Goal: Information Seeking & Learning: Learn about a topic

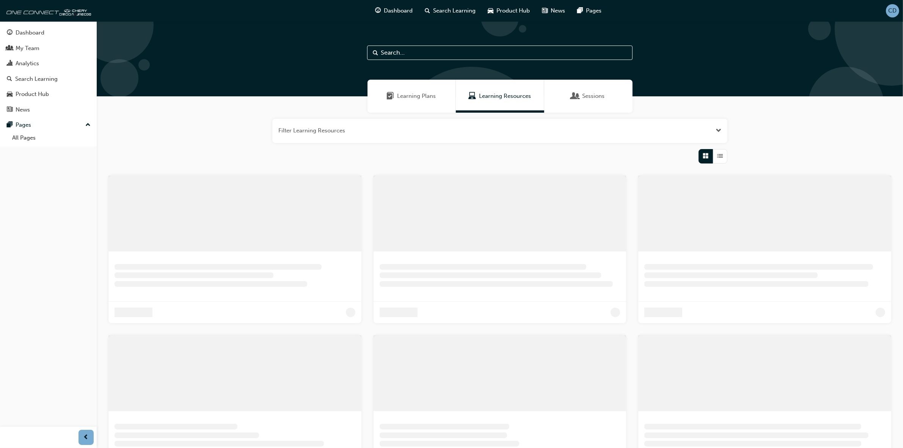
click at [509, 98] on span "Learning Resources" at bounding box center [505, 96] width 52 height 9
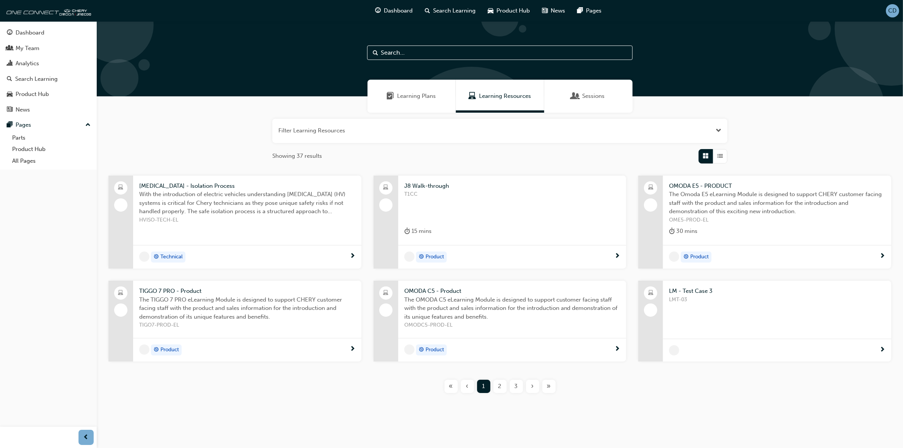
click at [699, 295] on span "LMT-03" at bounding box center [777, 299] width 216 height 9
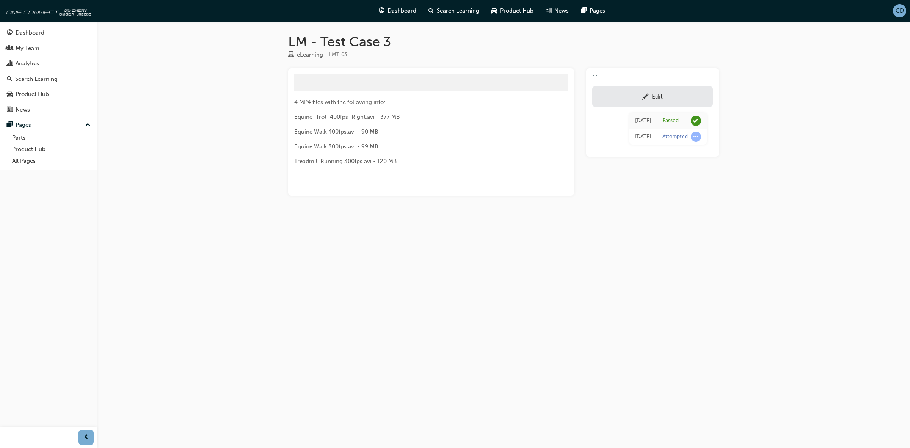
click at [626, 95] on div "Edit" at bounding box center [652, 96] width 109 height 9
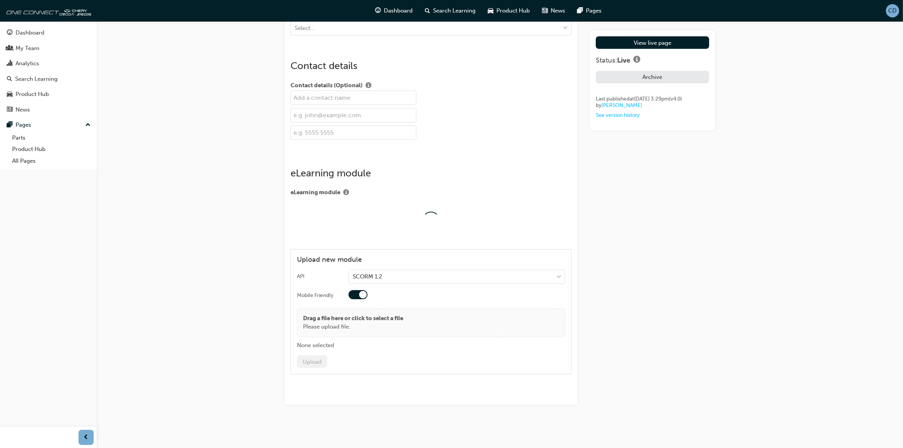
scroll to position [937, 0]
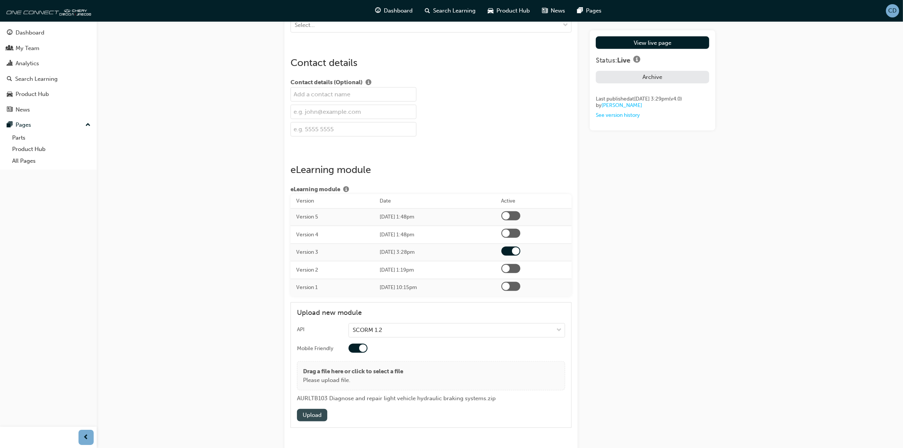
click at [314, 420] on button "Upload" at bounding box center [312, 415] width 30 height 13
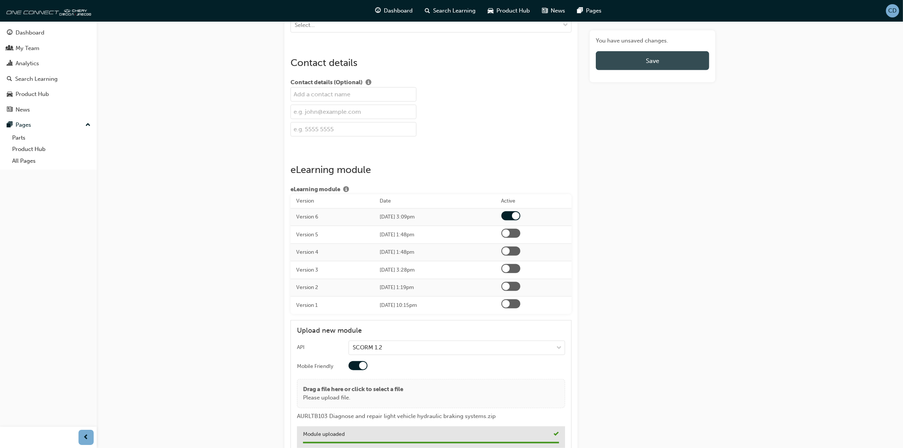
click at [648, 60] on span "Save" at bounding box center [652, 61] width 13 height 8
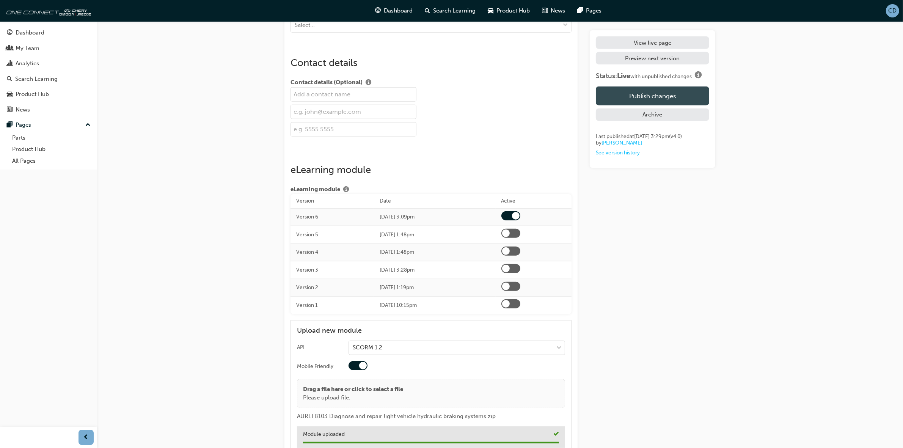
click at [660, 94] on button "Publish changes" at bounding box center [652, 95] width 113 height 19
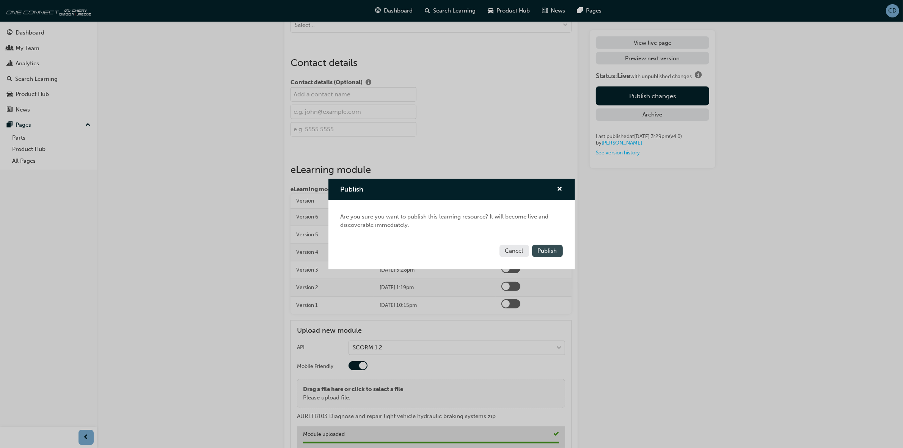
click at [552, 251] on span "Publish" at bounding box center [547, 250] width 19 height 7
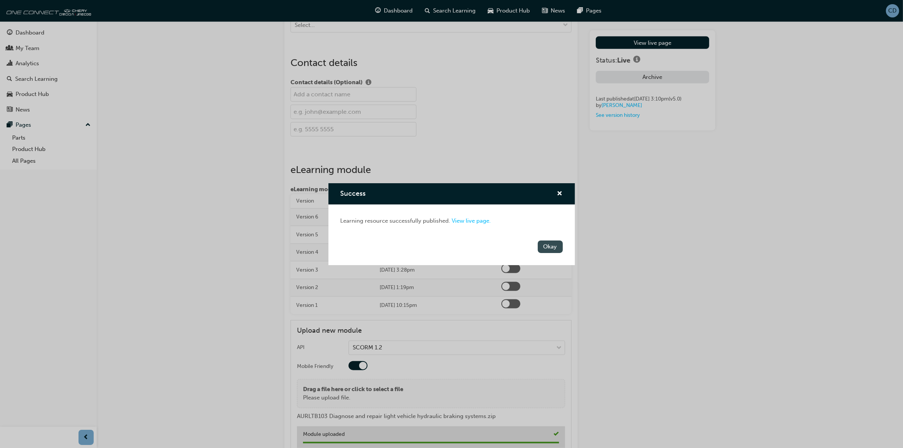
click at [556, 250] on button "Okay" at bounding box center [550, 246] width 25 height 13
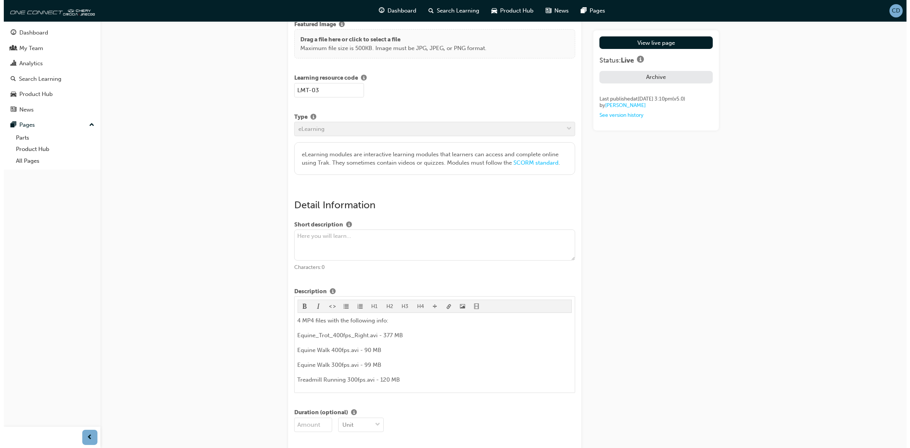
scroll to position [0, 0]
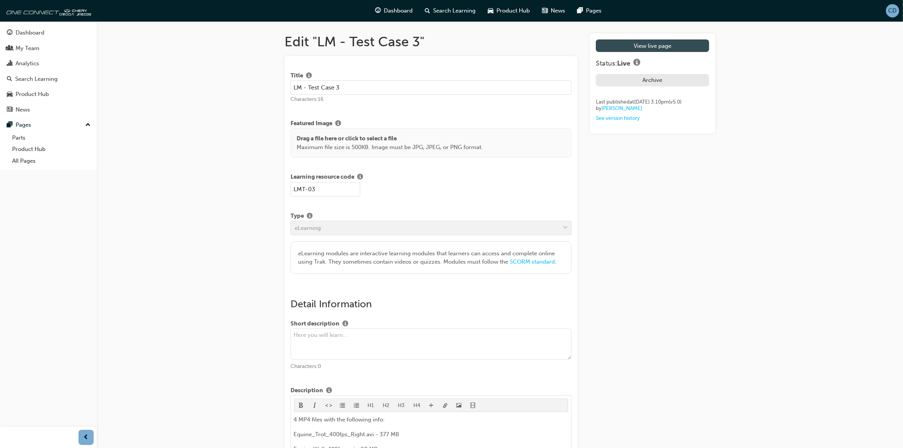
click at [645, 45] on link "View live page" at bounding box center [652, 45] width 113 height 13
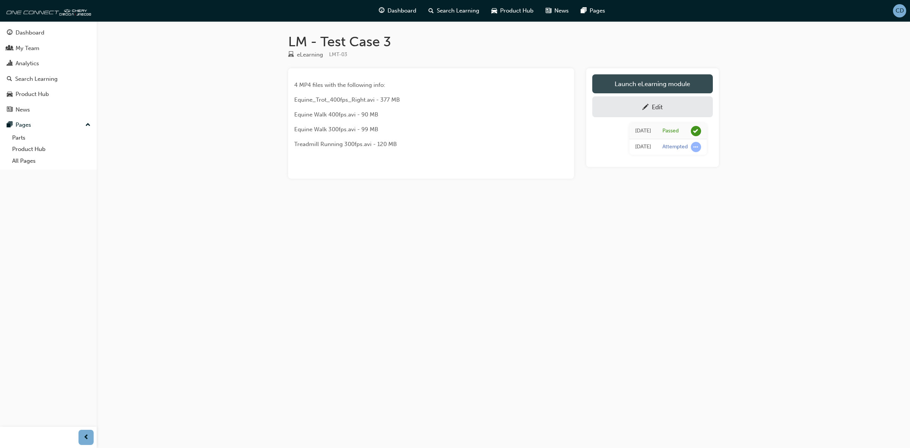
click at [635, 86] on link "Launch eLearning module" at bounding box center [652, 83] width 121 height 19
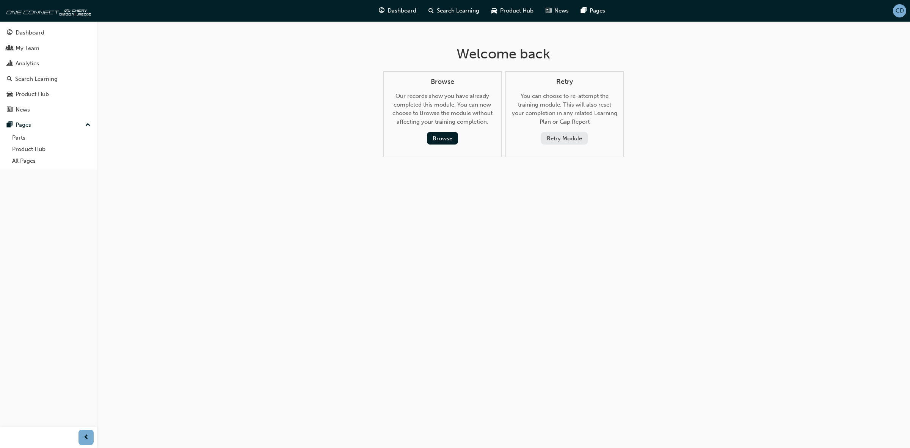
click at [552, 141] on button "Retry Module" at bounding box center [564, 138] width 47 height 13
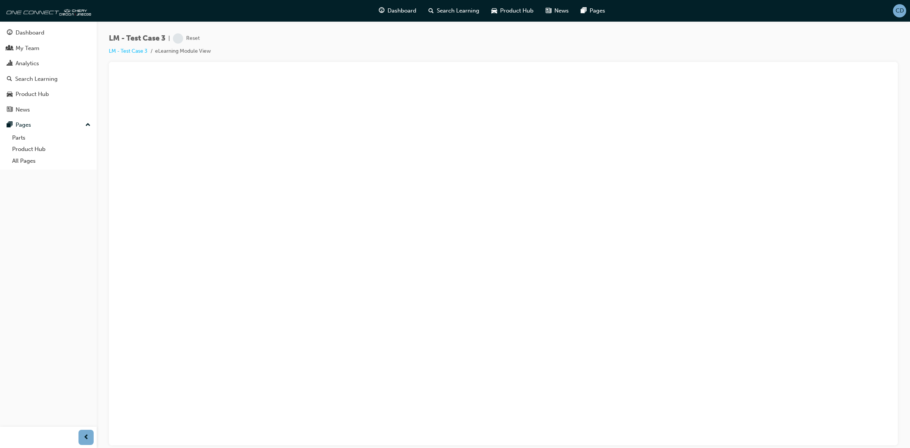
click at [254, 39] on div "LM - Test Case 3 | Reset LM - Test Case 3 eLearning Module View" at bounding box center [503, 47] width 789 height 28
click at [189, 54] on li "eLearning Module View" at bounding box center [183, 51] width 56 height 9
click at [126, 51] on link "LM - Test Case 3" at bounding box center [128, 51] width 39 height 6
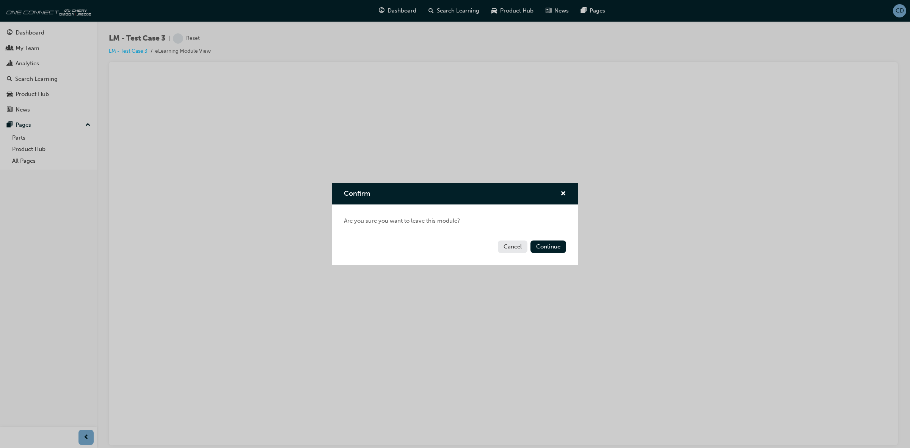
click at [518, 249] on button "Cancel" at bounding box center [513, 246] width 30 height 13
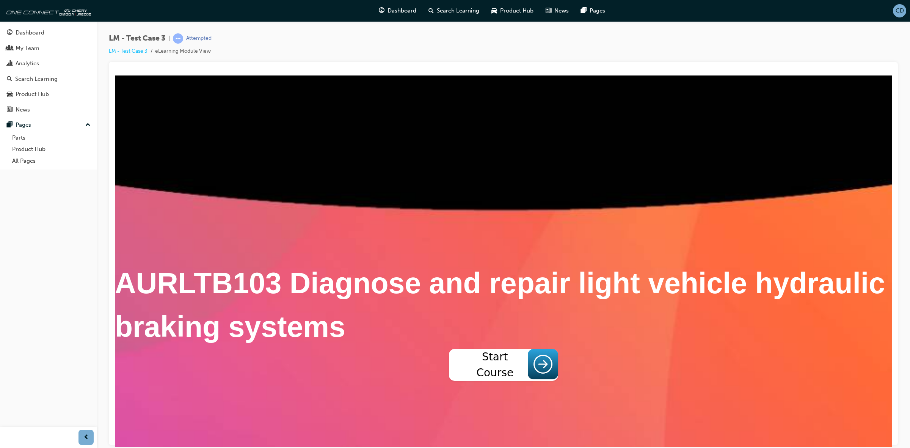
click at [546, 373] on icon at bounding box center [542, 363] width 19 height 19
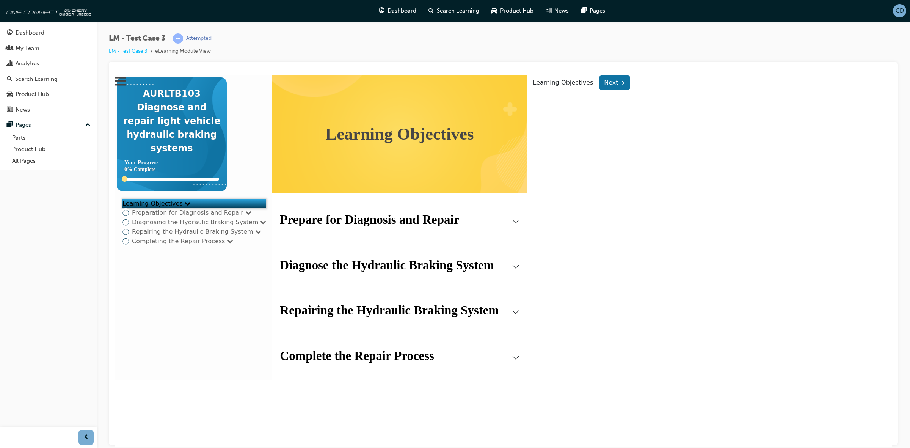
click at [163, 216] on link "Preparation for Diagnosis and Repair" at bounding box center [187, 211] width 111 height 7
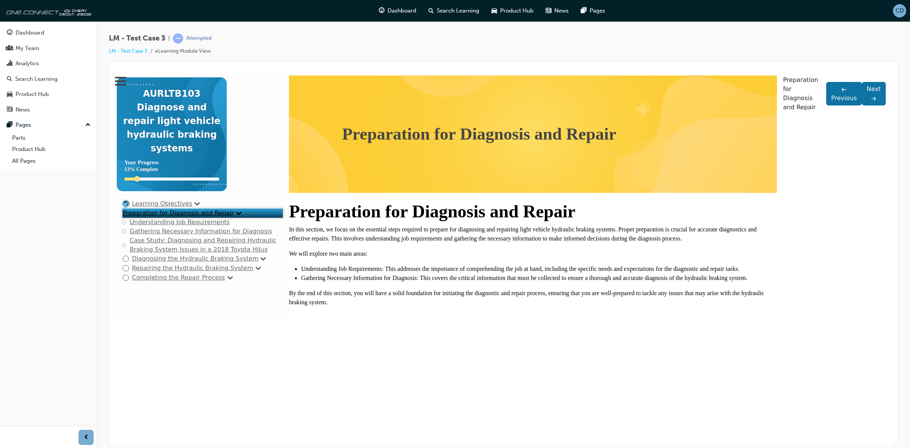
click at [164, 225] on link "Understanding Job Requirements" at bounding box center [180, 221] width 100 height 7
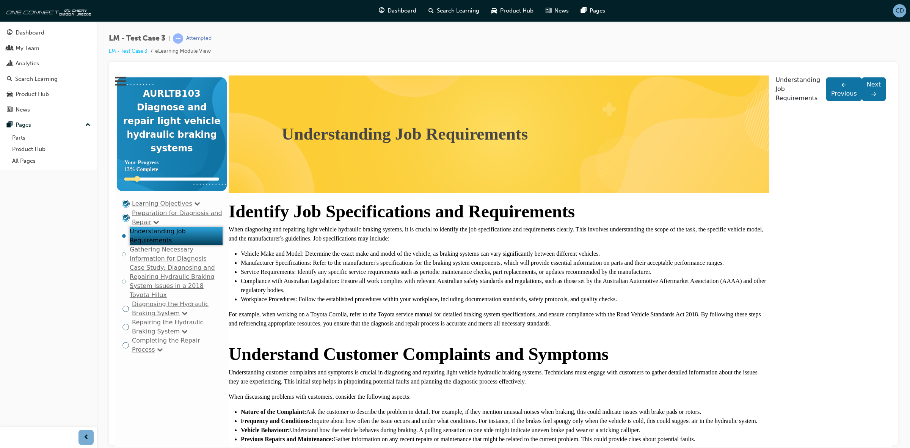
click at [164, 259] on link "Gathering Necessary Information for Diagnosis" at bounding box center [168, 253] width 77 height 16
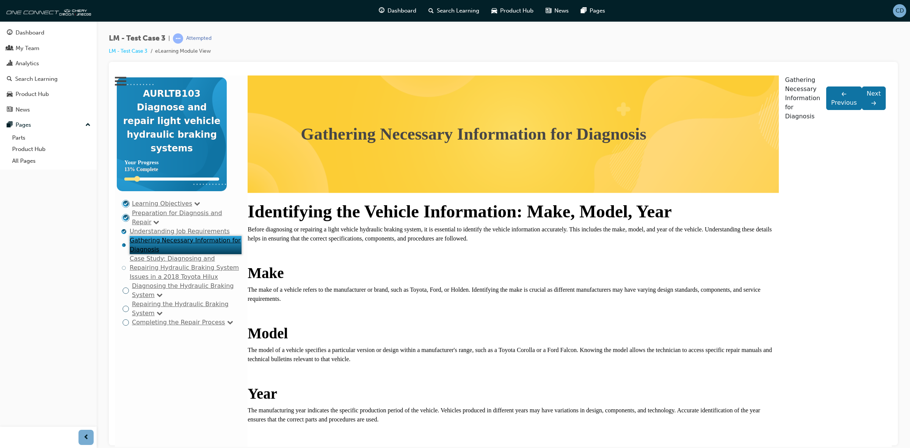
click at [164, 275] on link "Case Study: Diagnosing and Repairing Hydraulic Braking System Issues in a 2018 …" at bounding box center [184, 266] width 109 height 25
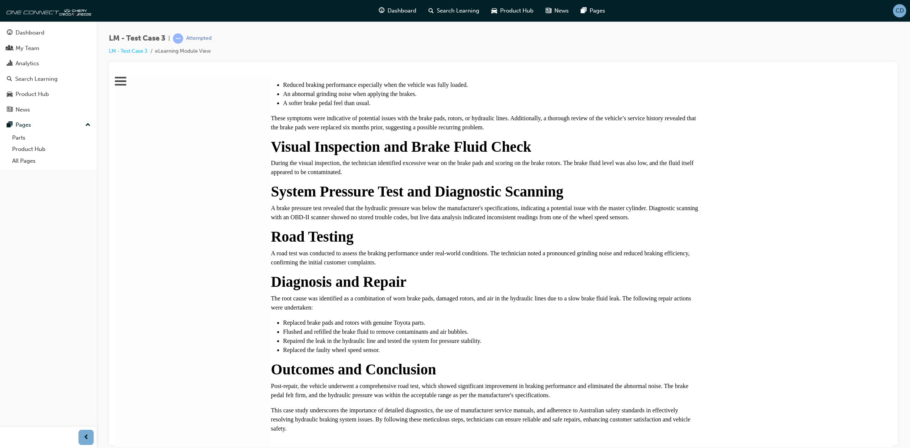
scroll to position [354, 0]
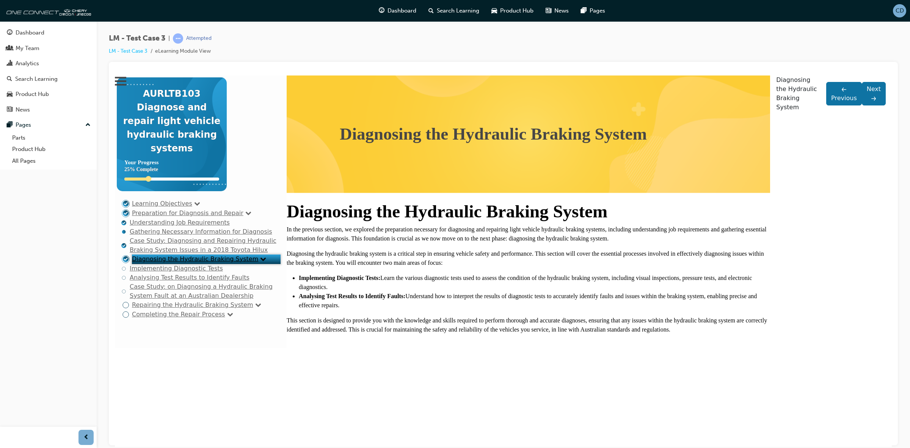
scroll to position [38, 0]
click at [862, 105] on link "Next" at bounding box center [874, 93] width 24 height 24
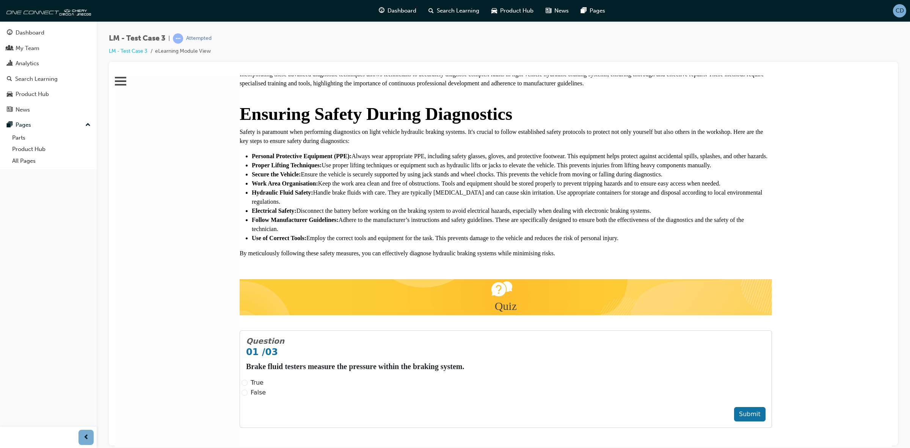
scroll to position [2094, 0]
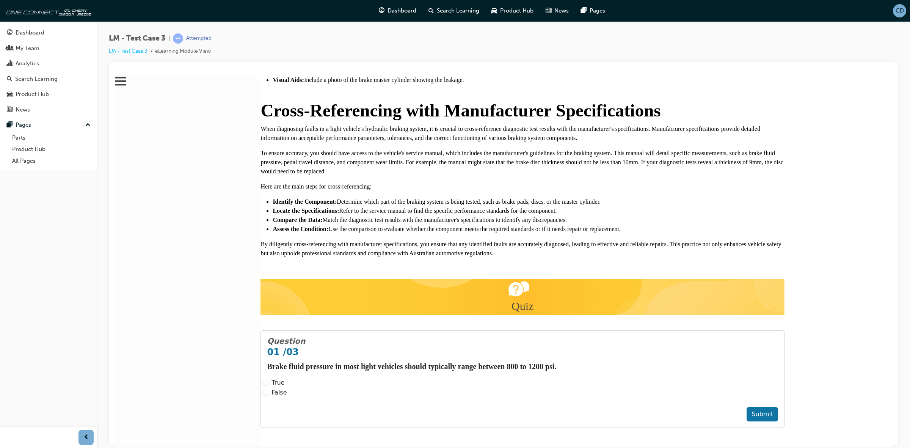
scroll to position [1543, 0]
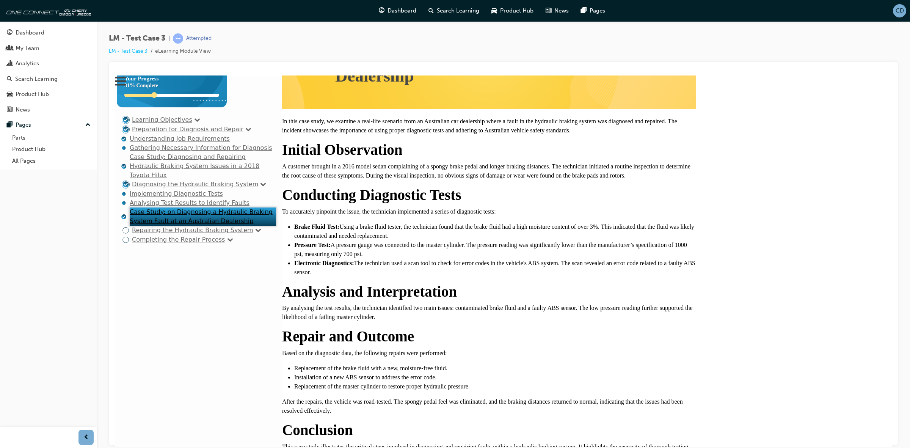
scroll to position [185, 0]
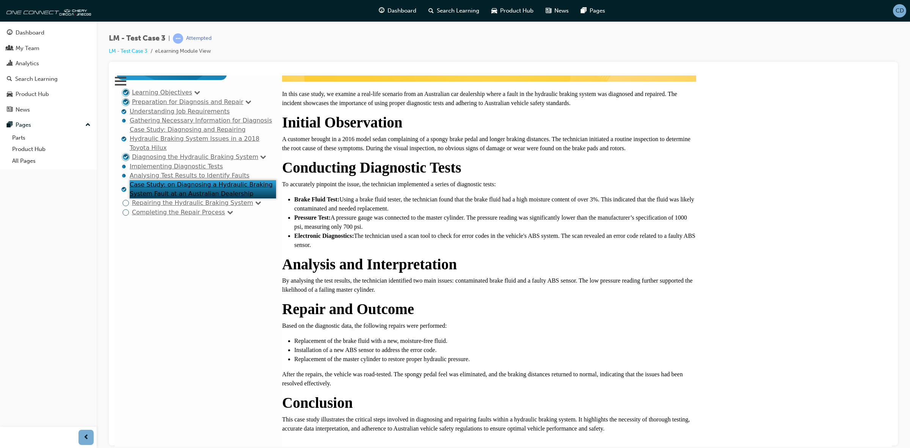
click at [175, 206] on link "Repairing the Hydraulic Braking System" at bounding box center [192, 202] width 121 height 7
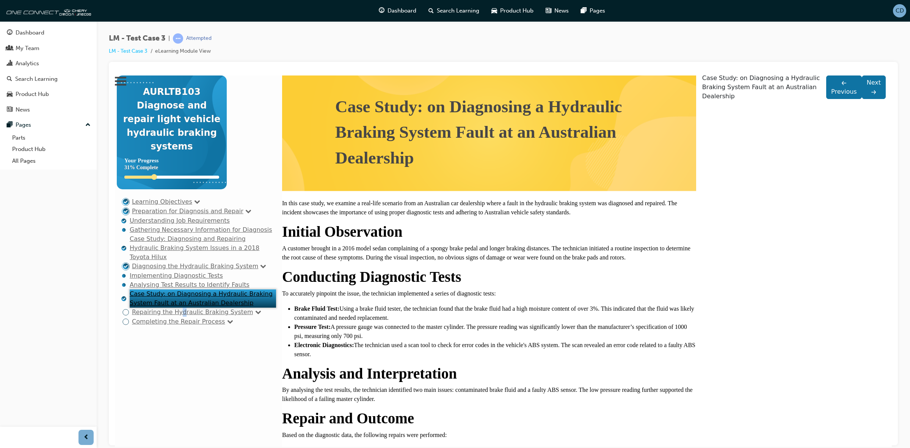
scroll to position [0, 0]
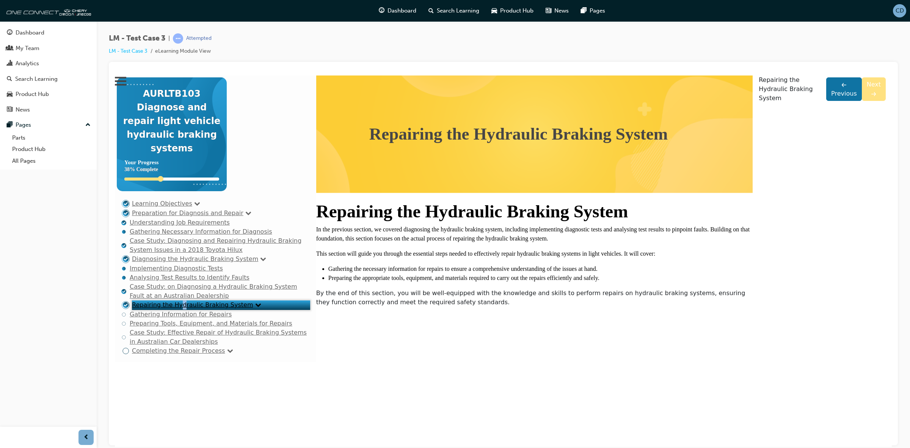
click at [862, 100] on link "Next" at bounding box center [874, 89] width 24 height 24
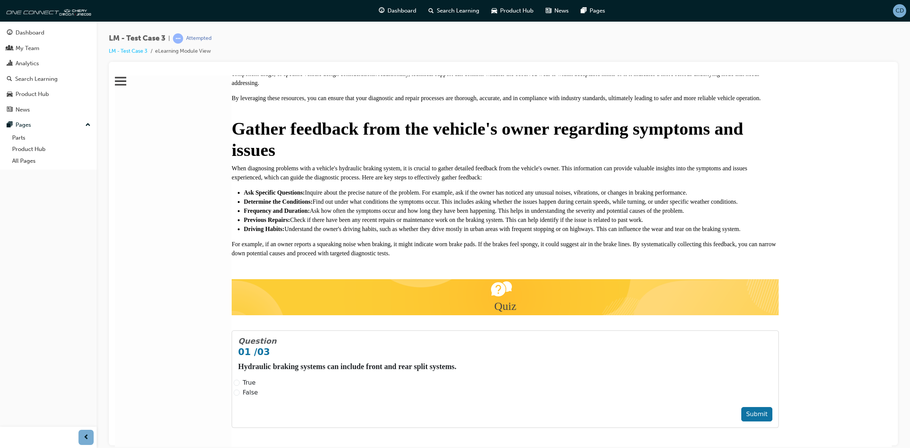
scroll to position [93, 0]
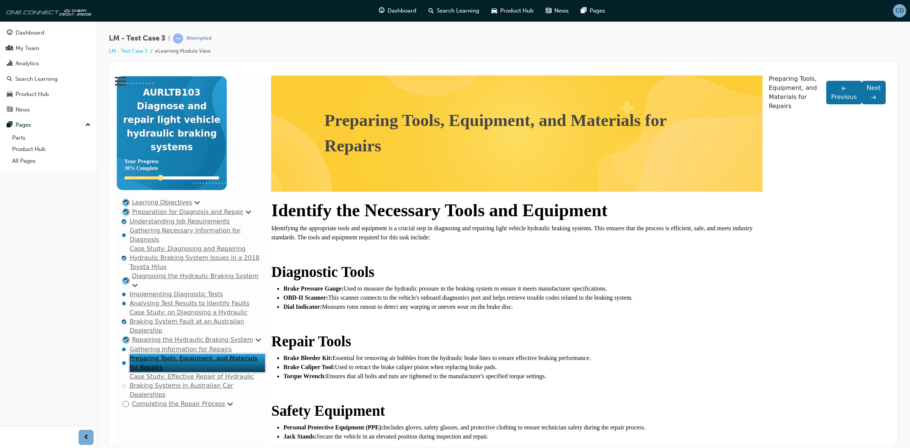
scroll to position [0, 0]
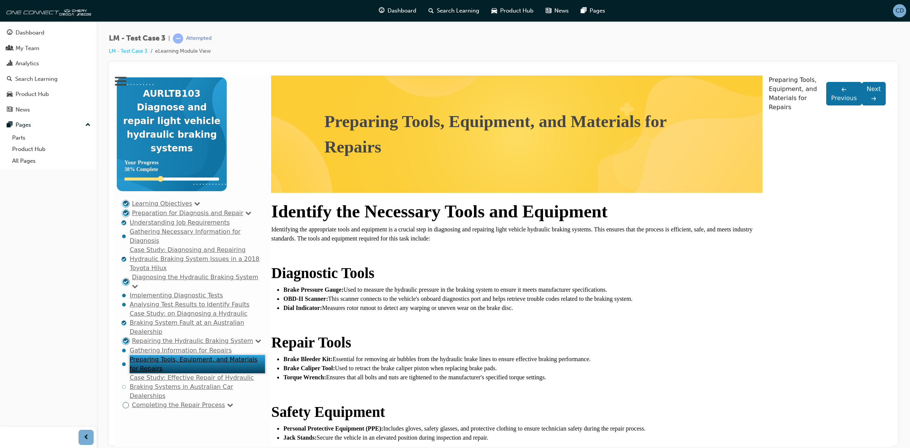
click at [168, 373] on link "Case Study: Effective Repair of Hydraulic Braking Systems in Australian Car Dea…" at bounding box center [192, 385] width 124 height 25
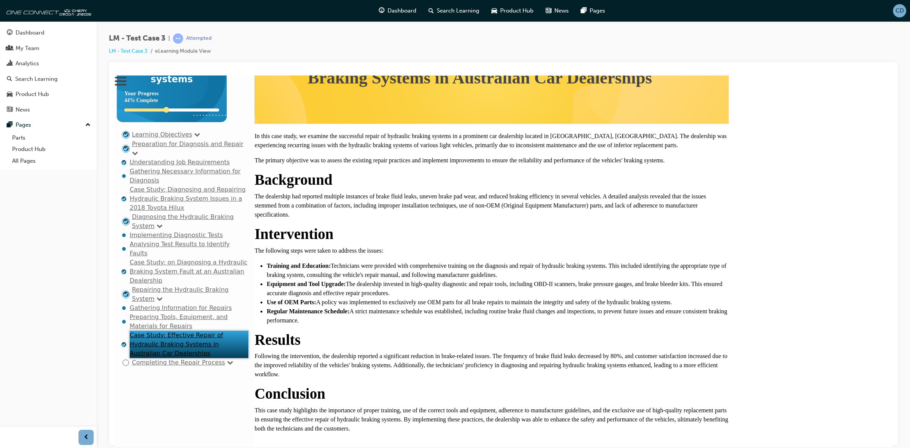
click at [169, 365] on link "Completing the Repair Process" at bounding box center [178, 361] width 93 height 7
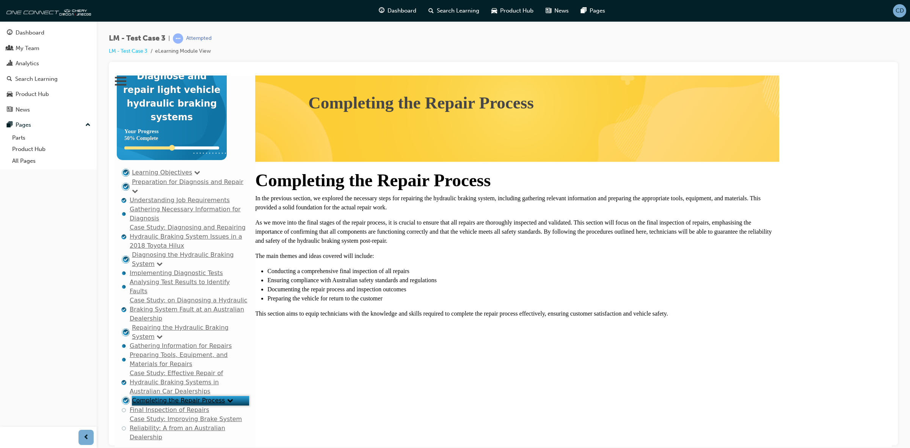
scroll to position [38, 0]
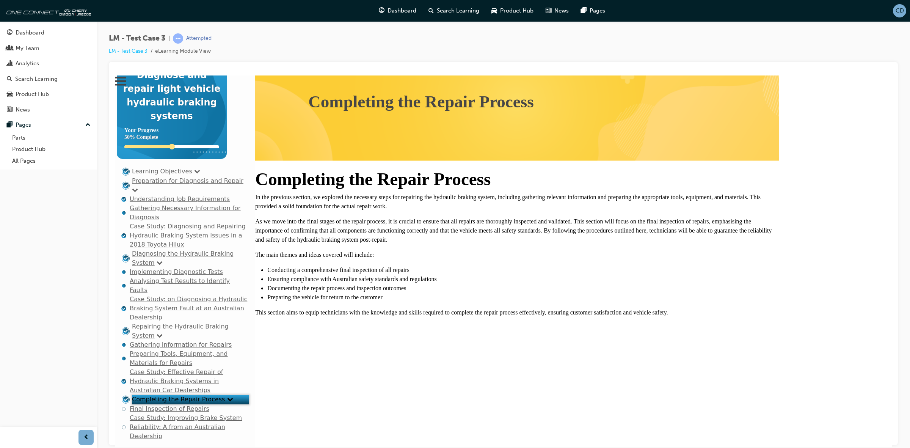
click at [175, 404] on link "Final Inspection of Repairs" at bounding box center [170, 407] width 80 height 7
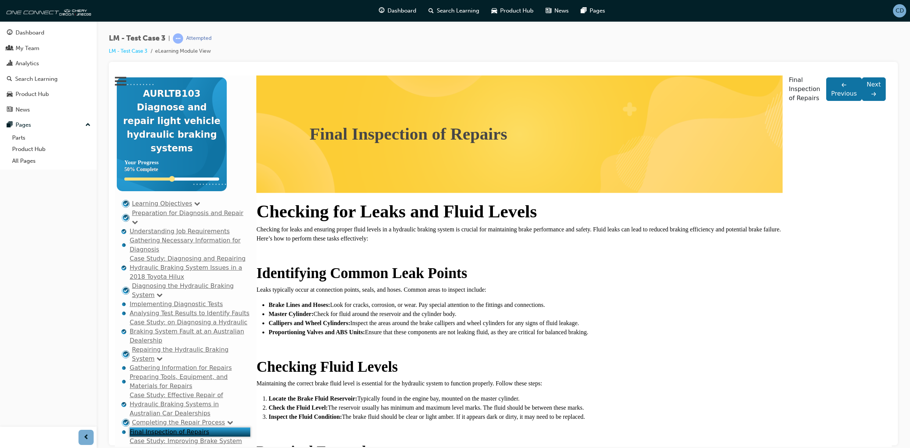
scroll to position [138, 0]
click at [171, 437] on link "Case Study: Improving Brake System Reliability: A from an Australian Dealership" at bounding box center [186, 449] width 112 height 25
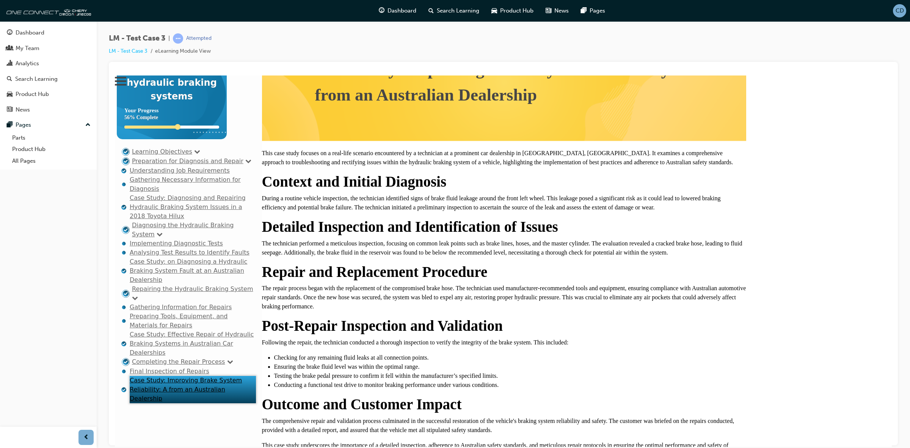
scroll to position [0, 0]
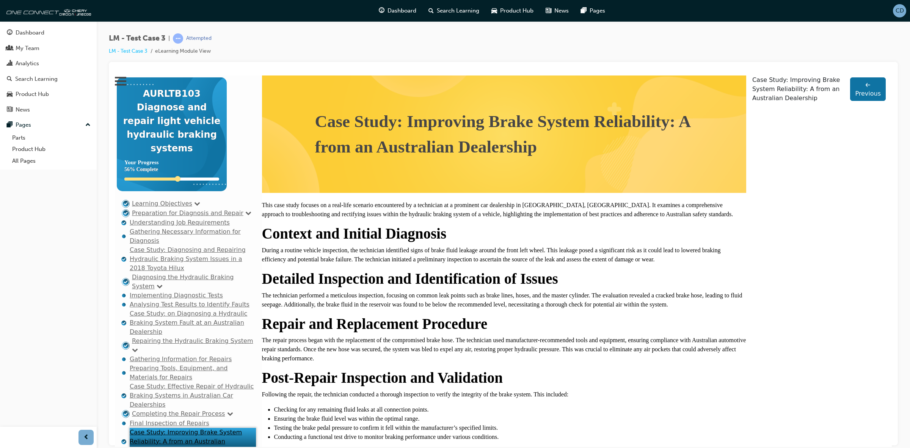
click at [126, 78] on rect at bounding box center [120, 78] width 11 height 2
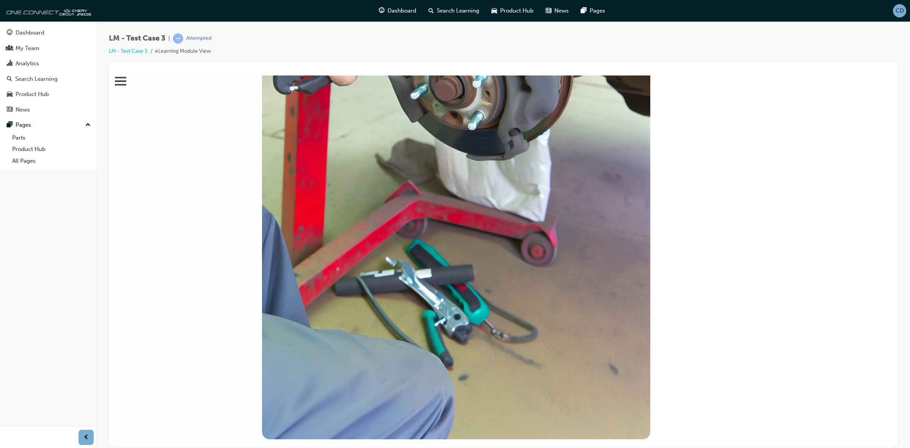
click at [126, 86] on icon ".menu-icon-cls-1 { fill: #474646; stroke-width: 1px; stroke: #000; }" at bounding box center [120, 80] width 11 height 11
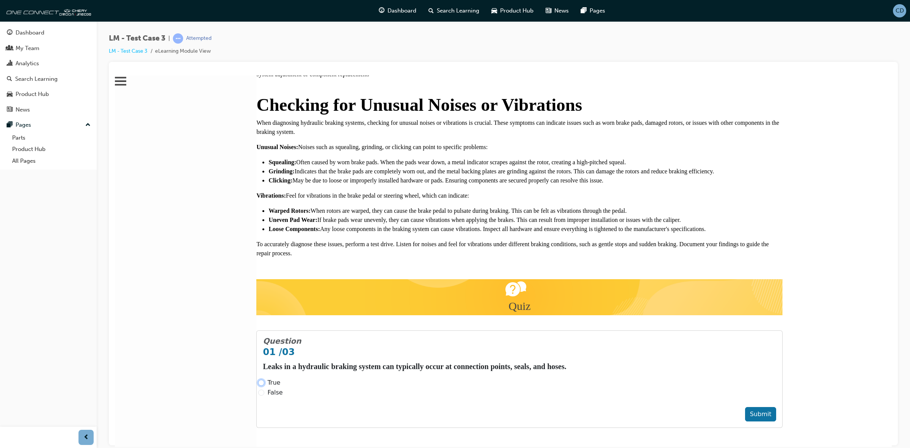
click at [264, 379] on input "True" at bounding box center [261, 382] width 6 height 6
radio input "true"
click at [745, 406] on button "Submit" at bounding box center [760, 413] width 31 height 14
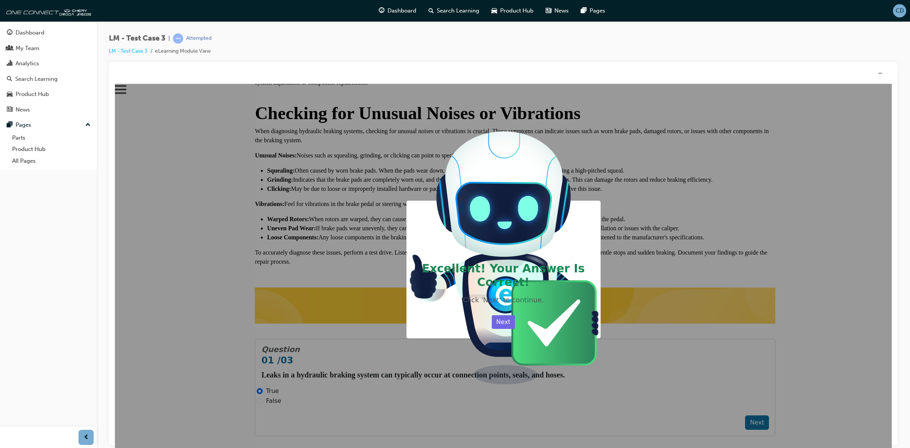
click at [515, 329] on button "Next" at bounding box center [503, 322] width 23 height 14
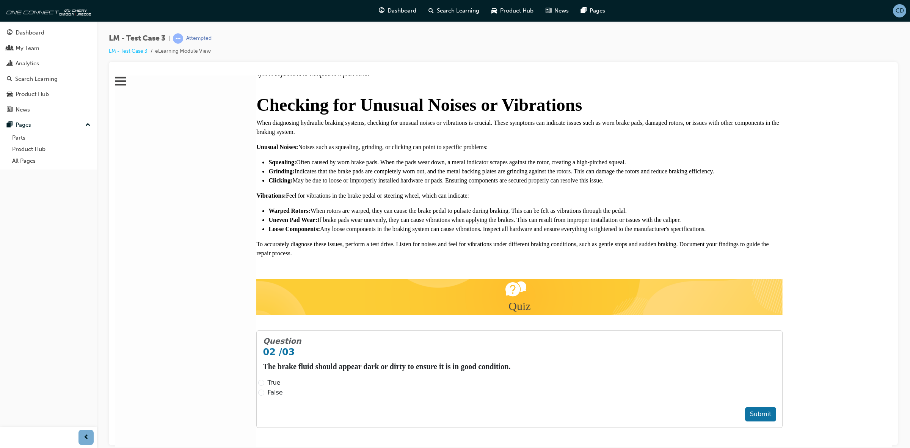
click at [282, 388] on span "False" at bounding box center [274, 391] width 15 height 7
click at [264, 389] on input "False" at bounding box center [261, 392] width 6 height 6
radio input "true"
click at [745, 406] on button "Submit" at bounding box center [760, 413] width 31 height 14
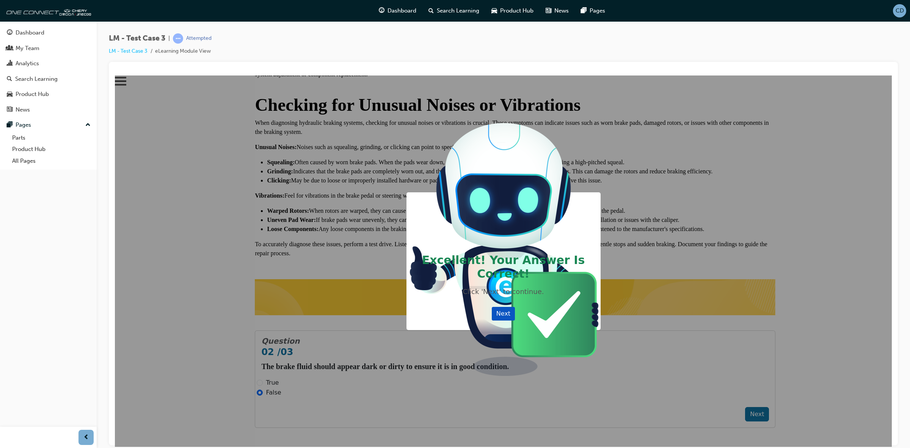
click at [515, 320] on button "Next" at bounding box center [503, 313] width 23 height 14
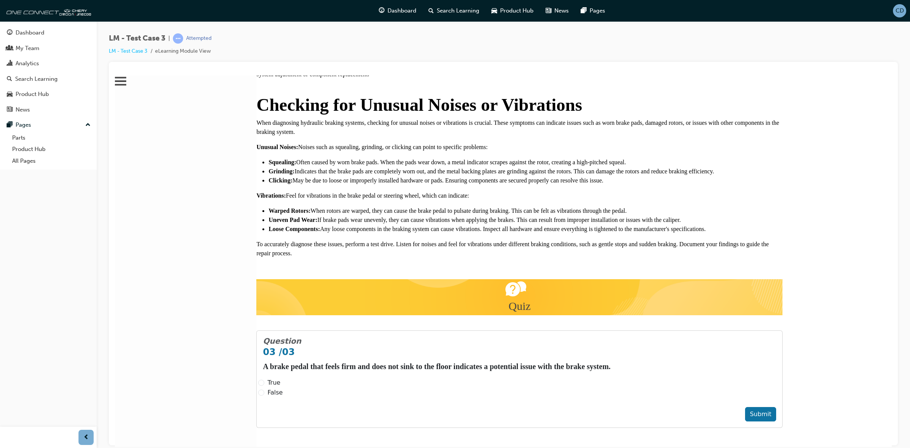
click at [349, 378] on div "True" at bounding box center [519, 382] width 522 height 9
click at [264, 389] on input "False" at bounding box center [261, 392] width 6 height 6
radio input "true"
click at [745, 406] on button "Submit" at bounding box center [760, 413] width 31 height 14
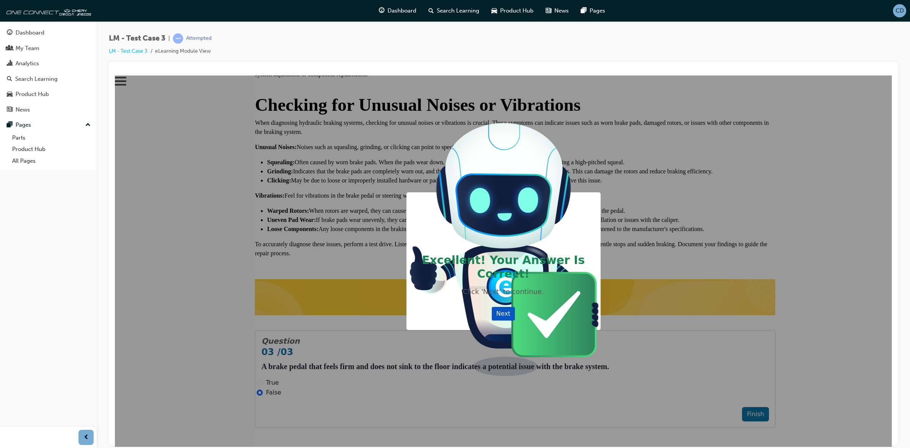
click at [515, 320] on button "Next" at bounding box center [503, 313] width 23 height 14
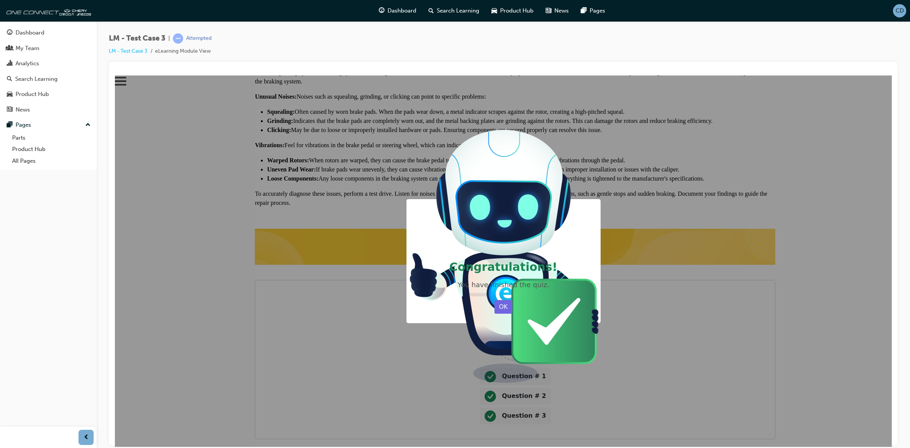
scroll to position [1520, 0]
click at [512, 313] on button "OK" at bounding box center [503, 306] width 18 height 14
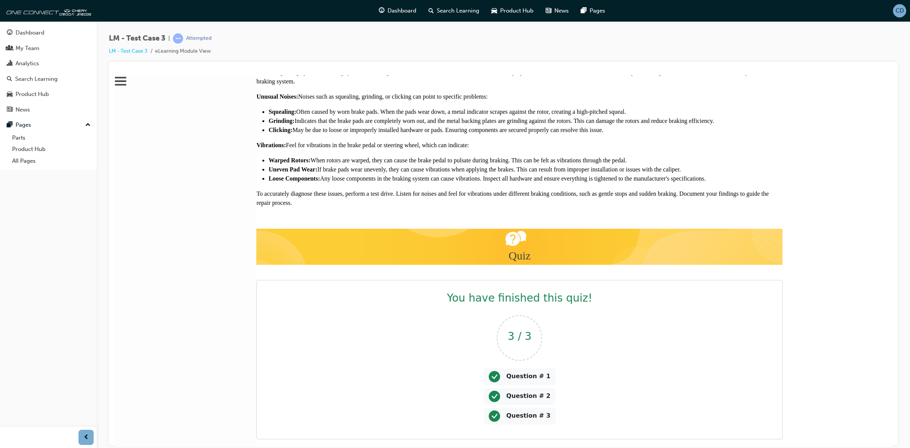
scroll to position [1563, 0]
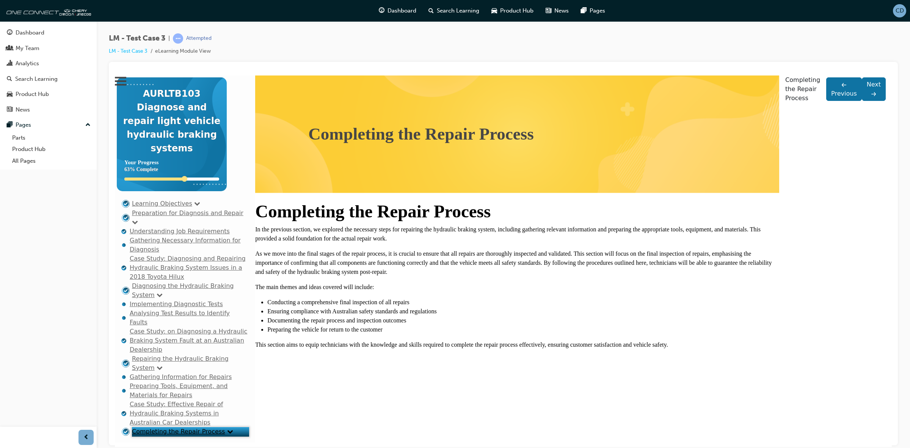
scroll to position [38, 0]
click at [179, 400] on link "Case Study: Effective Repair of Hydraulic Braking Systems in Australian Car Dea…" at bounding box center [176, 412] width 93 height 25
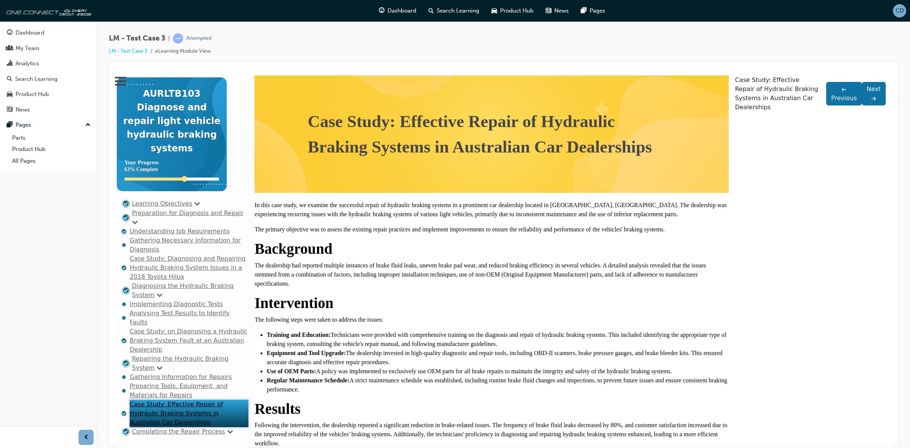
scroll to position [155, 0]
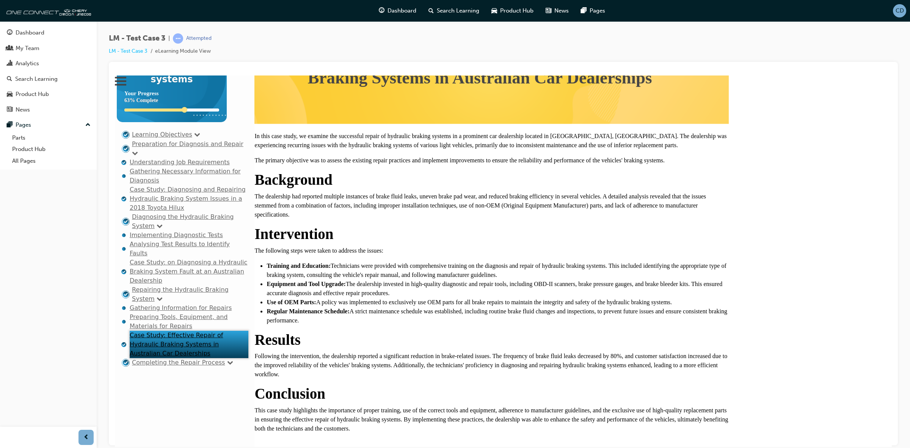
click at [169, 329] on link "Preparing Tools, Equipment, and Materials for Repairs" at bounding box center [179, 321] width 98 height 16
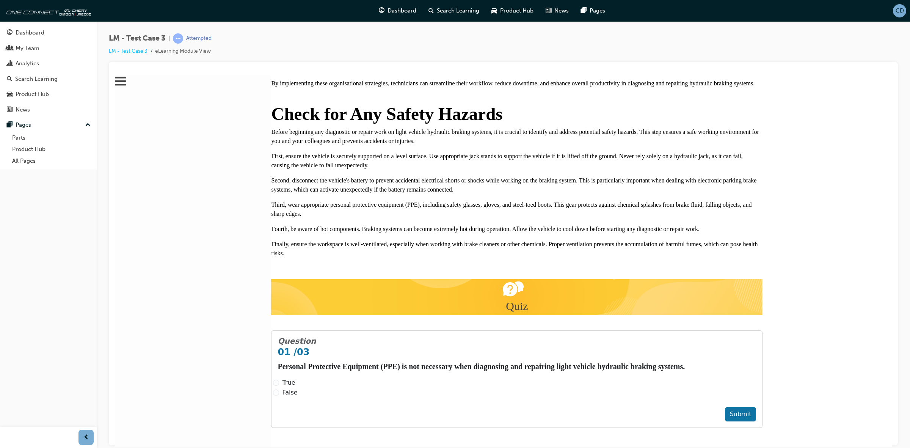
scroll to position [1081, 0]
click at [315, 387] on div "False" at bounding box center [516, 391] width 487 height 9
click at [279, 389] on input "False" at bounding box center [276, 392] width 6 height 6
radio input "true"
click at [756, 406] on button "Submit" at bounding box center [740, 413] width 31 height 14
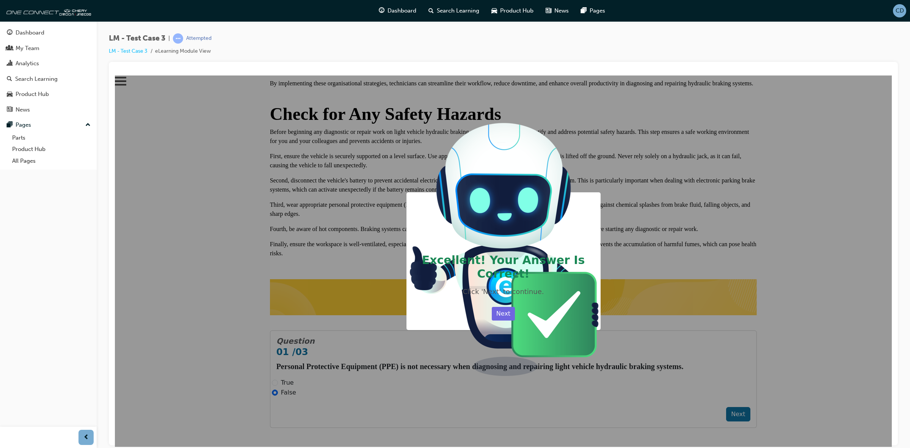
scroll to position [1060, 0]
click at [515, 320] on button "Next" at bounding box center [503, 313] width 23 height 14
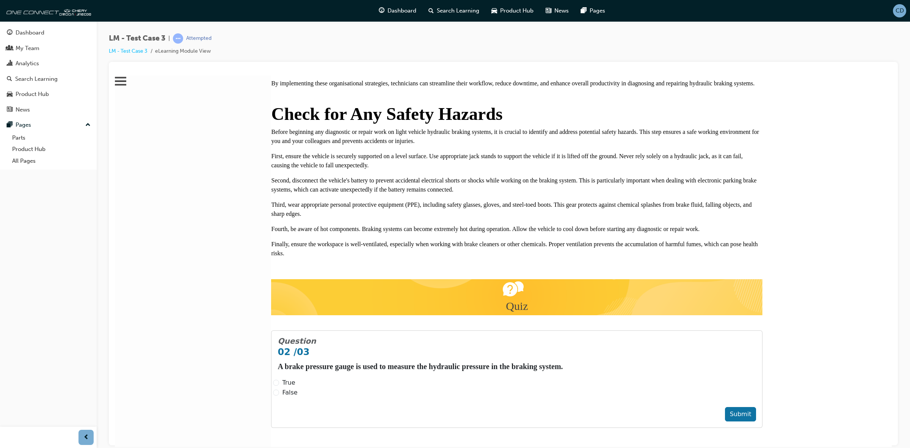
click at [377, 378] on div "True" at bounding box center [516, 382] width 487 height 9
drag, startPoint x: 373, startPoint y: 299, endPoint x: 391, endPoint y: 299, distance: 17.4
click at [279, 379] on input "True" at bounding box center [276, 382] width 6 height 6
radio input "true"
click at [725, 406] on button "Submit" at bounding box center [740, 413] width 31 height 14
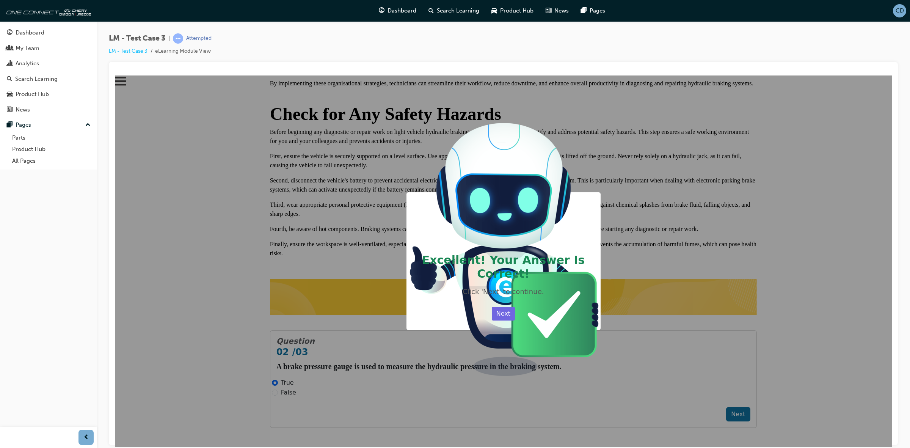
scroll to position [1039, 0]
click at [515, 320] on button "Next" at bounding box center [503, 313] width 23 height 14
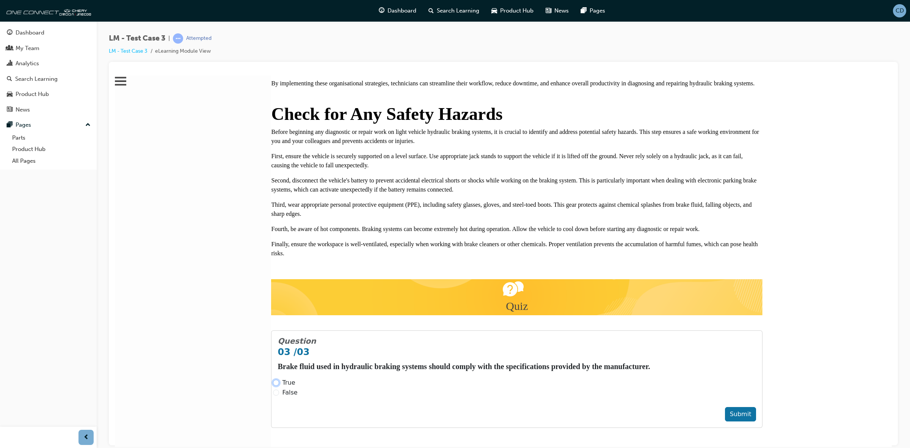
click at [279, 379] on input "True" at bounding box center [276, 382] width 6 height 6
radio input "true"
click at [753, 406] on button "Submit" at bounding box center [740, 413] width 31 height 14
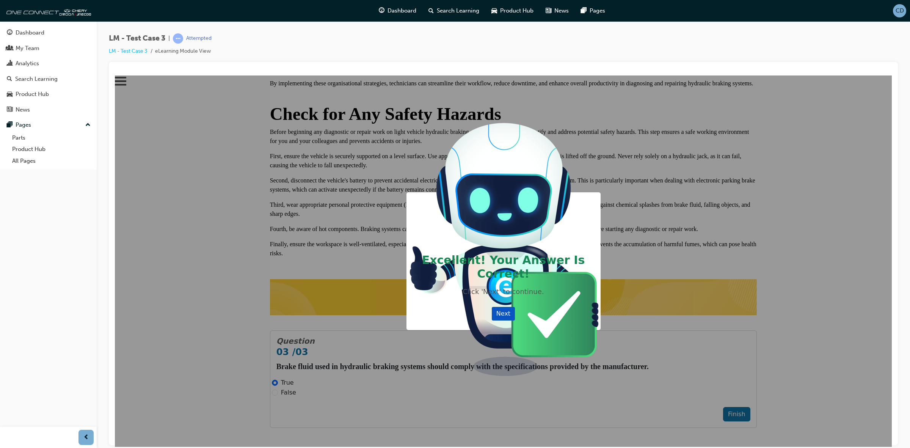
click at [515, 320] on button "Next" at bounding box center [503, 313] width 23 height 14
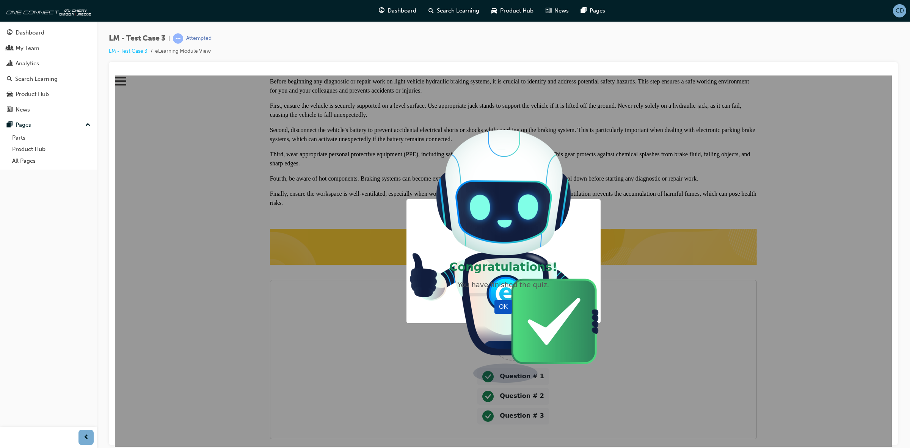
click at [512, 313] on button "OK" at bounding box center [503, 306] width 18 height 14
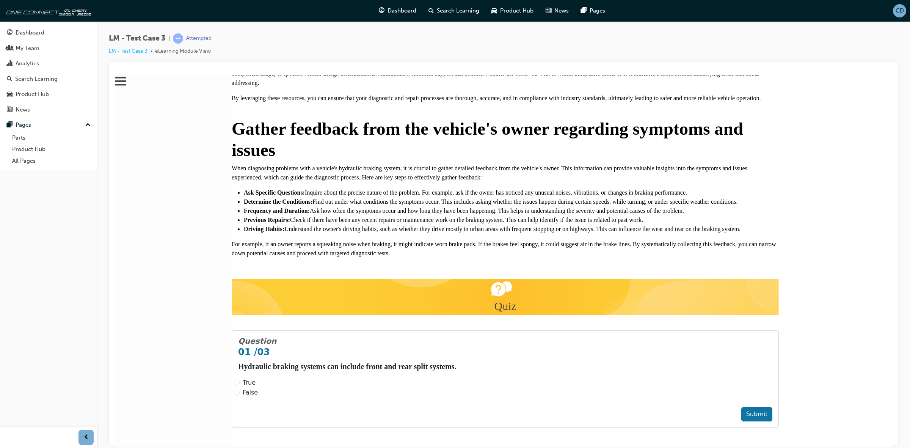
scroll to position [1177, 0]
click at [240, 379] on input "True" at bounding box center [237, 382] width 6 height 6
radio input "true"
click at [741, 406] on button "Submit" at bounding box center [756, 413] width 31 height 14
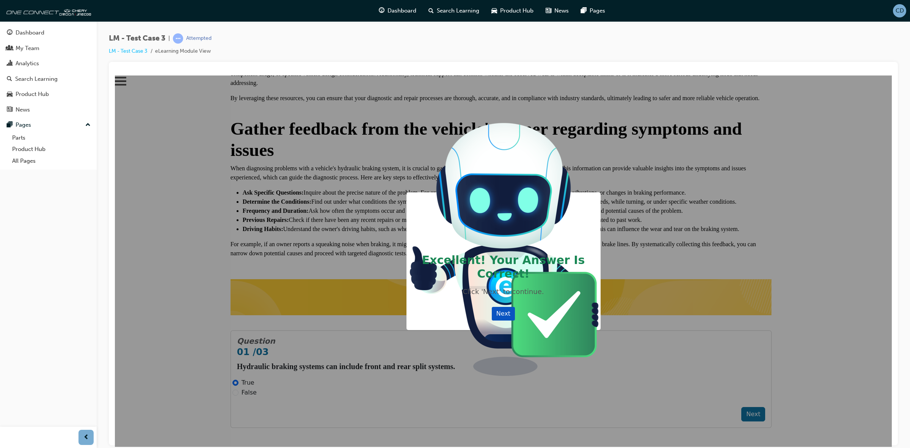
click at [515, 320] on button "Next" at bounding box center [503, 313] width 23 height 14
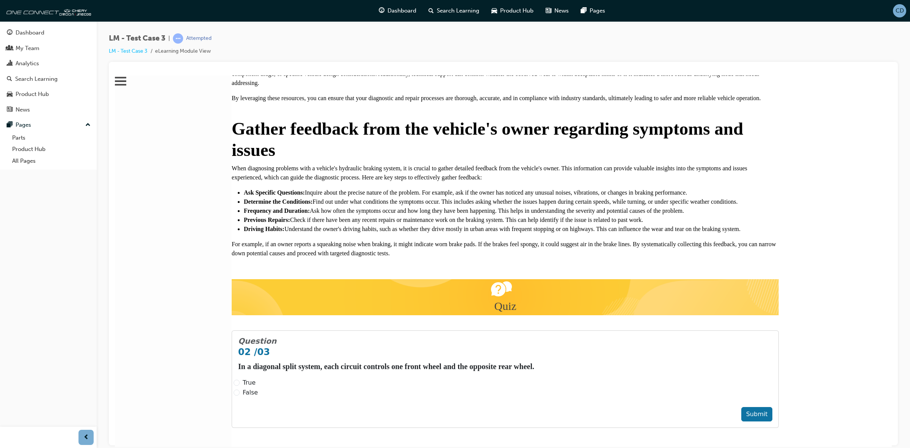
click at [255, 378] on span "True" at bounding box center [249, 381] width 13 height 7
click at [240, 379] on input "True" at bounding box center [237, 382] width 6 height 6
radio input "true"
click at [741, 406] on button "Submit" at bounding box center [756, 413] width 31 height 14
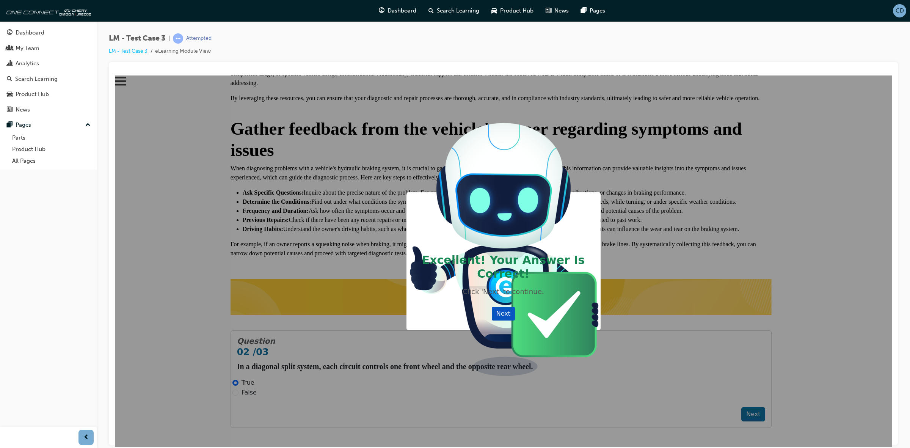
click at [515, 320] on button "Next" at bounding box center [503, 313] width 23 height 14
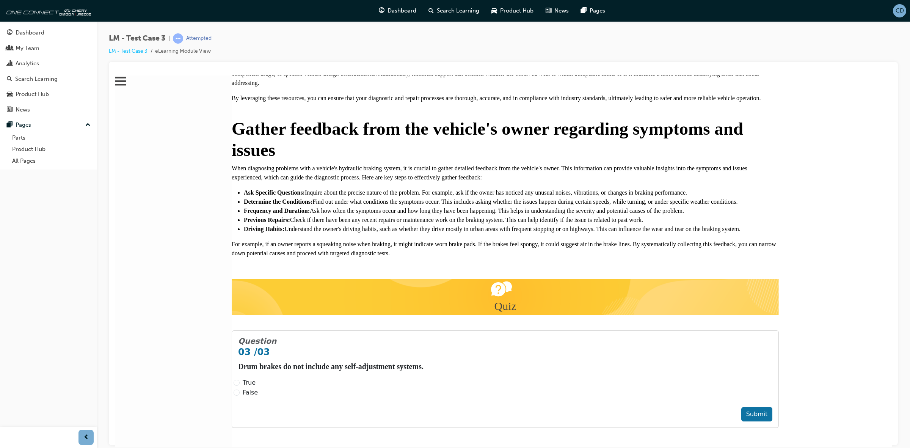
click at [514, 387] on div "False" at bounding box center [505, 391] width 543 height 9
click at [412, 378] on div "True" at bounding box center [505, 382] width 543 height 9
click at [240, 389] on input "False" at bounding box center [237, 392] width 6 height 6
radio input "true"
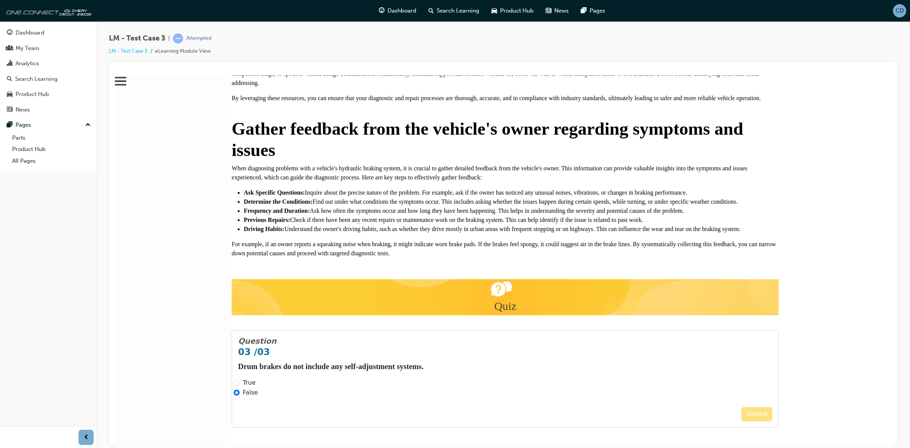
click at [741, 406] on button "Submit" at bounding box center [756, 413] width 31 height 14
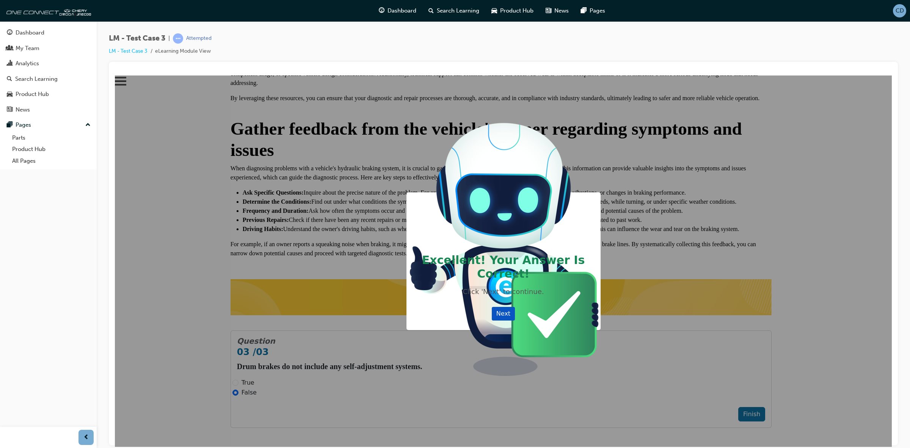
click at [515, 320] on button "Next" at bounding box center [503, 313] width 23 height 14
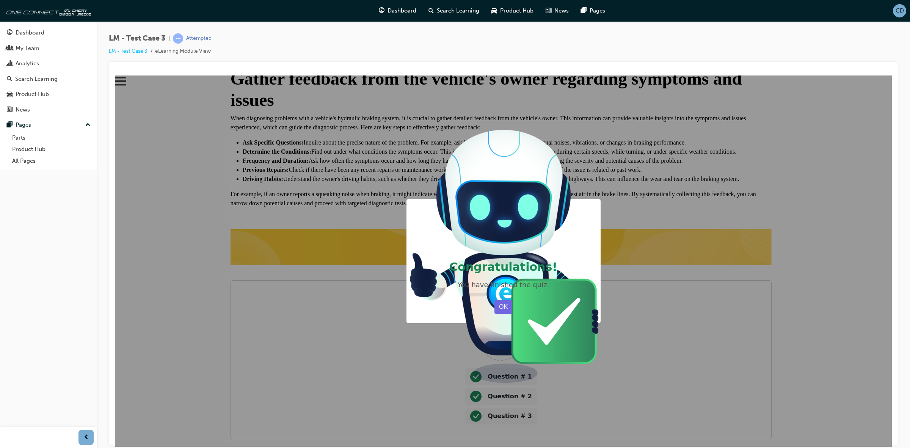
scroll to position [1138, 0]
click at [512, 313] on button "OK" at bounding box center [503, 306] width 18 height 14
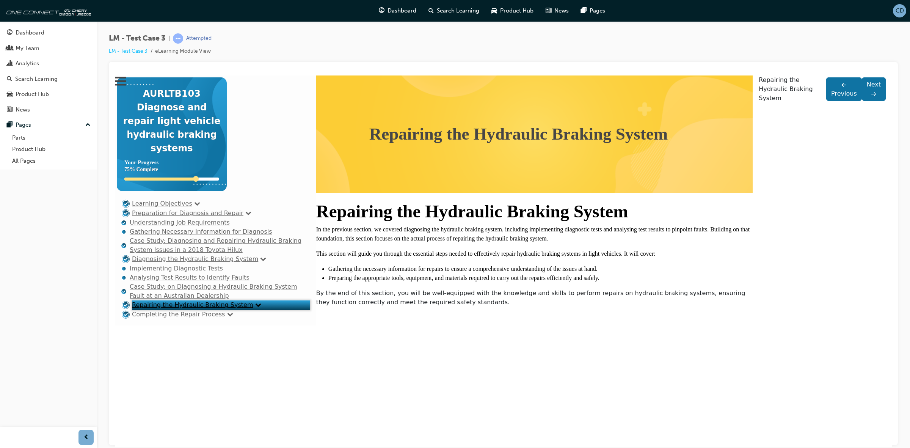
scroll to position [38, 0]
click at [186, 299] on link "Case Study: on Diagnosing a Hydraulic Braking System Fault at an Australian Dea…" at bounding box center [214, 290] width 168 height 16
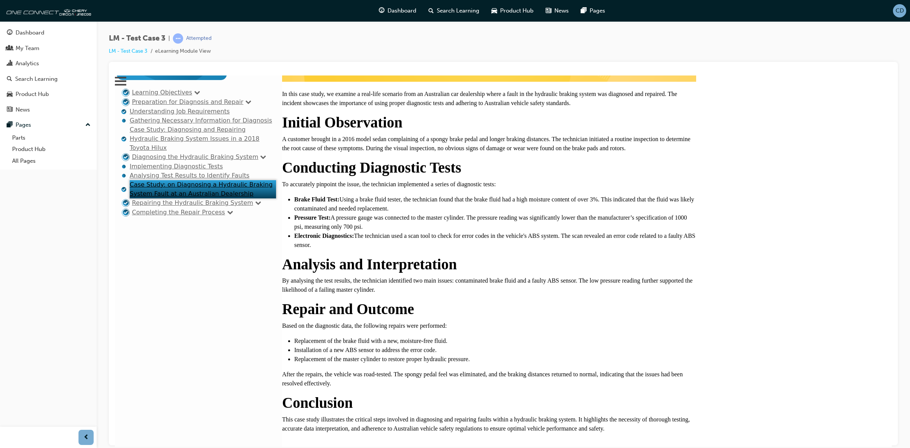
scroll to position [185, 0]
click at [164, 179] on link "Analysing Test Results to Identify Faults" at bounding box center [190, 174] width 120 height 7
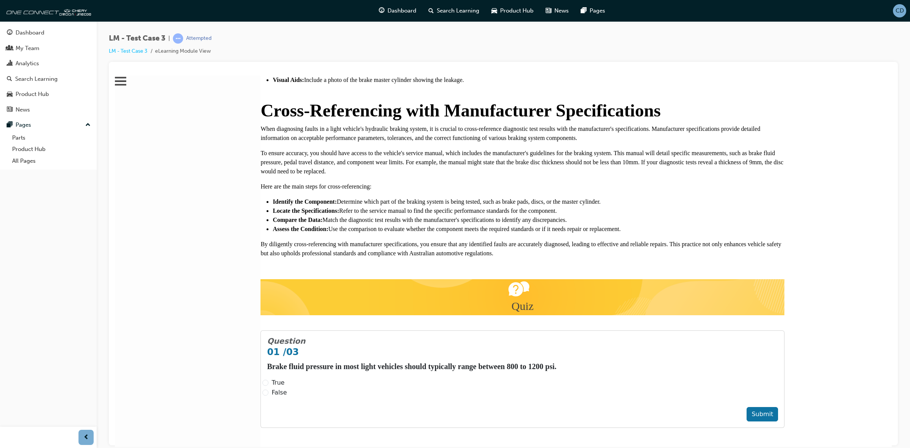
scroll to position [1543, 0]
click at [268, 379] on input "True" at bounding box center [265, 382] width 6 height 6
radio input "true"
click at [746, 406] on button "Submit" at bounding box center [761, 413] width 31 height 14
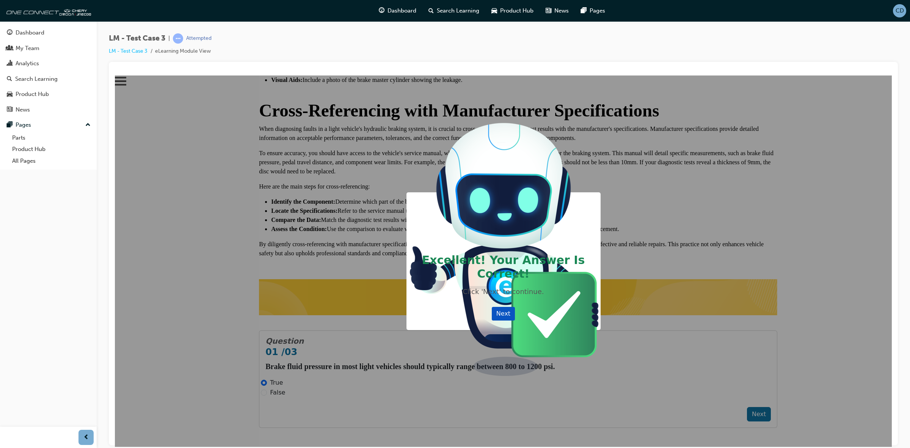
click at [515, 320] on button "Next" at bounding box center [503, 313] width 23 height 14
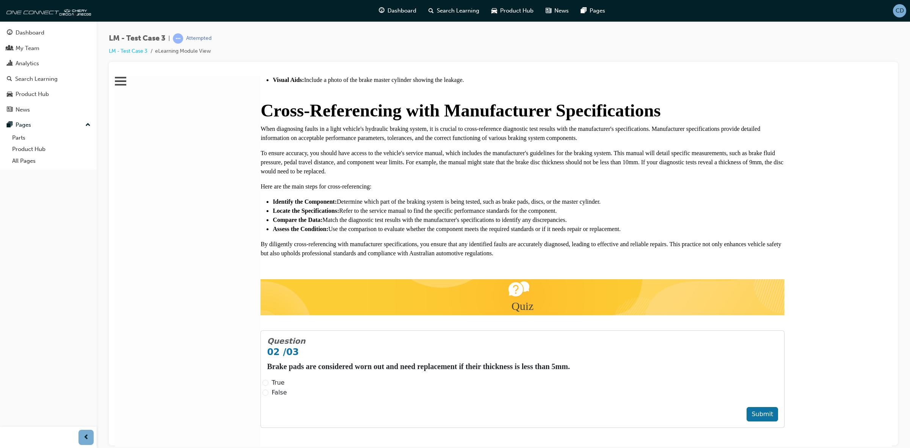
click at [376, 387] on div "False" at bounding box center [522, 391] width 520 height 9
click at [268, 389] on input "False" at bounding box center [265, 392] width 6 height 6
radio input "true"
click at [746, 406] on button "Submit" at bounding box center [761, 413] width 31 height 14
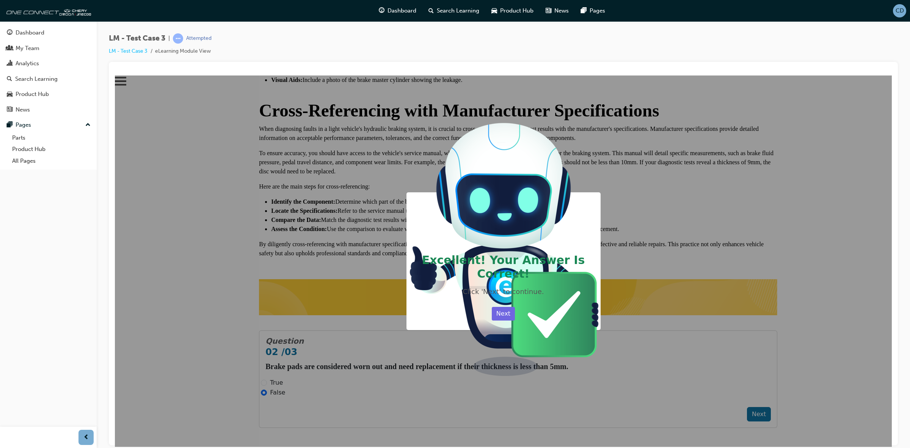
scroll to position [1525, 0]
click at [515, 320] on button "Next" at bounding box center [503, 313] width 23 height 14
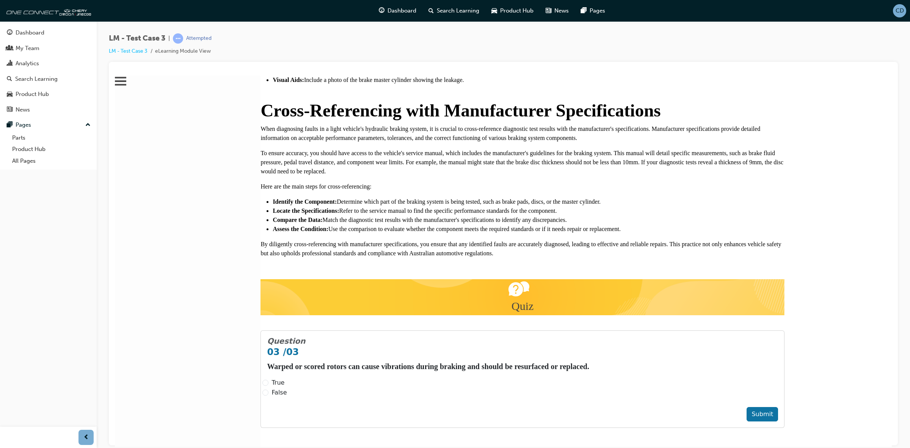
click at [366, 378] on div "True" at bounding box center [522, 382] width 520 height 9
click at [268, 379] on input "True" at bounding box center [265, 382] width 6 height 6
radio input "true"
click at [746, 406] on button "Submit" at bounding box center [761, 413] width 31 height 14
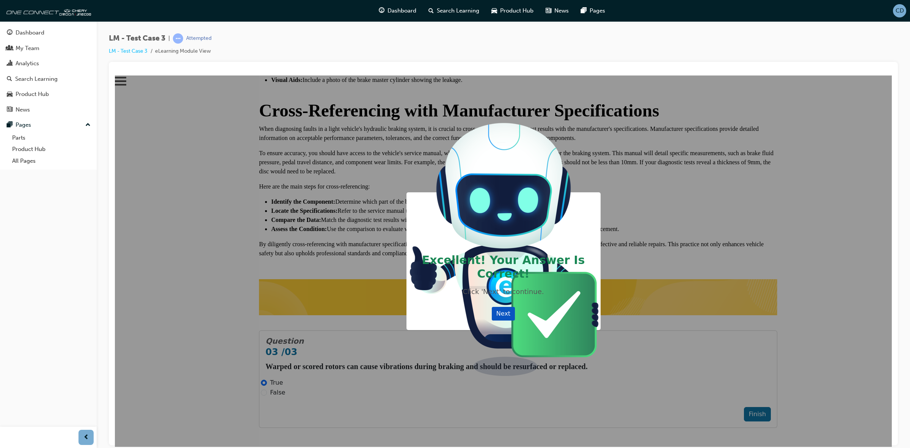
click at [515, 320] on button "Next" at bounding box center [503, 313] width 23 height 14
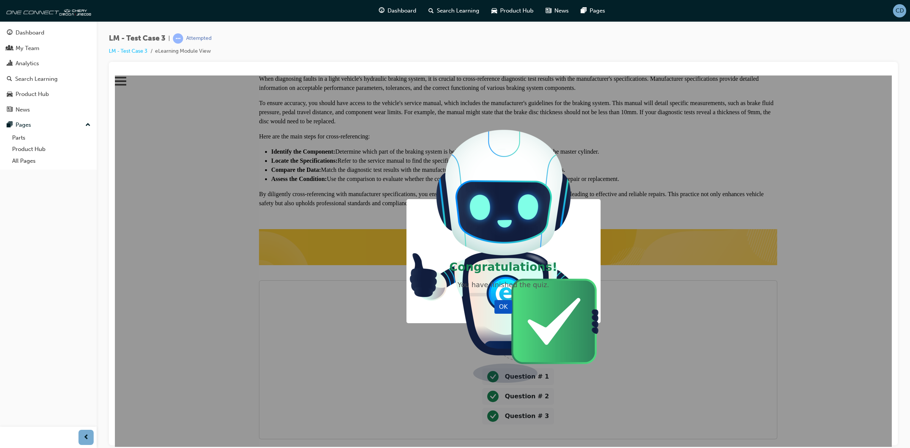
click at [512, 313] on button "OK" at bounding box center [503, 306] width 18 height 14
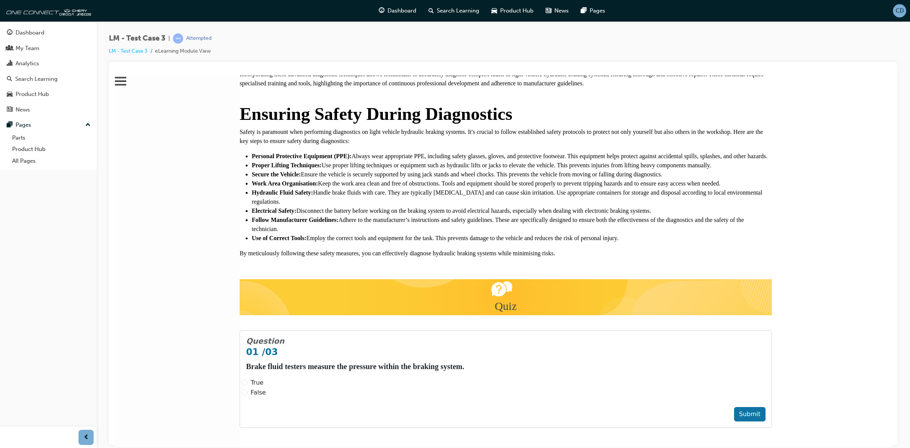
scroll to position [2094, 0]
click at [263, 378] on span "True" at bounding box center [257, 381] width 13 height 7
click at [248, 379] on input "True" at bounding box center [244, 382] width 6 height 6
radio input "true"
click at [266, 388] on span "False" at bounding box center [258, 391] width 15 height 7
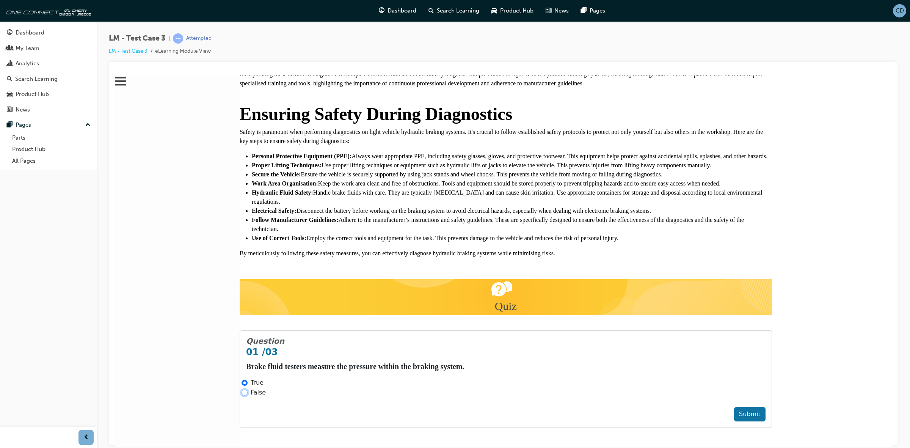
click at [248, 389] on input "False" at bounding box center [244, 392] width 6 height 6
radio input "true"
click at [734, 406] on button "Submit" at bounding box center [749, 413] width 31 height 14
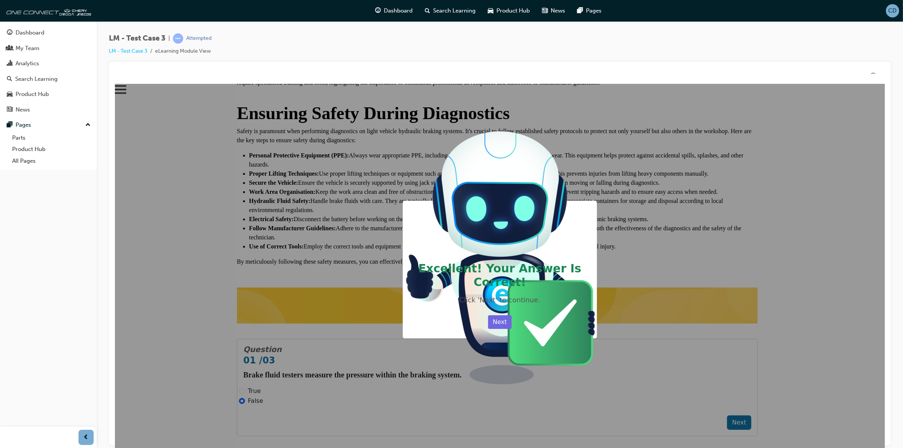
click at [511, 328] on button "Next" at bounding box center [498, 322] width 23 height 14
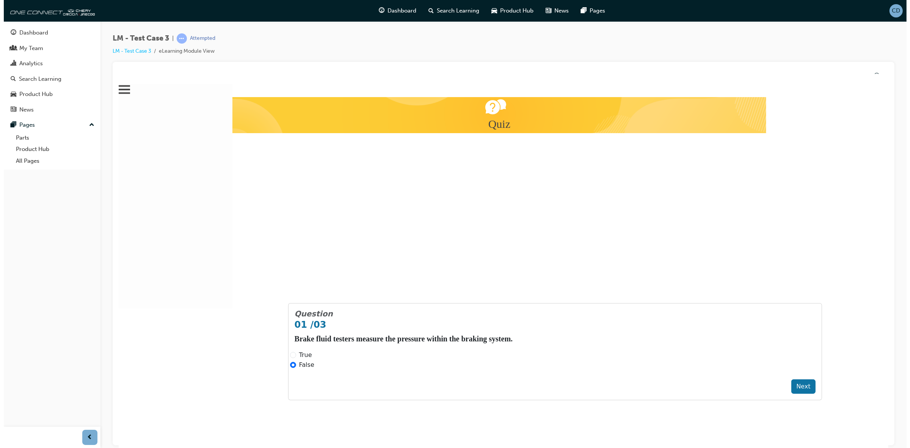
scroll to position [2085, 0]
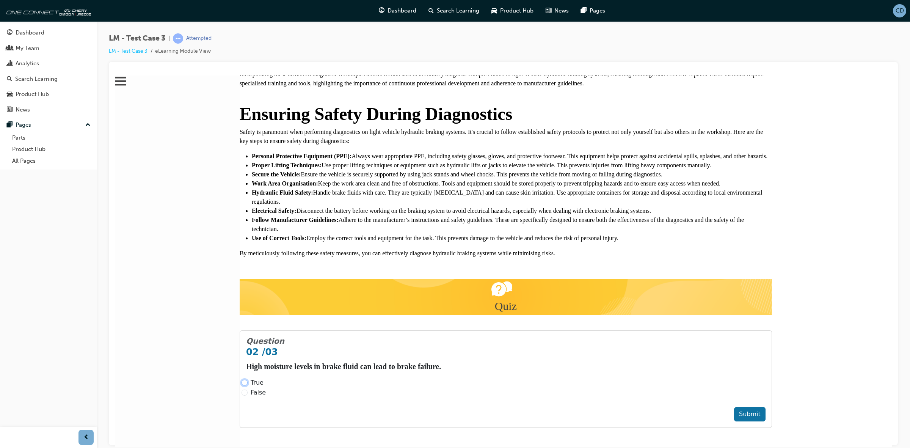
click at [248, 379] on input "True" at bounding box center [244, 382] width 6 height 6
radio input "true"
click at [734, 406] on button "Submit" at bounding box center [749, 413] width 31 height 14
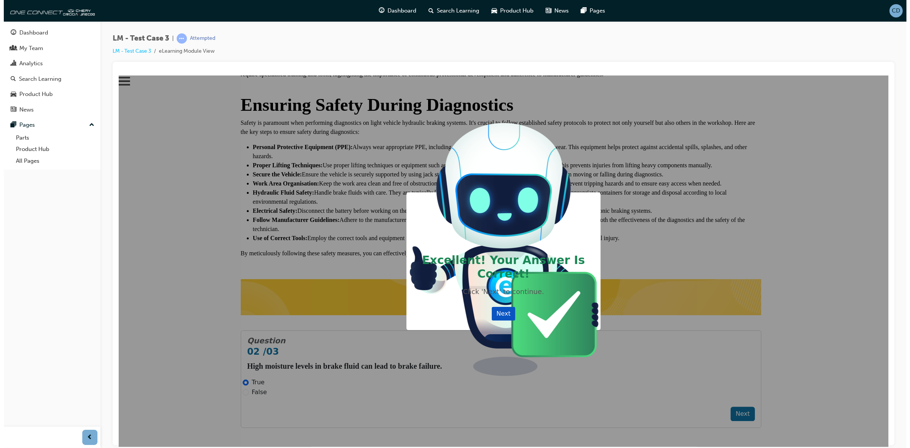
scroll to position [2076, 0]
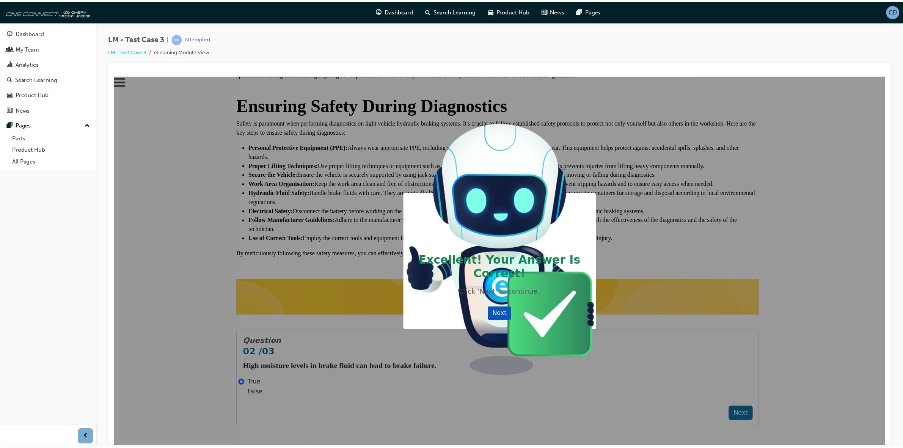
click at [514, 321] on button "Next" at bounding box center [502, 314] width 23 height 14
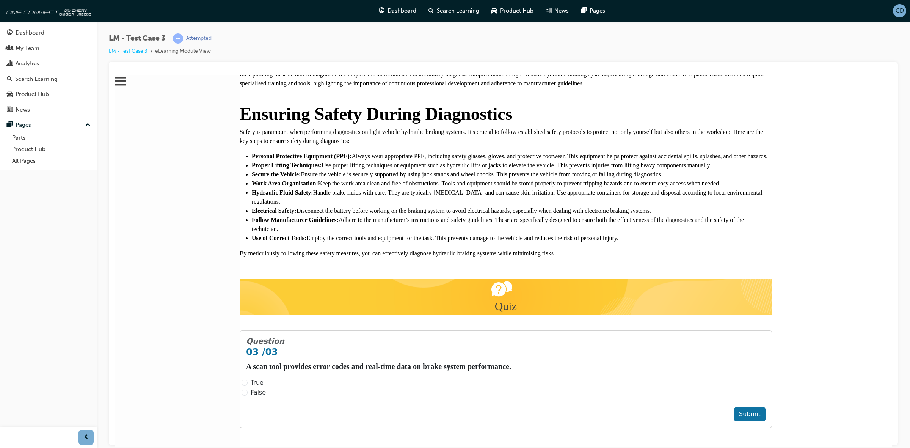
click at [263, 378] on span "True" at bounding box center [257, 381] width 13 height 7
click at [248, 379] on input "True" at bounding box center [244, 382] width 6 height 6
radio input "true"
click at [266, 388] on span "False" at bounding box center [258, 391] width 15 height 7
click at [248, 389] on input "False" at bounding box center [244, 392] width 6 height 6
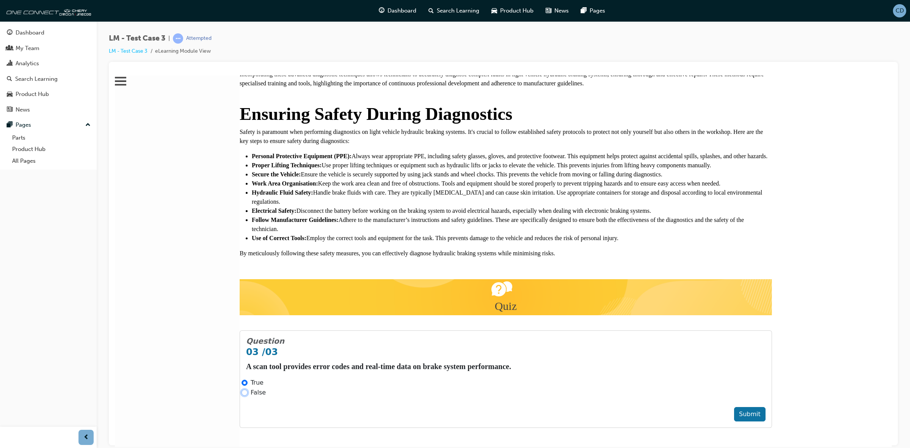
radio input "true"
click at [734, 406] on button "Submit" at bounding box center [749, 413] width 31 height 14
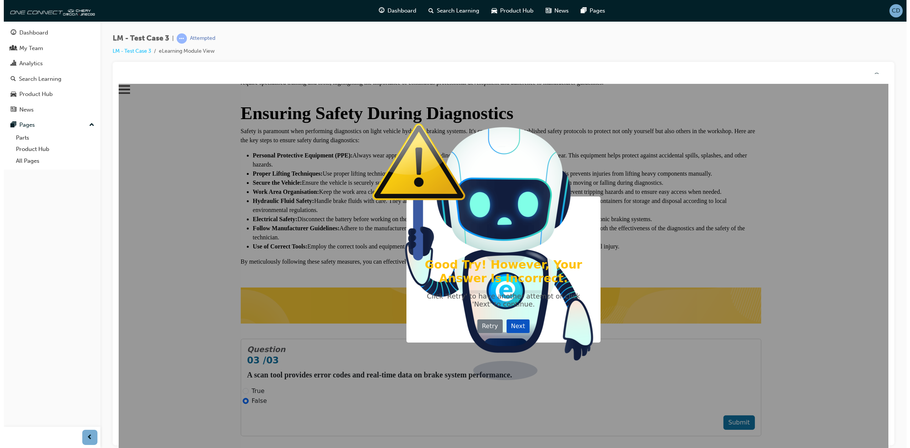
scroll to position [2067, 0]
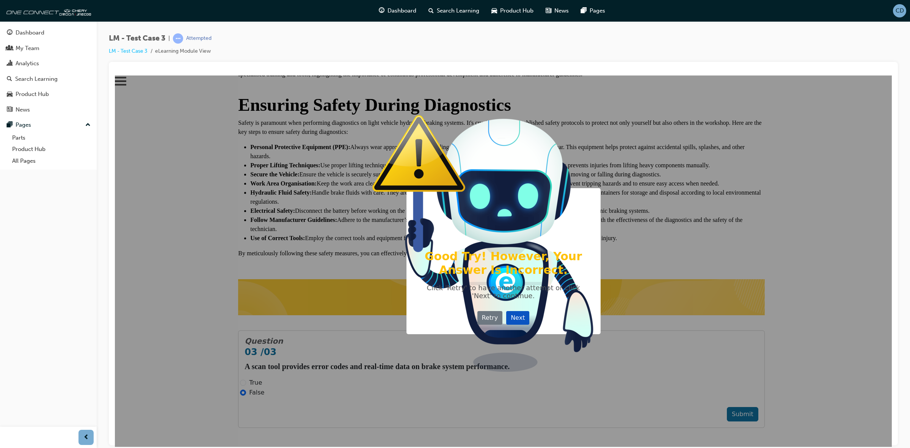
click at [529, 324] on button "Next" at bounding box center [517, 317] width 23 height 14
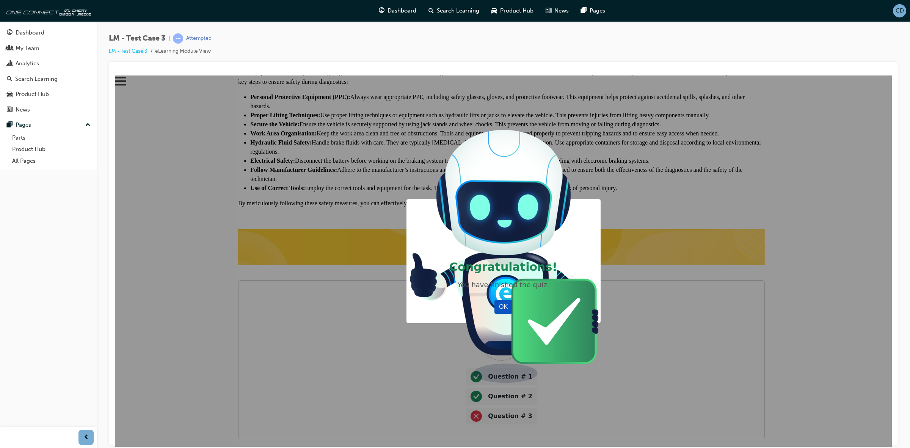
click at [512, 313] on button "OK" at bounding box center [503, 306] width 18 height 14
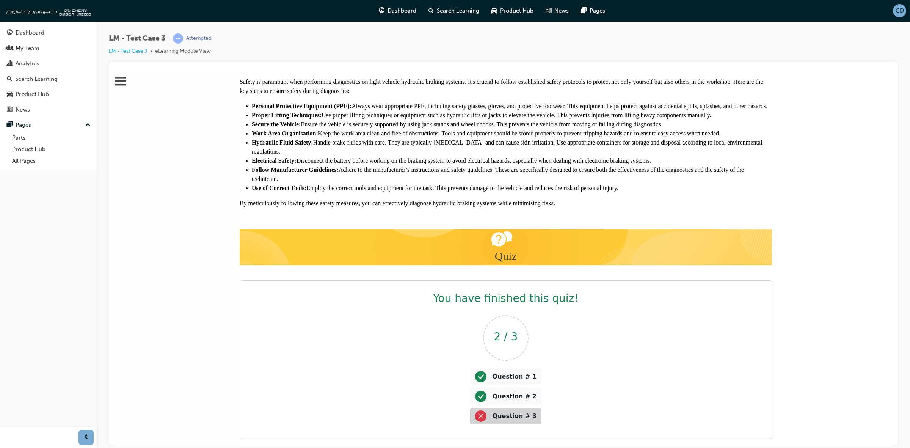
click at [537, 412] on span "Question # 3" at bounding box center [514, 415] width 44 height 7
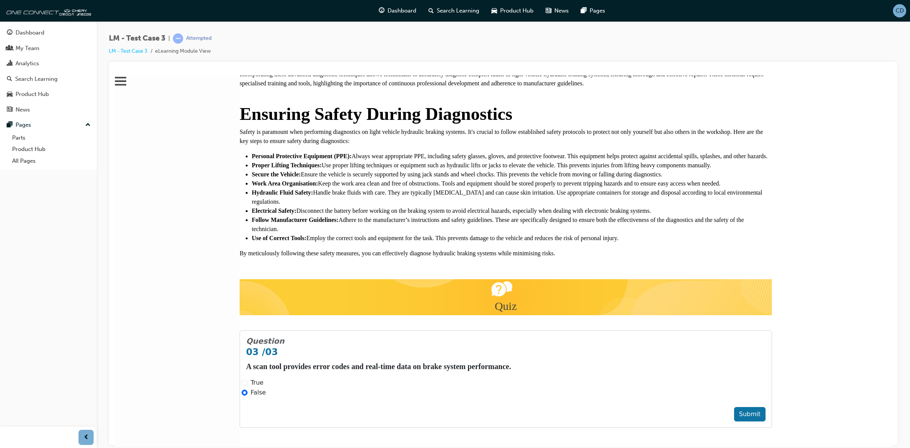
click at [377, 378] on div "True" at bounding box center [505, 382] width 528 height 9
click at [248, 379] on input "True" at bounding box center [244, 382] width 6 height 6
radio input "true"
click at [694, 369] on div "Question 0 3 / 0 3 A scan tool provides error codes and real-time data on brake…" at bounding box center [505, 378] width 519 height 85
click at [734, 406] on button "Submit" at bounding box center [749, 413] width 31 height 14
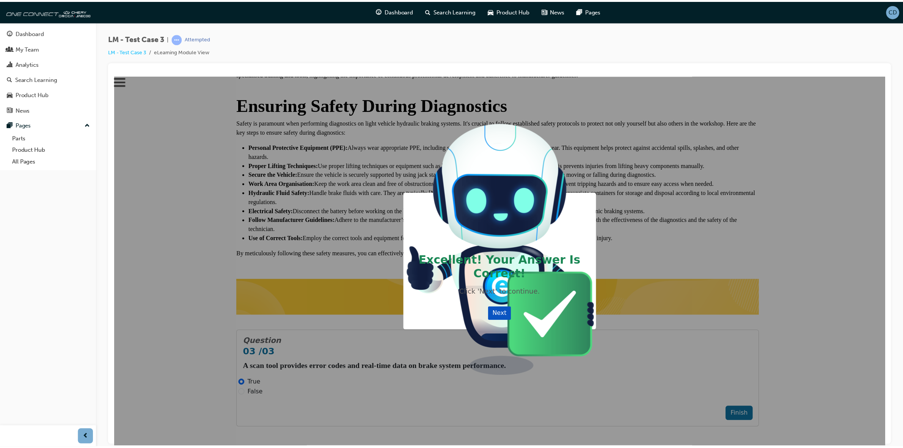
click at [514, 321] on button "Next" at bounding box center [502, 314] width 23 height 14
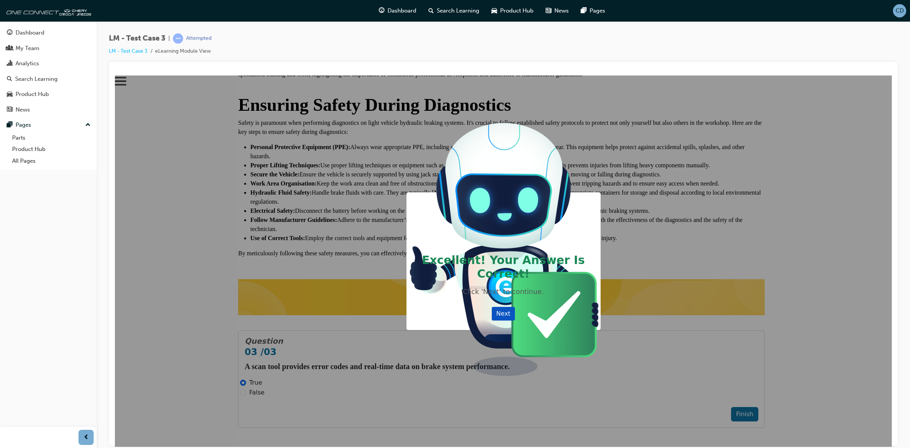
scroll to position [2019, 0]
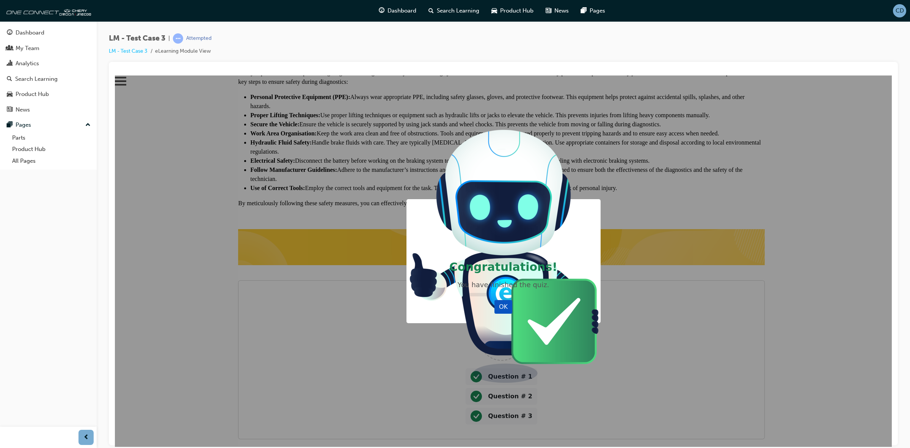
click at [512, 313] on button "OK" at bounding box center [503, 306] width 18 height 14
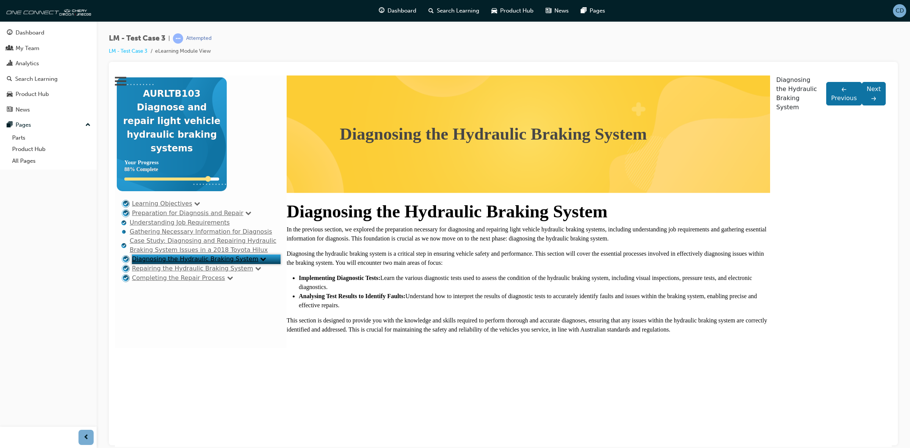
scroll to position [38, 0]
click at [190, 253] on link "Case Study: Diagnosing and Repairing Hydraulic Braking System Issues in a 2018 …" at bounding box center [203, 245] width 147 height 16
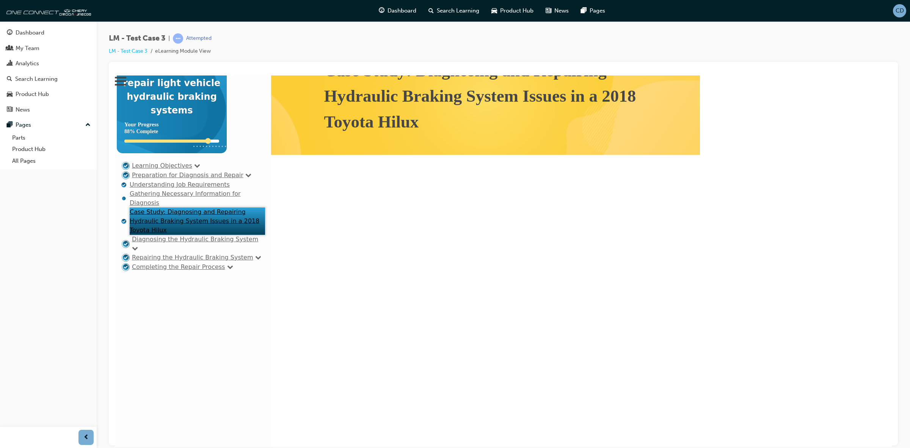
scroll to position [0, 0]
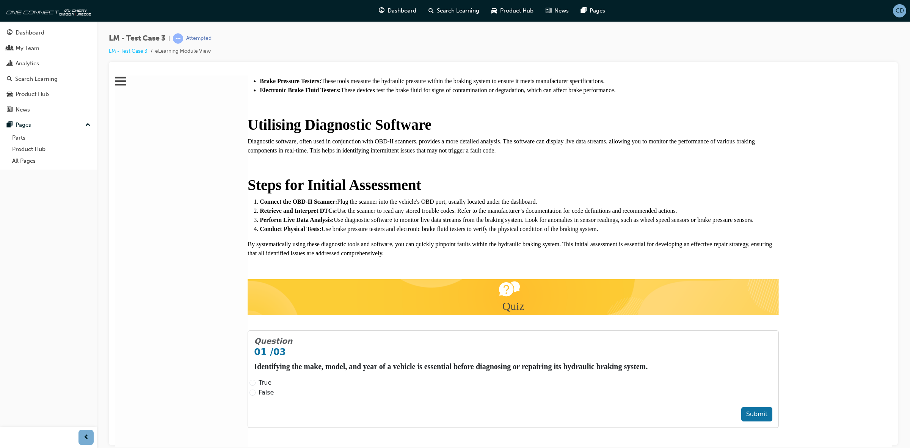
scroll to position [1348, 0]
click at [271, 378] on span "True" at bounding box center [265, 381] width 13 height 7
click at [255, 379] on input "True" at bounding box center [252, 382] width 6 height 6
radio input "true"
click at [773, 406] on button "Submit" at bounding box center [756, 413] width 31 height 14
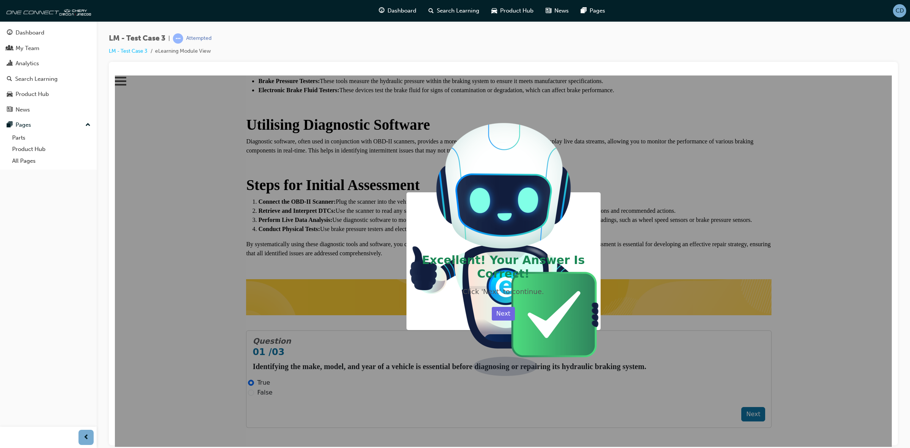
click at [517, 322] on div "Previous No Next" at bounding box center [503, 312] width 27 height 17
click at [515, 320] on button "Next" at bounding box center [503, 313] width 23 height 14
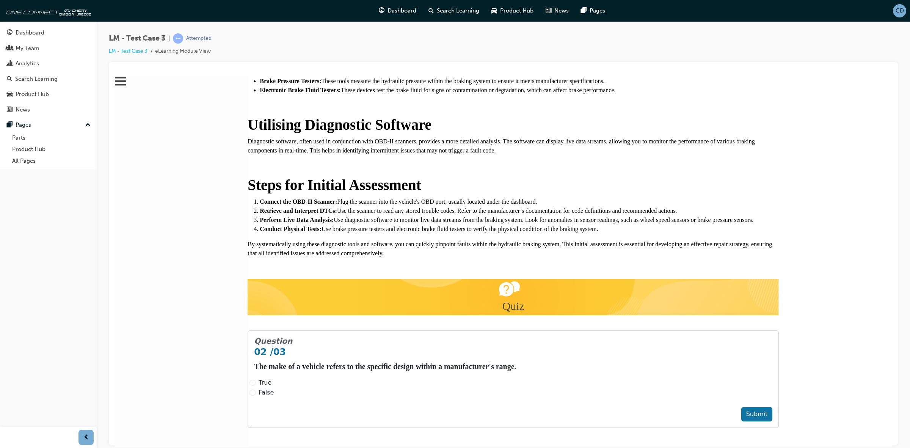
click at [271, 378] on span "True" at bounding box center [265, 381] width 13 height 7
click at [255, 379] on input "True" at bounding box center [252, 382] width 6 height 6
radio input "true"
click at [741, 406] on button "Submit" at bounding box center [756, 413] width 31 height 14
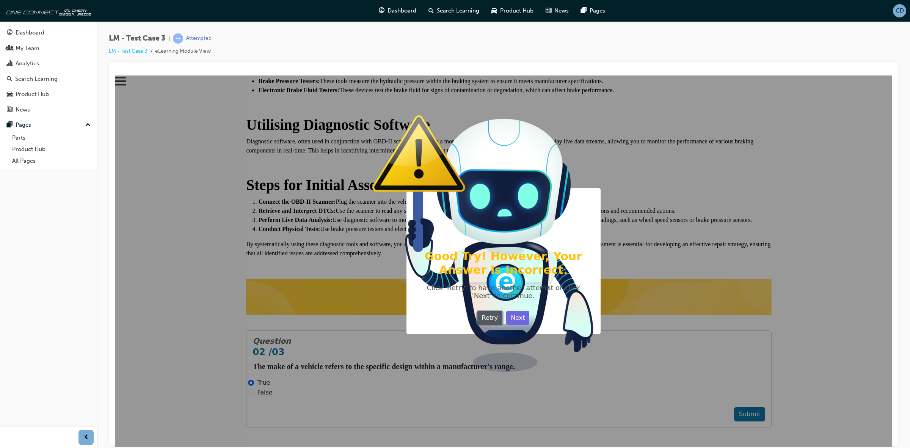
click at [503, 324] on button "Retry" at bounding box center [489, 317] width 25 height 14
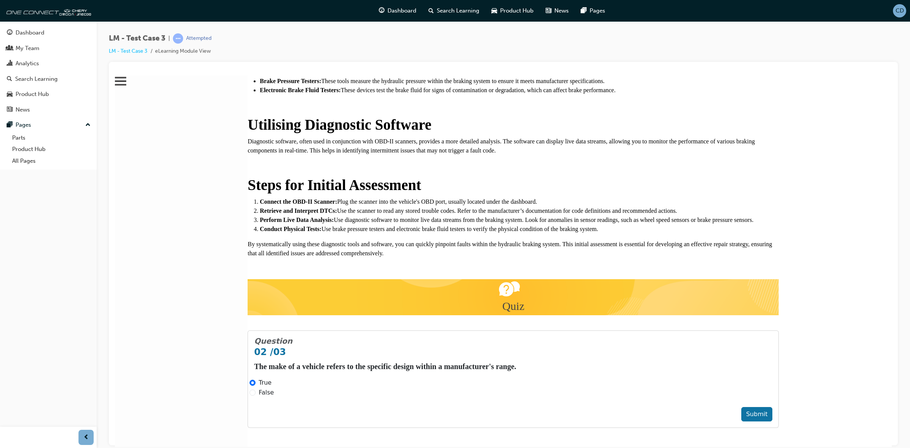
click at [373, 387] on div "False" at bounding box center [512, 391] width 527 height 9
click at [375, 387] on div "False" at bounding box center [512, 391] width 527 height 9
click at [255, 389] on input "False" at bounding box center [252, 392] width 6 height 6
radio input "true"
click at [741, 406] on button "Submit" at bounding box center [756, 413] width 31 height 14
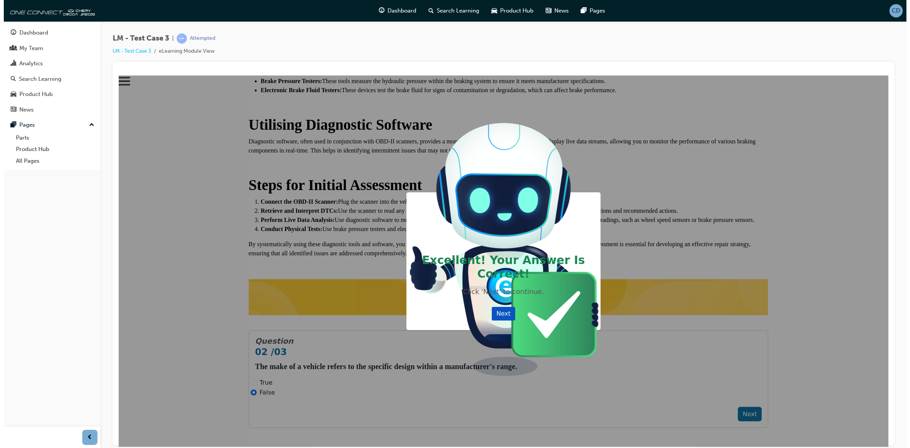
click at [514, 320] on button "Next" at bounding box center [502, 313] width 23 height 14
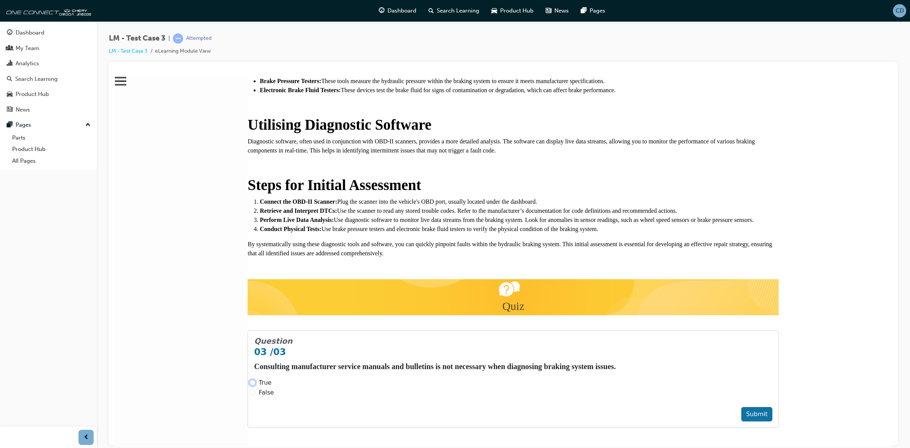
click at [255, 379] on input "True" at bounding box center [252, 382] width 6 height 6
radio input "true"
click at [741, 406] on button "Submit" at bounding box center [756, 413] width 31 height 14
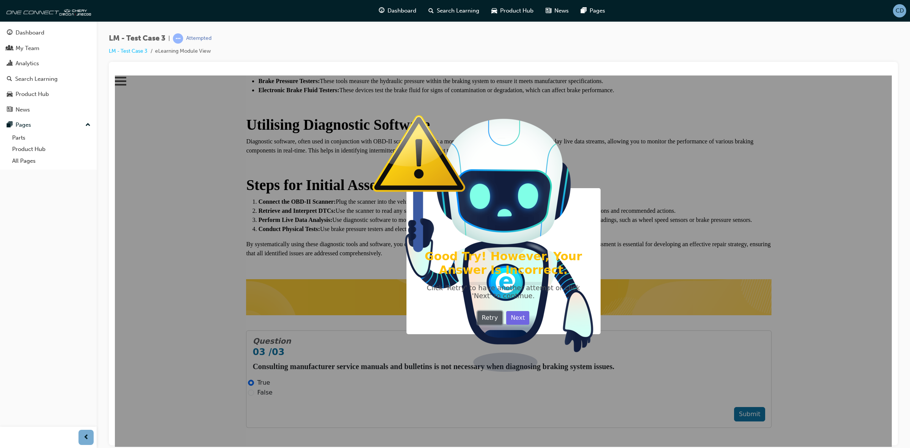
click at [503, 324] on button "Retry" at bounding box center [489, 317] width 25 height 14
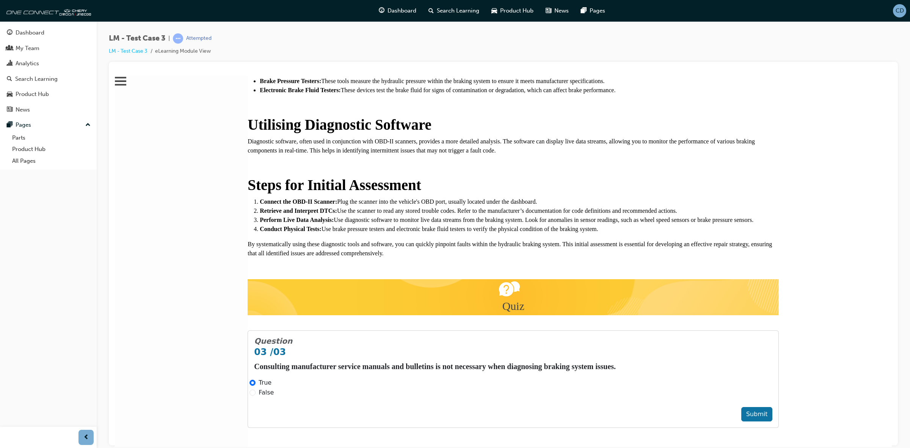
click at [274, 388] on span "False" at bounding box center [266, 391] width 15 height 7
click at [255, 389] on input "False" at bounding box center [252, 392] width 6 height 6
radio input "true"
click at [765, 406] on button "Submit" at bounding box center [756, 413] width 31 height 14
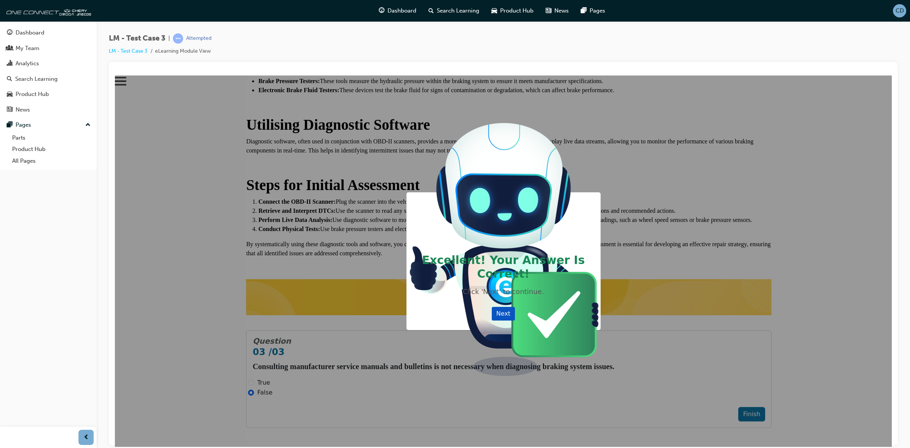
click at [515, 320] on button "Next" at bounding box center [503, 313] width 23 height 14
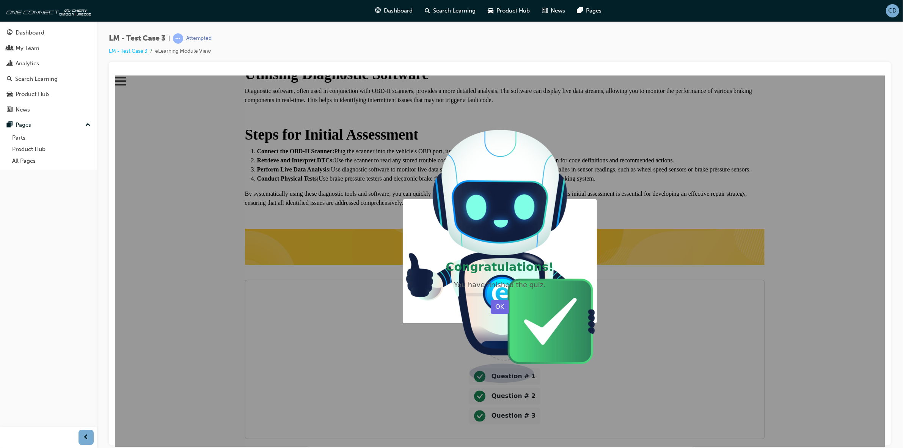
click at [577, 288] on div "You have finished the quiz." at bounding box center [499, 284] width 172 height 8
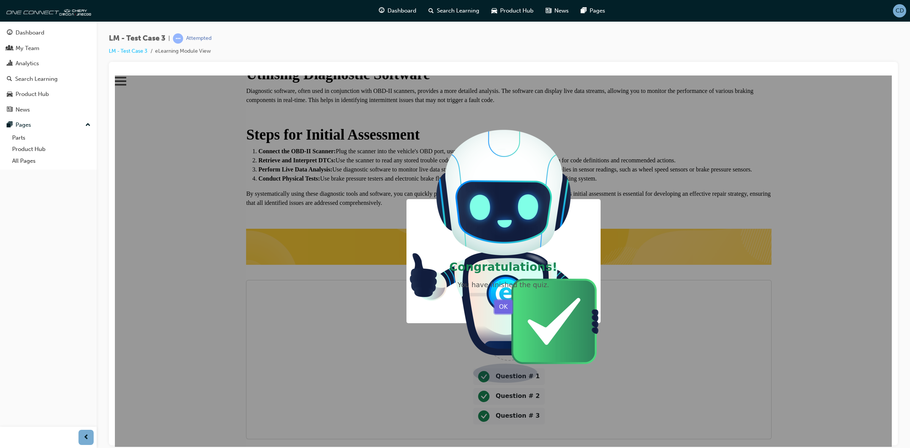
click at [512, 313] on button "OK" at bounding box center [503, 306] width 18 height 14
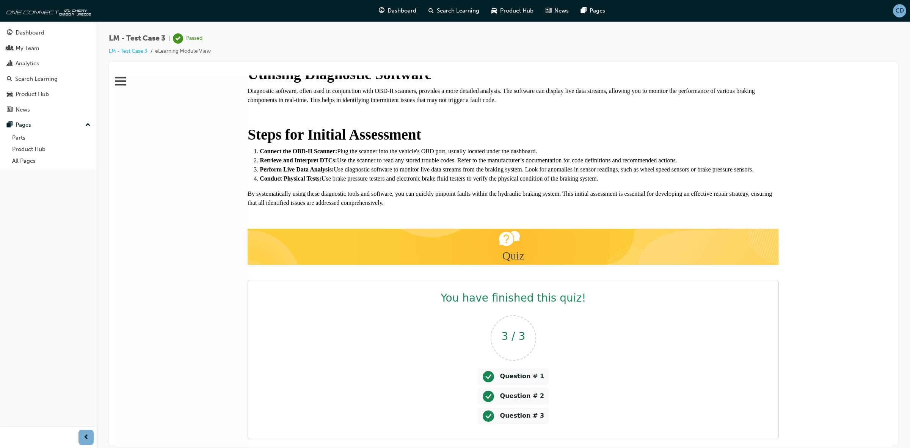
scroll to position [1353, 0]
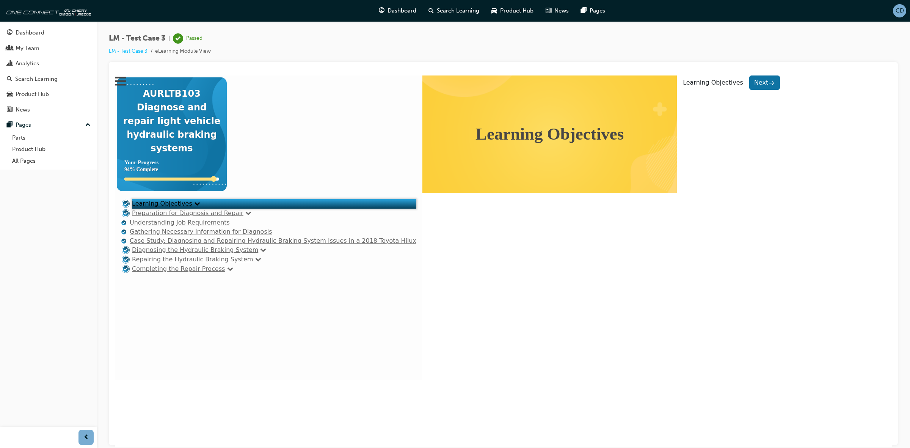
scroll to position [0, 0]
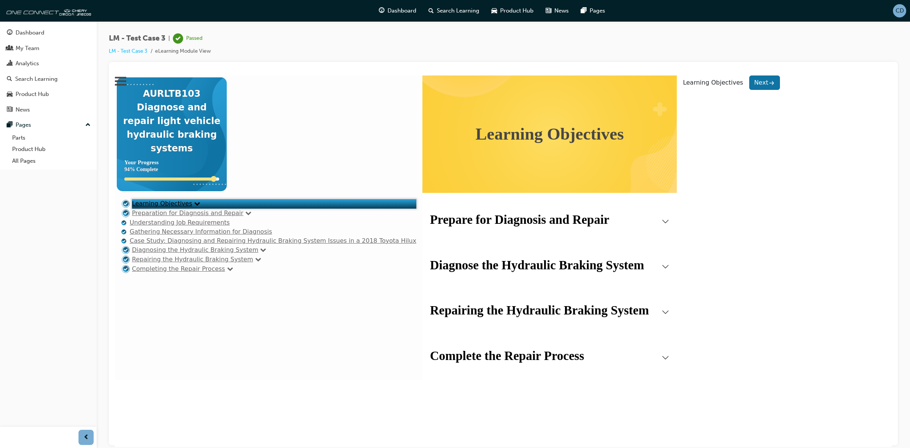
click at [195, 119] on div "AURLTB103 Diagnose and repair light vehicle hydraulic braking systems" at bounding box center [172, 121] width 110 height 76
click at [160, 272] on link "Completing the Repair Process" at bounding box center [178, 268] width 93 height 7
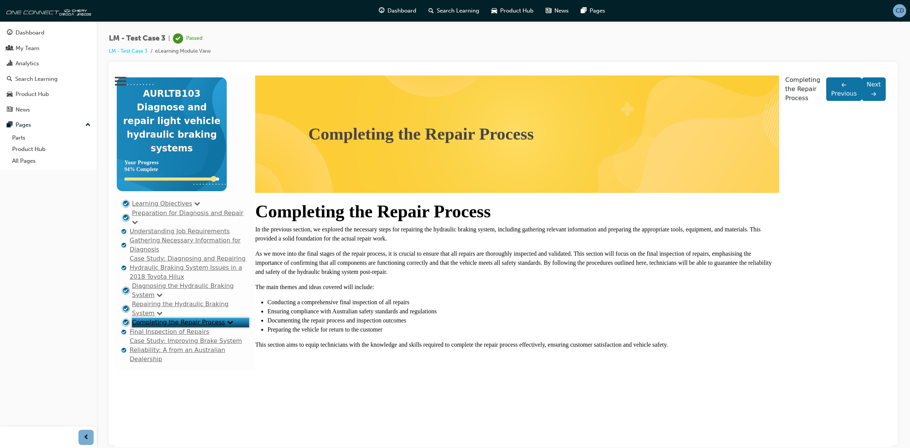
click at [171, 362] on link "Case Study: Improving Brake System Reliability: A from an Australian Dealership" at bounding box center [186, 349] width 112 height 25
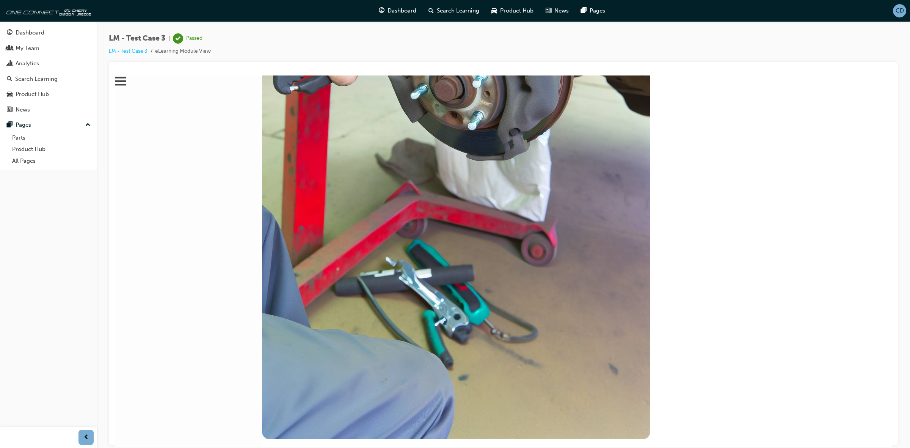
scroll to position [874, 0]
drag, startPoint x: 649, startPoint y: 433, endPoint x: 704, endPoint y: 433, distance: 54.6
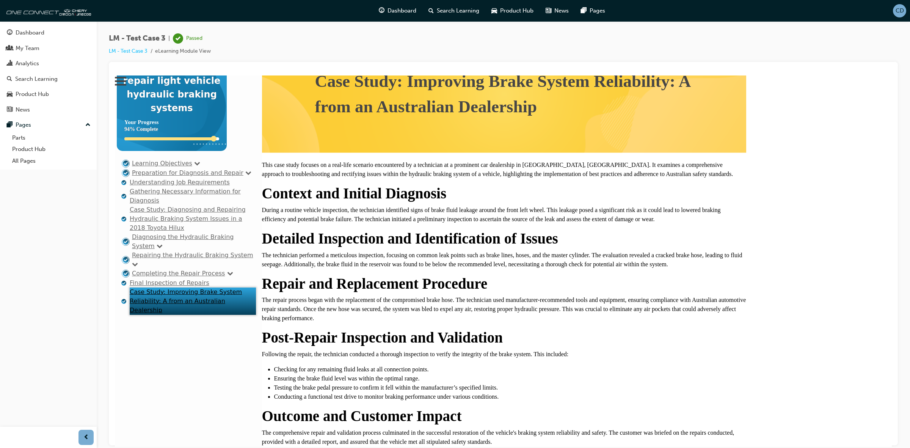
scroll to position [0, 0]
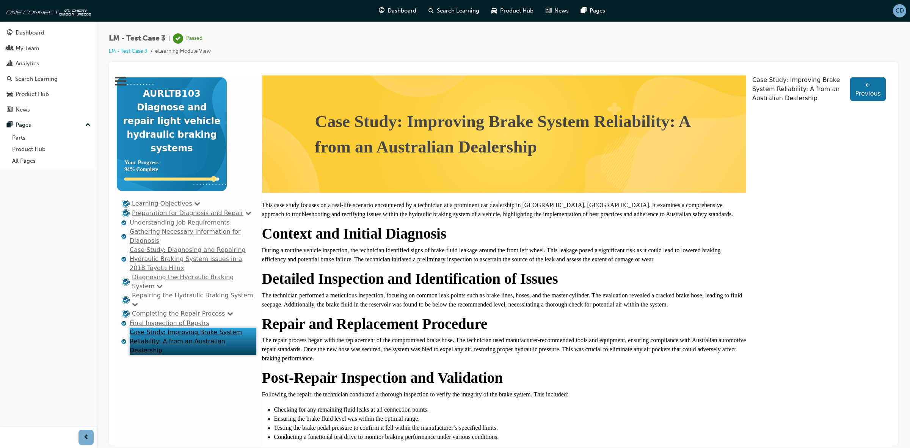
click at [126, 85] on icon ".menu-icon-cls-1 { fill: #474646; stroke-width: 1px; stroke: #000; }" at bounding box center [120, 80] width 11 height 11
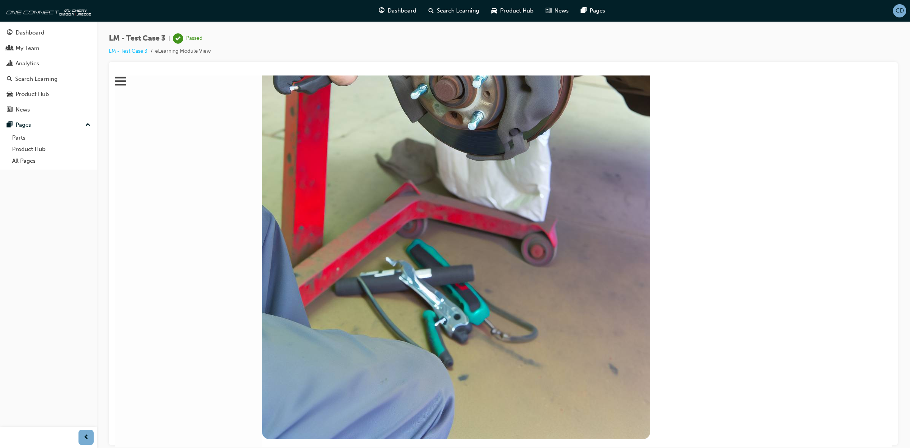
scroll to position [846, 0]
click at [176, 39] on span "learningRecordVerb_PASS-icon" at bounding box center [178, 38] width 10 height 10
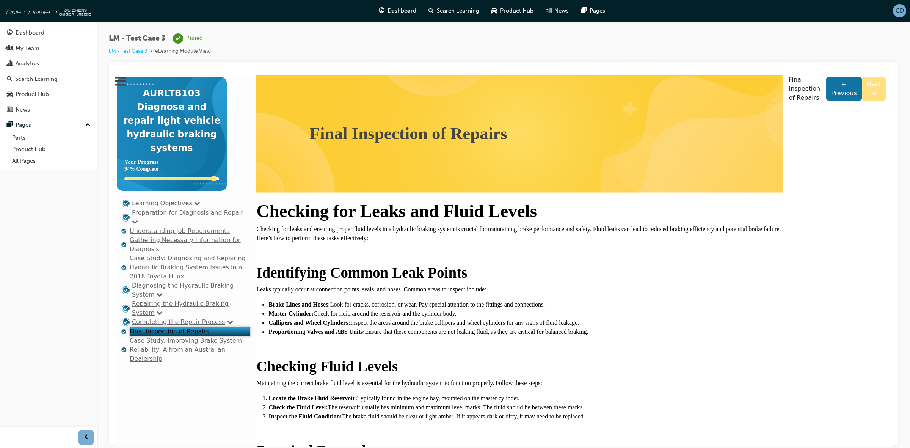
scroll to position [0, 0]
click at [862, 100] on link "Next" at bounding box center [874, 89] width 24 height 24
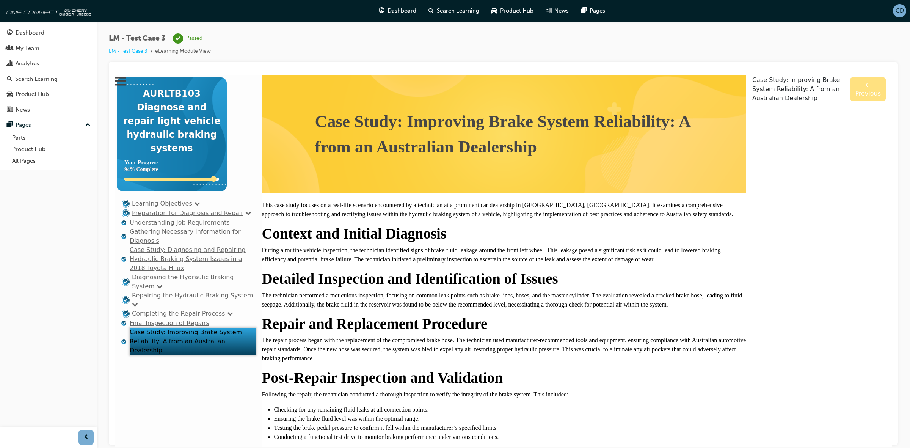
click at [861, 100] on link "Previous" at bounding box center [868, 89] width 36 height 24
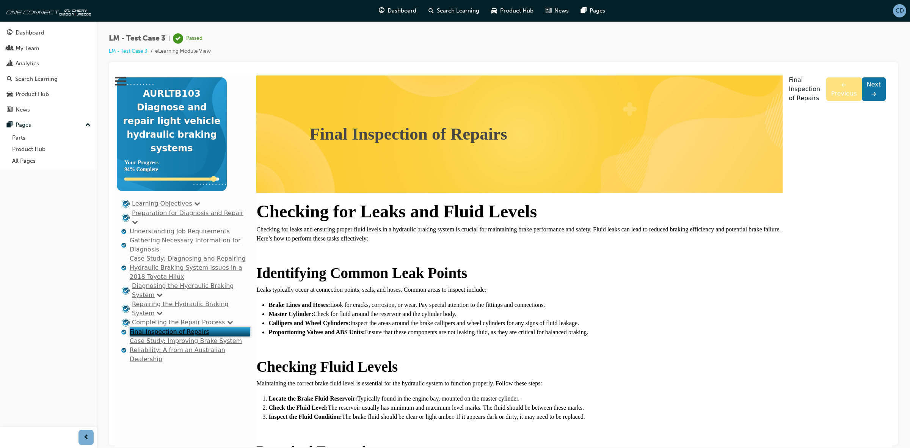
click at [862, 100] on link "Next" at bounding box center [874, 89] width 24 height 24
click at [861, 100] on link "Previous" at bounding box center [844, 89] width 36 height 24
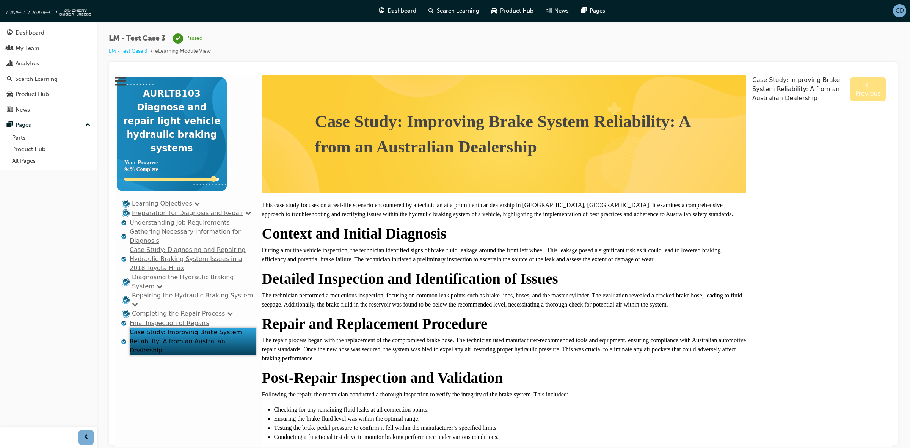
click at [115, 75] on div "Checking for Leaks and Fluid Levels Checking for leaks and ensuring proper flui…" at bounding box center [115, 75] width 0 height 0
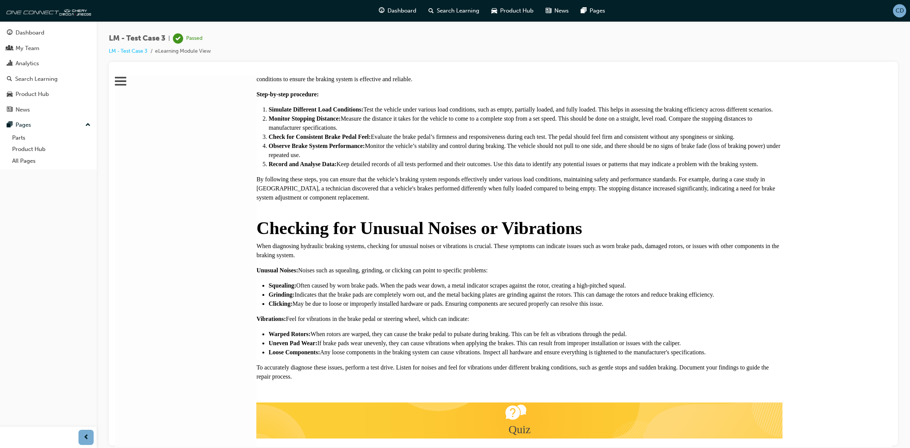
scroll to position [1472, 0]
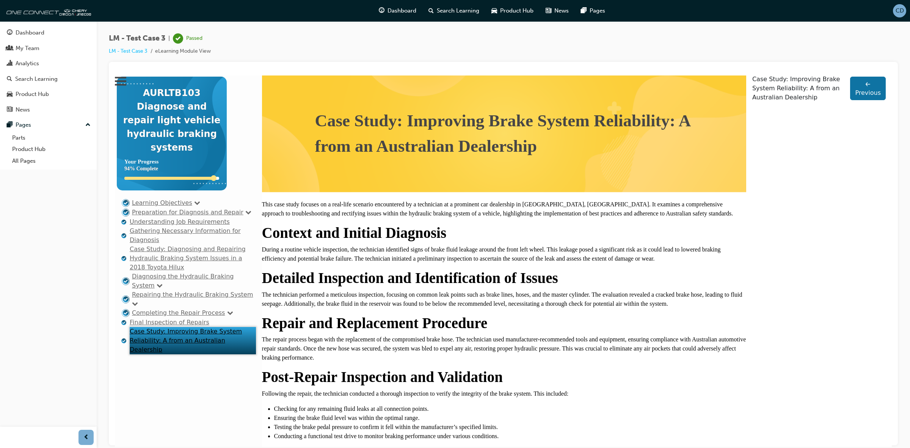
scroll to position [0, 0]
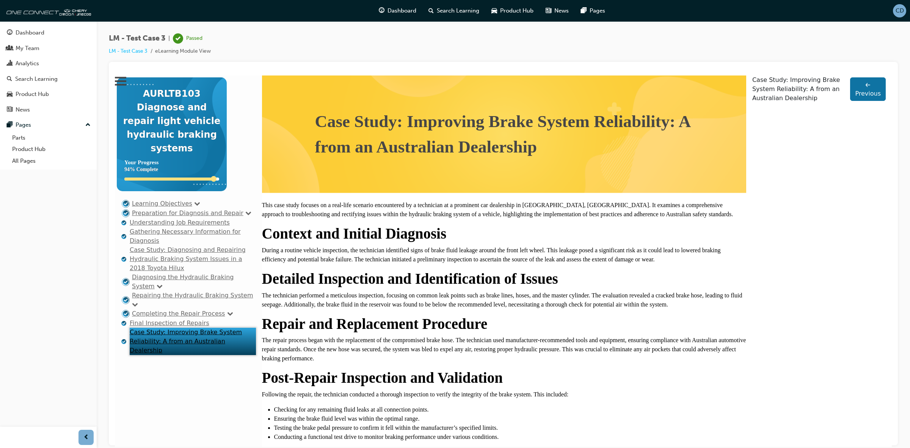
click at [171, 50] on li "eLearning Module View" at bounding box center [183, 51] width 56 height 9
click at [271, 278] on div "This case study focuses on a real-life scenario encountered by a technician at …" at bounding box center [504, 355] width 484 height 310
drag, startPoint x: 129, startPoint y: 89, endPoint x: 132, endPoint y: 92, distance: 4.0
click at [126, 81] on rect at bounding box center [120, 81] width 11 height 2
click at [170, 199] on link "Learning Objectives" at bounding box center [162, 202] width 60 height 7
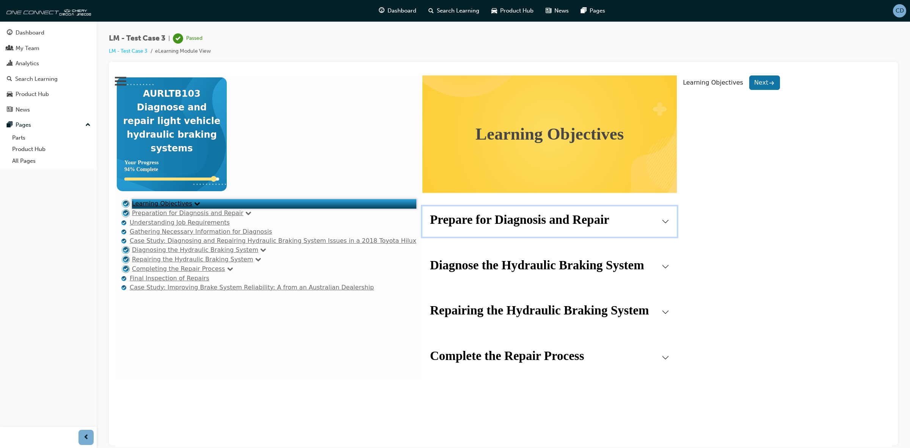
click at [430, 225] on strong "Prepare for Diagnosis and Repair" at bounding box center [519, 219] width 179 height 14
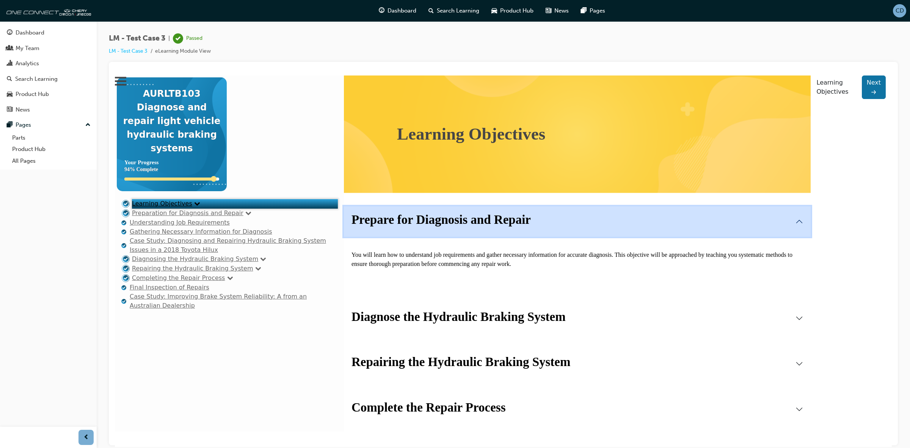
scroll to position [47, 0]
click at [417, 309] on strong "Diagnose the Hydraulic Braking System" at bounding box center [458, 316] width 214 height 14
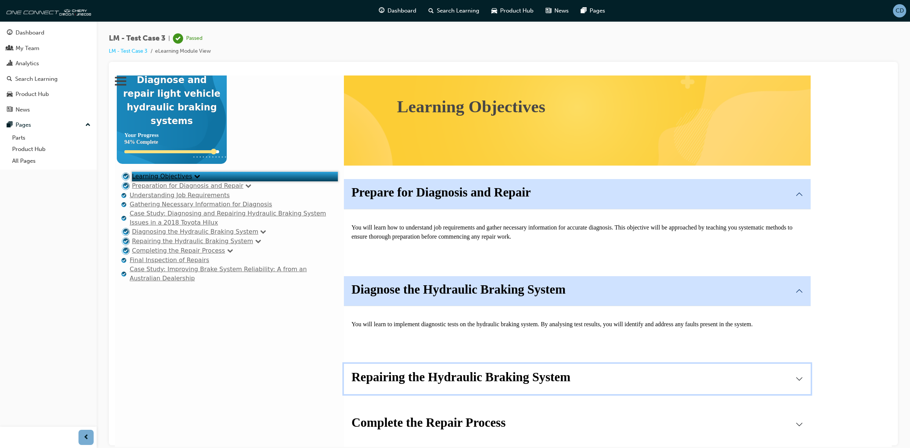
click at [422, 370] on strong "Repairing the Hydraulic Braking System" at bounding box center [460, 377] width 219 height 14
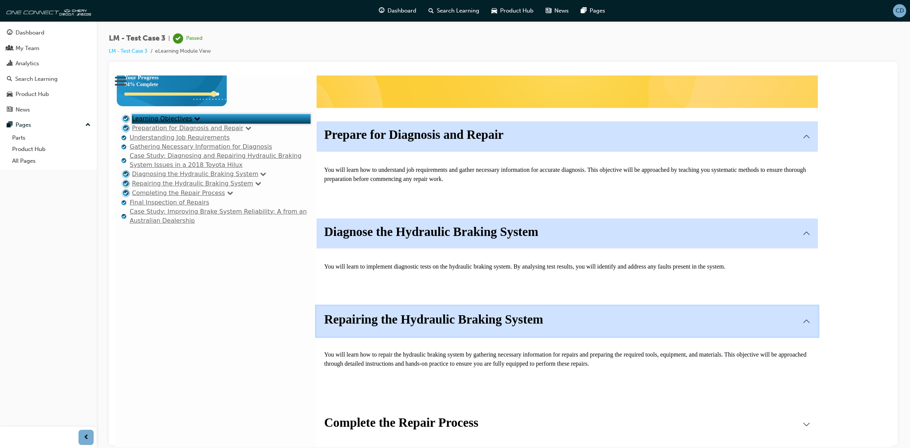
scroll to position [182, 0]
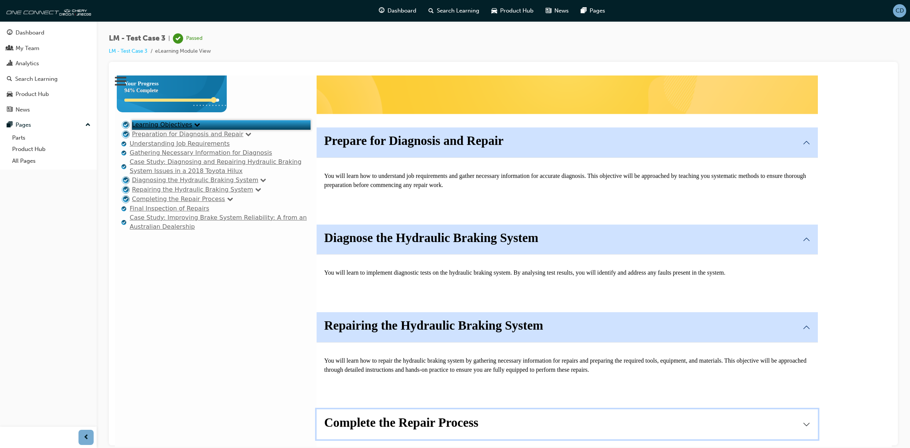
click at [422, 415] on strong "Complete the Repair Process" at bounding box center [401, 422] width 154 height 14
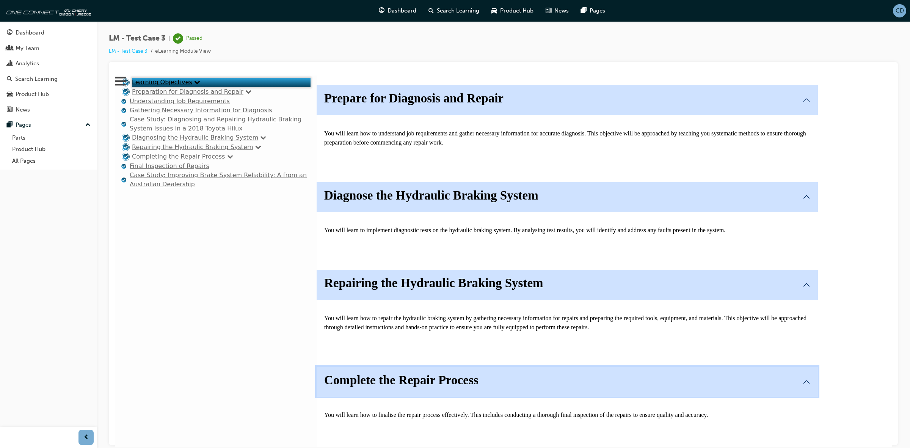
scroll to position [230, 0]
click at [173, 95] on link "Preparation for Diagnosis and Repair" at bounding box center [187, 91] width 111 height 7
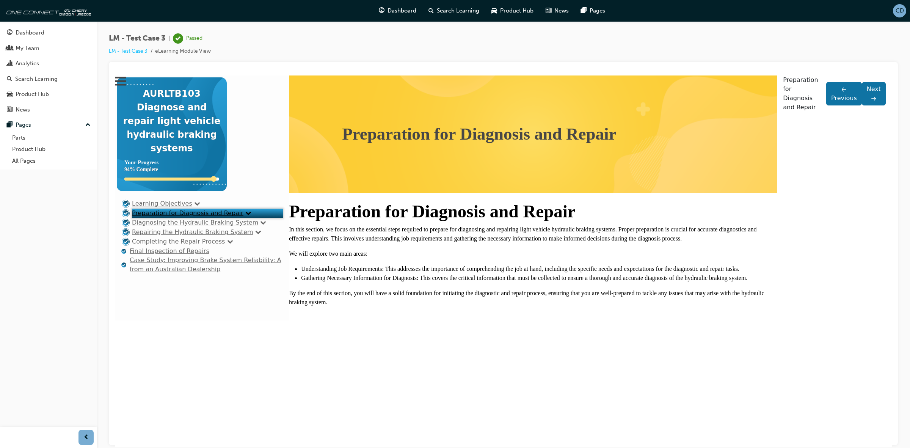
scroll to position [0, 0]
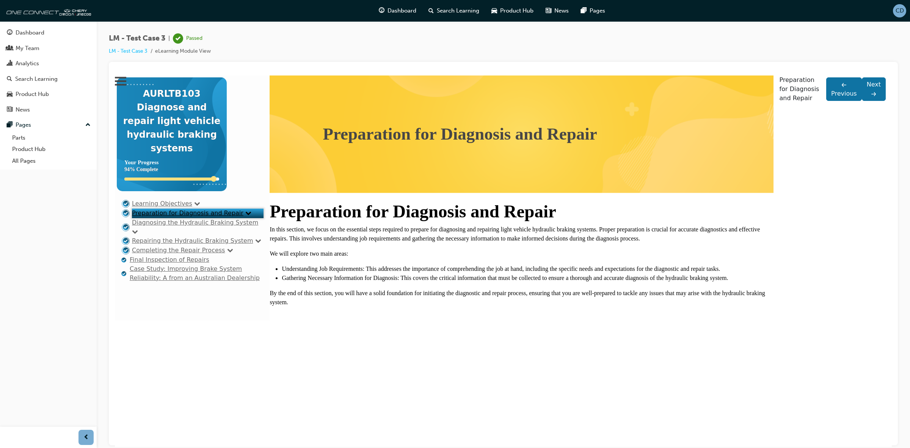
click at [141, 226] on link "Diagnosing the Hydraulic Braking System" at bounding box center [195, 221] width 126 height 7
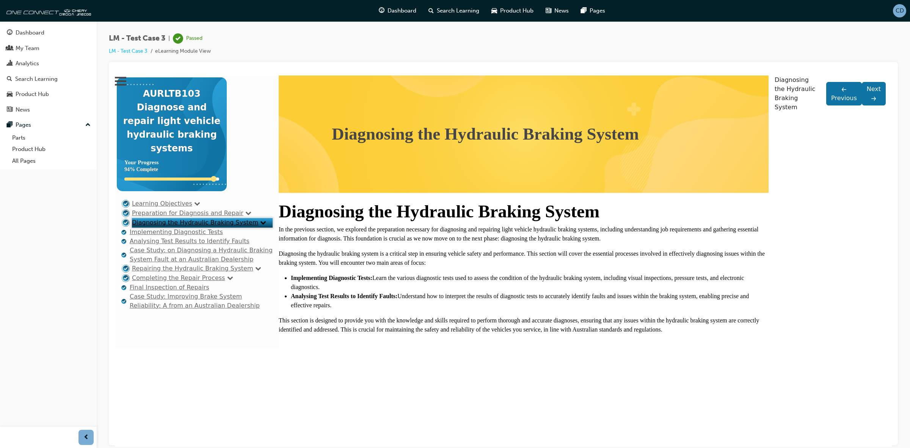
click at [167, 235] on link "Implementing Diagnostic Tests" at bounding box center [176, 231] width 93 height 7
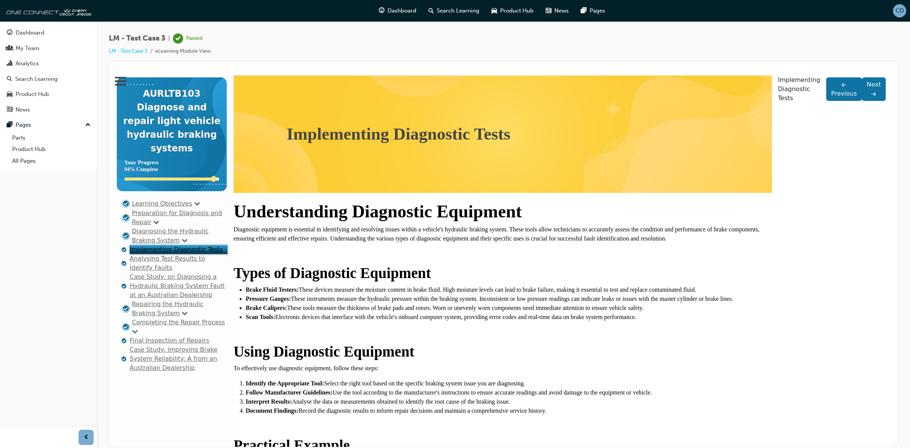
click at [161, 201] on link "Learning Objectives" at bounding box center [162, 202] width 60 height 7
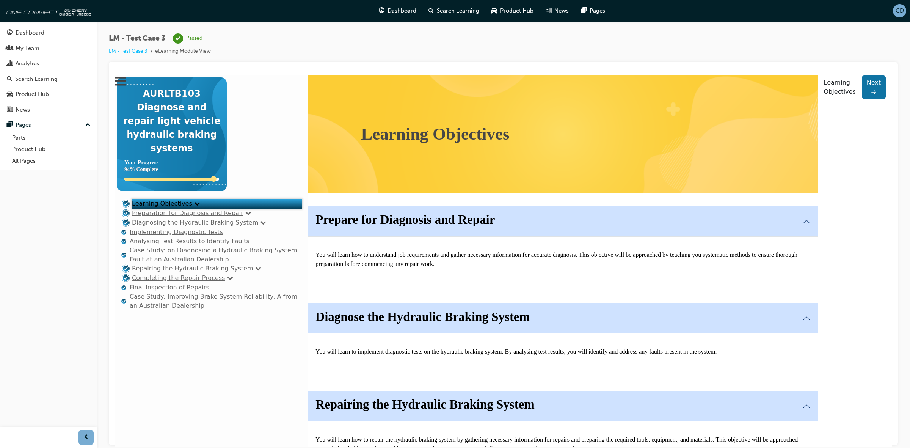
click at [166, 216] on link "Preparation for Diagnosis and Repair" at bounding box center [187, 212] width 111 height 7
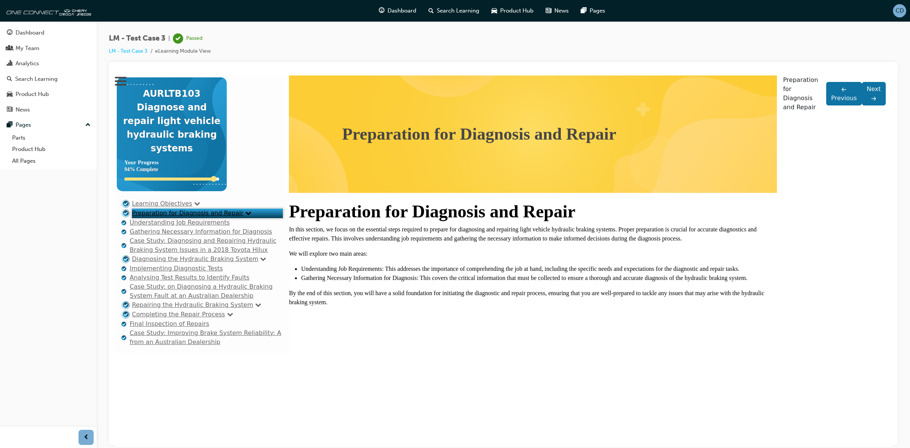
click at [174, 226] on link "Understanding Job Requirements" at bounding box center [180, 221] width 100 height 7
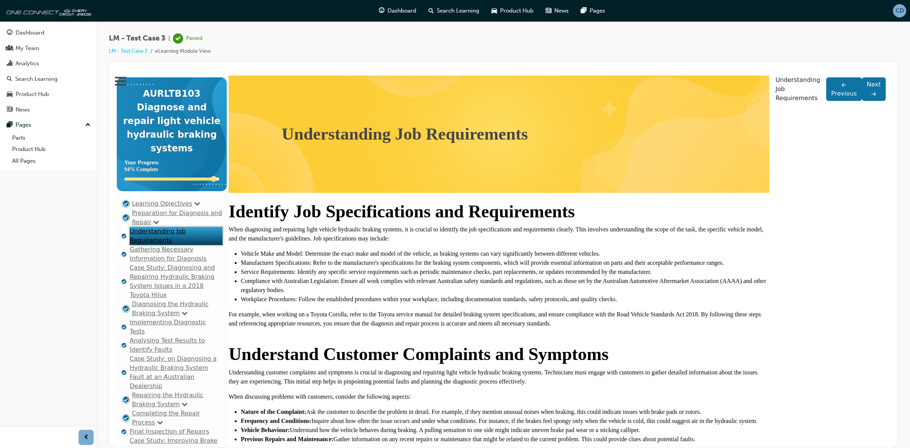
click at [175, 256] on link "Gathering Necessary Information for Diagnosis" at bounding box center [168, 253] width 77 height 16
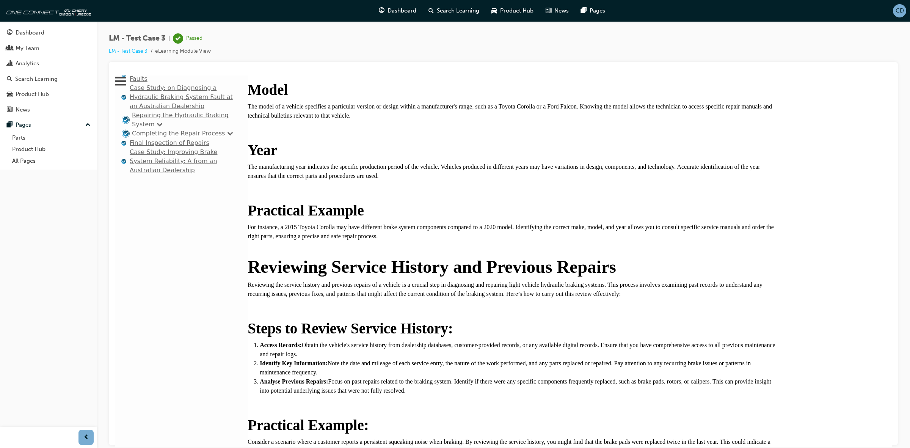
scroll to position [379, 0]
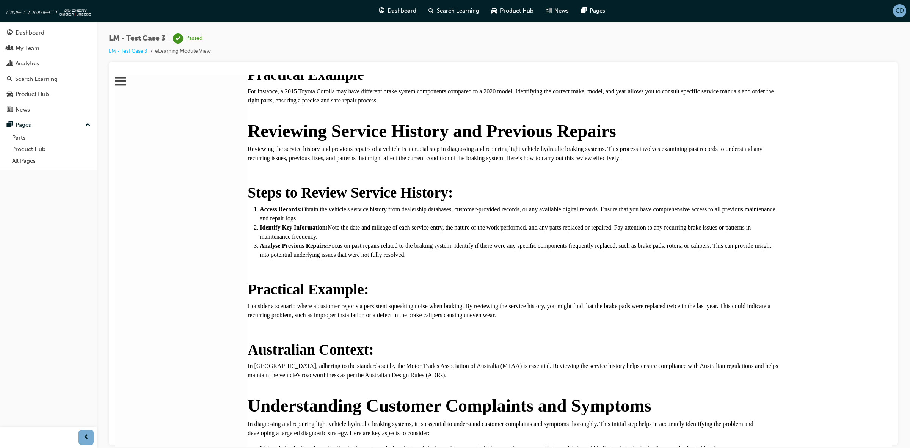
click at [302, 212] on b "Access Records:" at bounding box center [281, 208] width 42 height 6
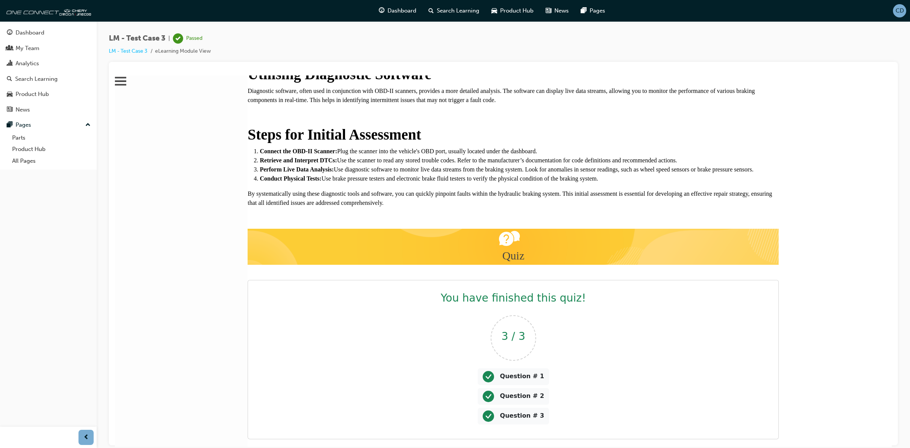
scroll to position [1353, 0]
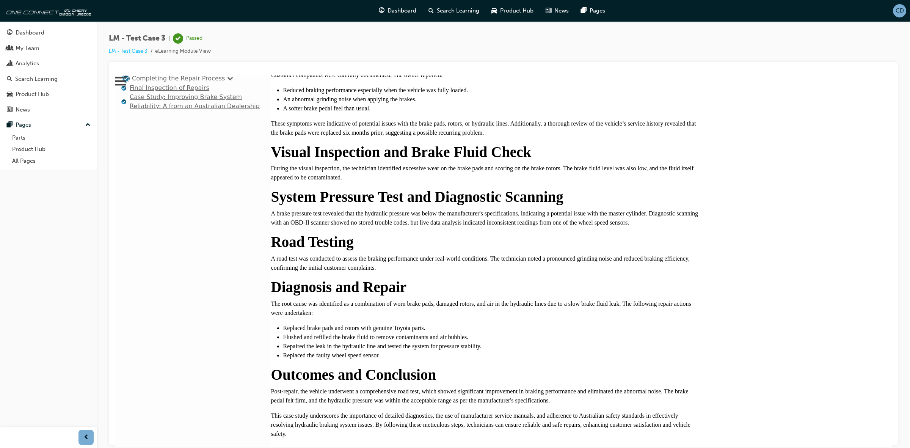
scroll to position [354, 0]
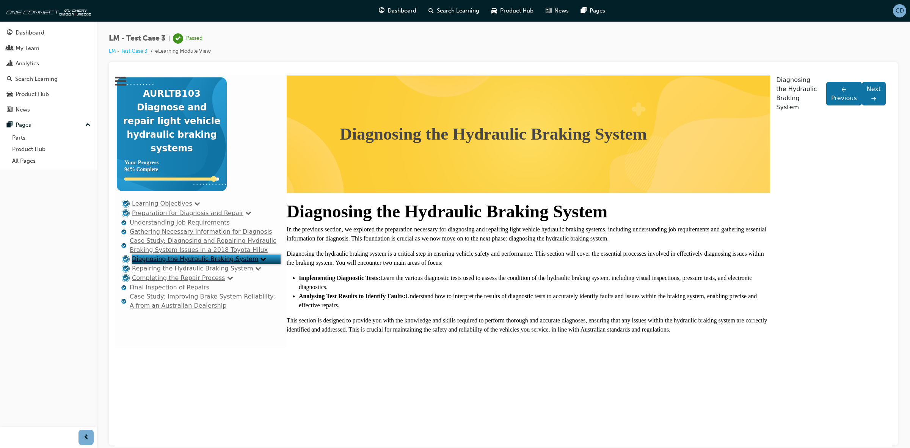
scroll to position [38, 0]
click at [149, 271] on link "Repairing the Hydraulic Braking System" at bounding box center [192, 267] width 121 height 7
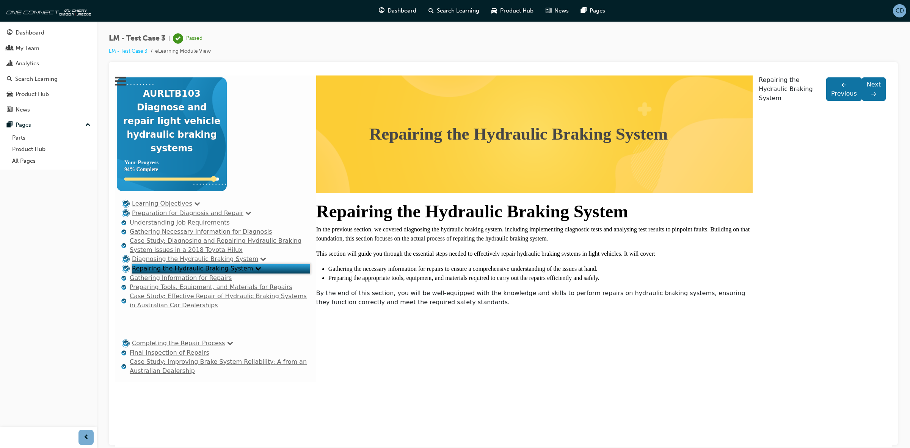
scroll to position [0, 0]
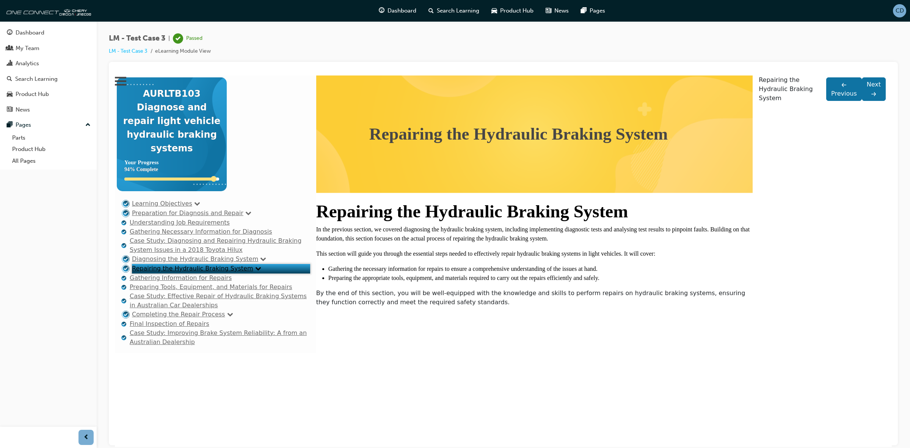
click at [179, 281] on link "Gathering Information for Repairs" at bounding box center [181, 277] width 102 height 7
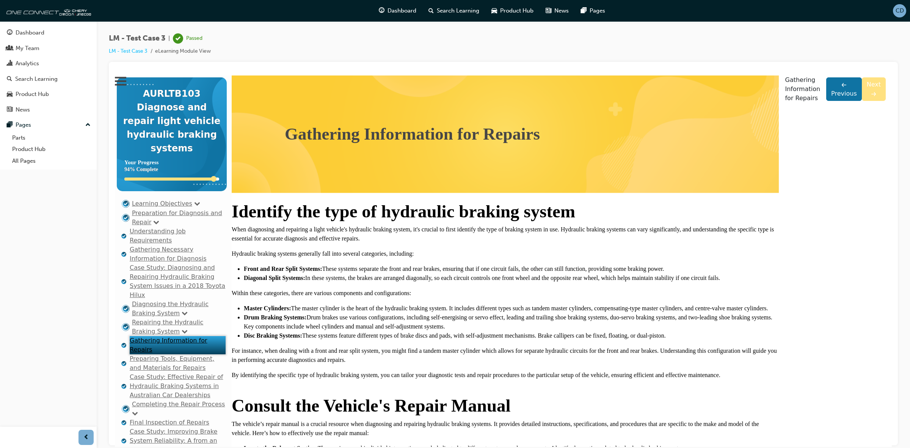
click at [862, 100] on link "Next" at bounding box center [874, 89] width 24 height 24
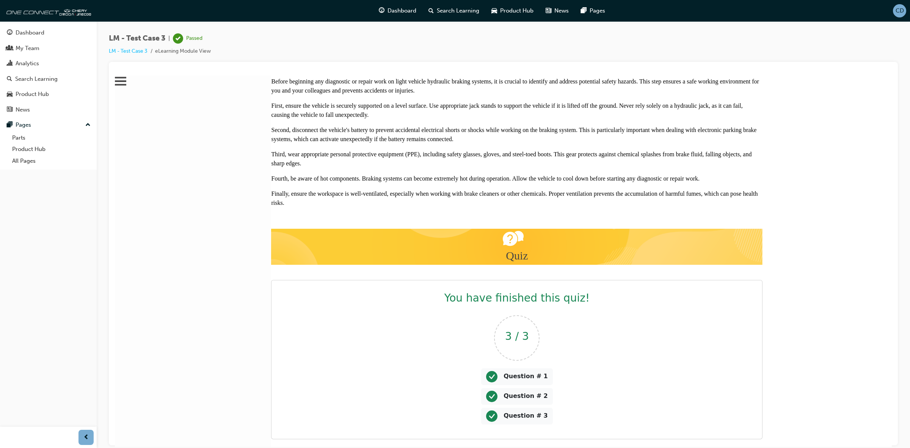
scroll to position [72, 0]
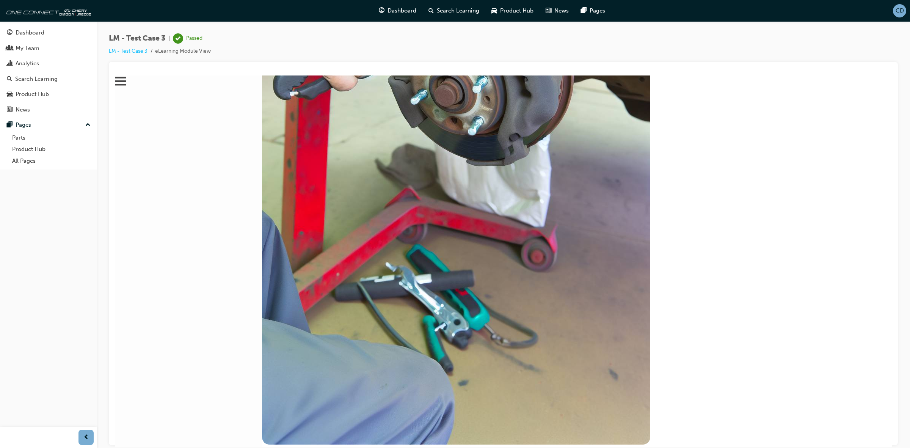
scroll to position [874, 0]
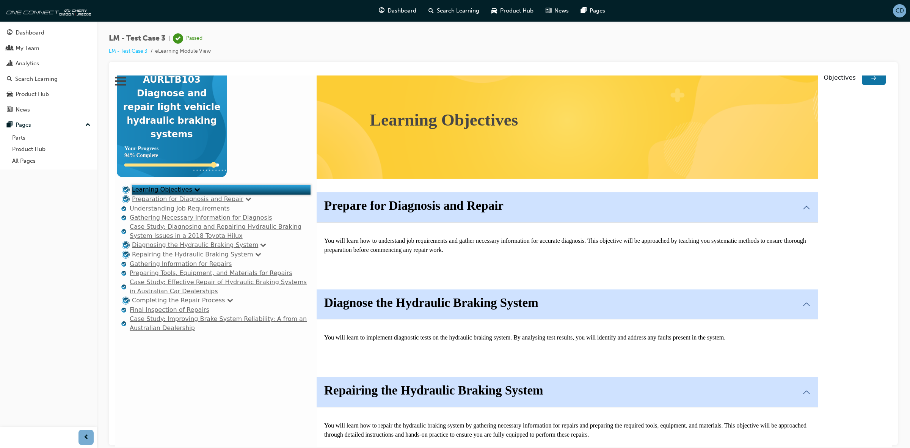
scroll to position [0, 0]
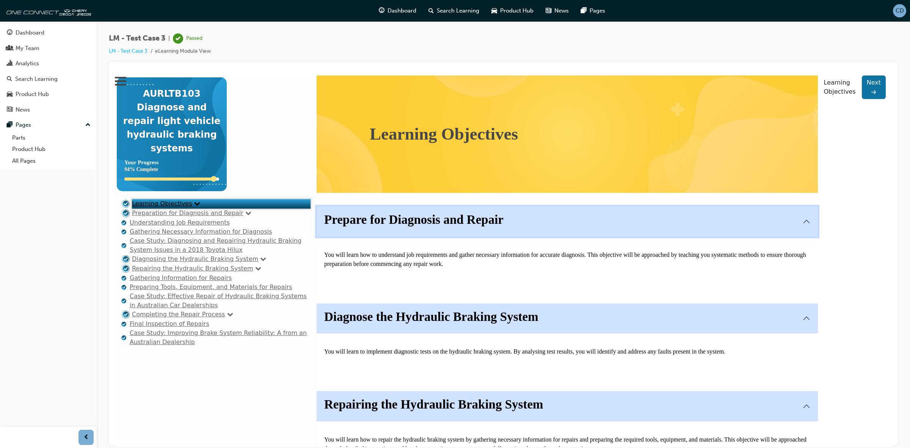
click at [393, 236] on button "Prepare for Diagnosis and Repair" at bounding box center [567, 221] width 501 height 30
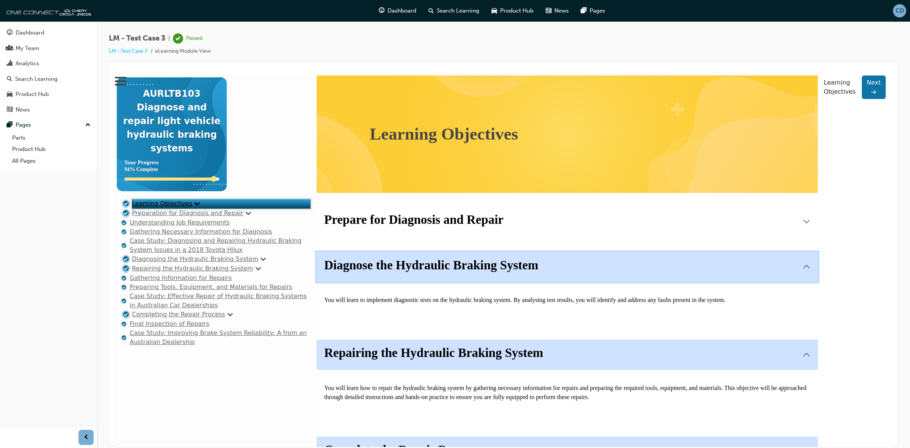
click at [404, 271] on strong "Diagnose the Hydraulic Braking System" at bounding box center [431, 265] width 214 height 14
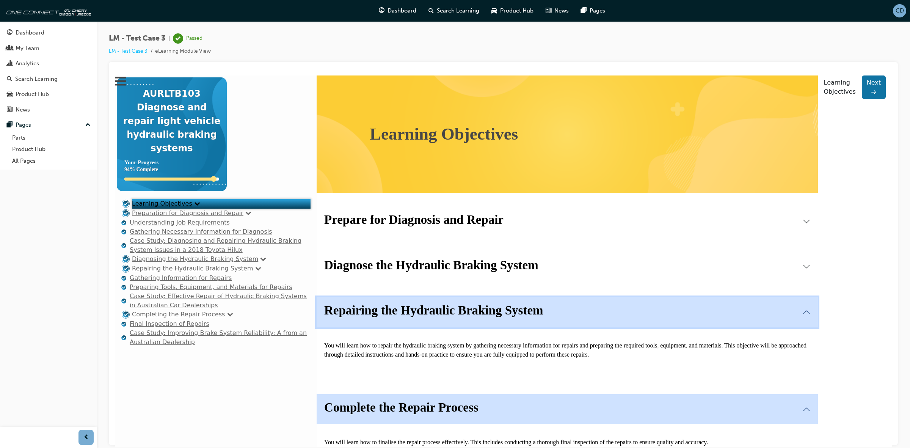
click at [418, 314] on strong "Repairing the Hydraulic Braking System" at bounding box center [433, 310] width 219 height 14
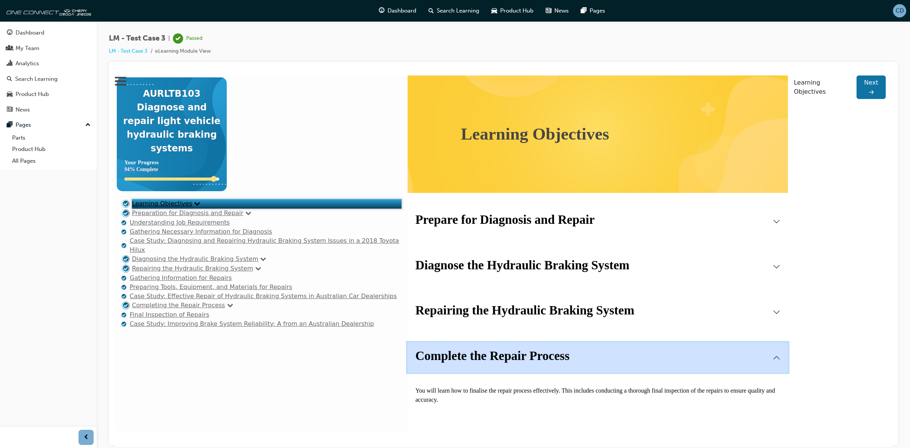
click at [423, 348] on strong "Complete the Repair Process" at bounding box center [492, 355] width 154 height 14
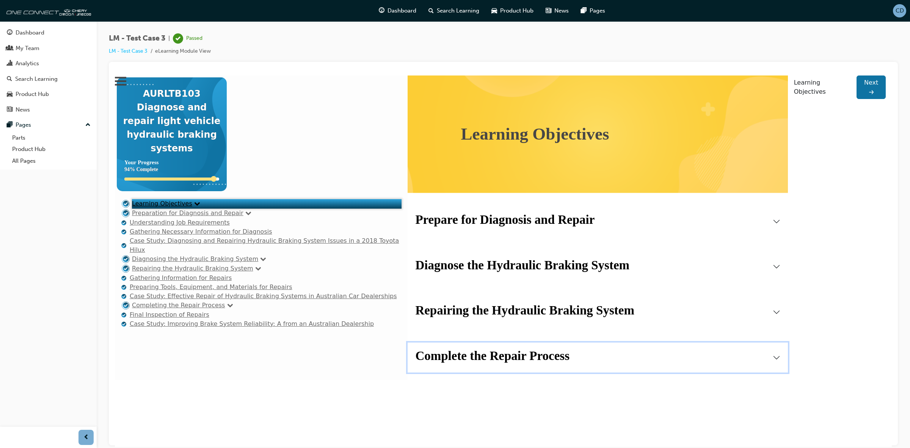
scroll to position [38, 0]
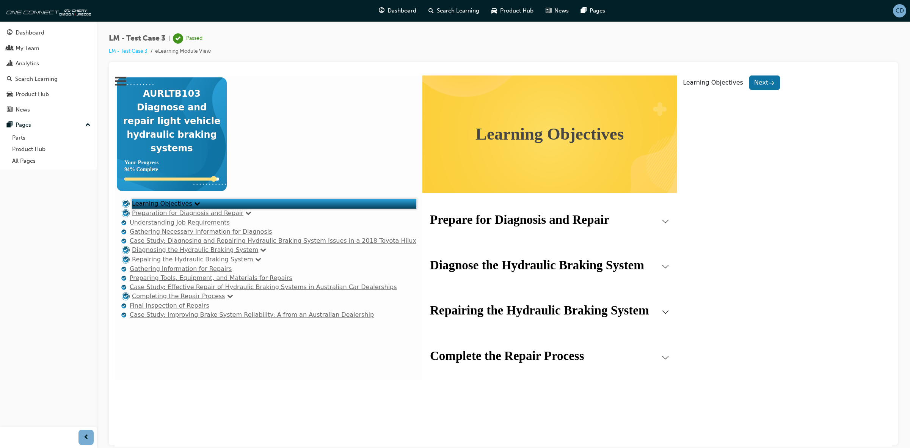
click at [189, 209] on link "Preparation for Diagnosis and Repair" at bounding box center [187, 212] width 111 height 7
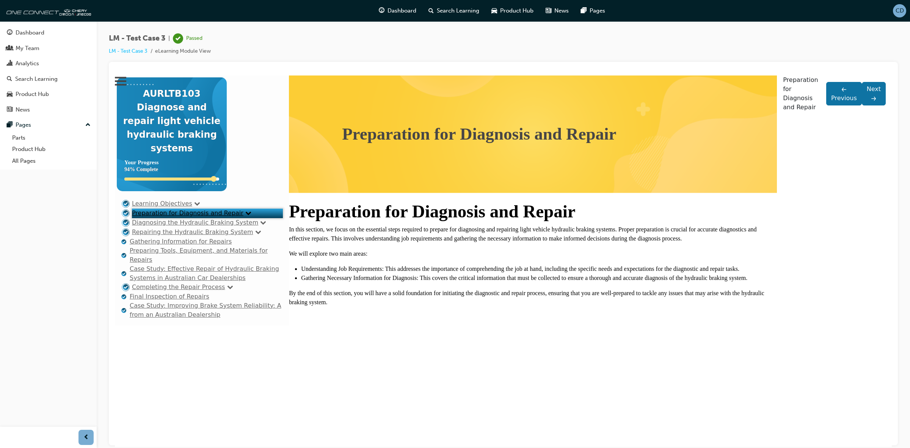
scroll to position [8, 0]
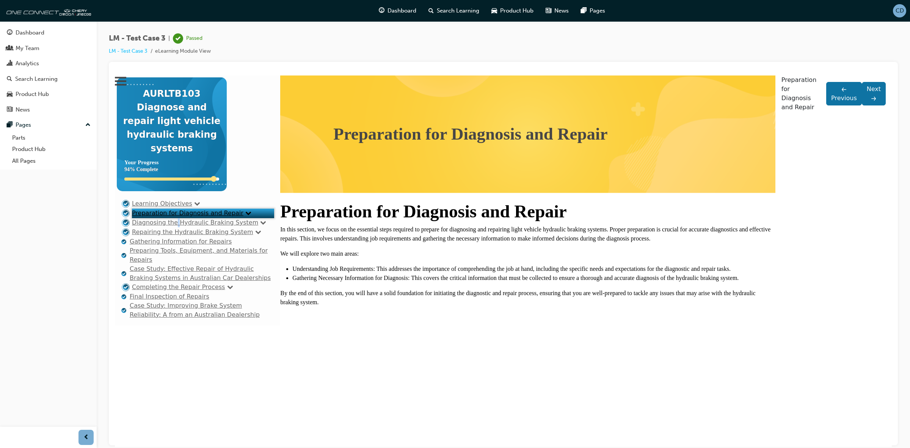
click at [171, 226] on link "Diagnosing the Hydraulic Braking System" at bounding box center [195, 221] width 126 height 7
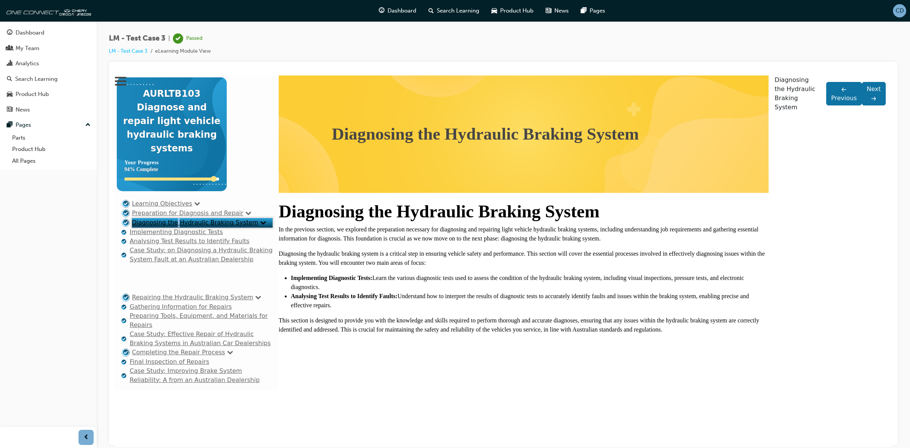
scroll to position [72, 0]
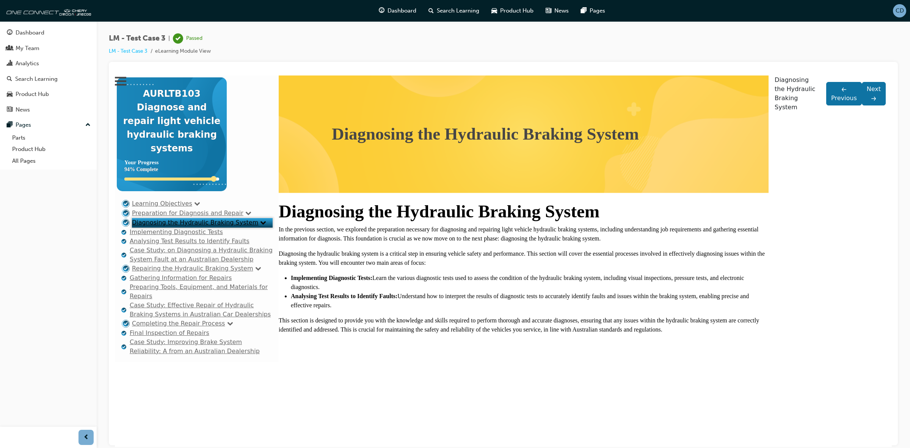
click at [171, 246] on link "Case Study: on Diagnosing a Hydraulic Braking System Fault at an Australian Dea…" at bounding box center [201, 254] width 143 height 16
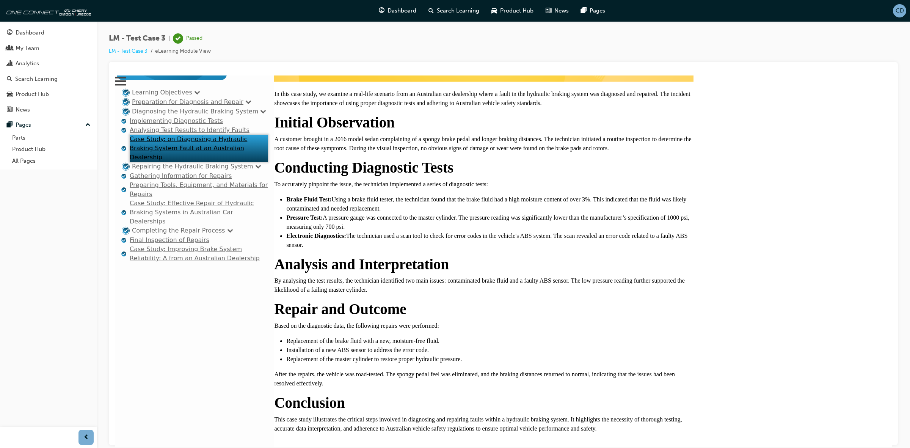
scroll to position [185, 0]
click at [683, 414] on p "This case study illustrates the critical steps involved in diagnosing and repai…" at bounding box center [483, 423] width 419 height 18
click at [174, 169] on link "Repairing the Hydraulic Braking System" at bounding box center [192, 165] width 121 height 7
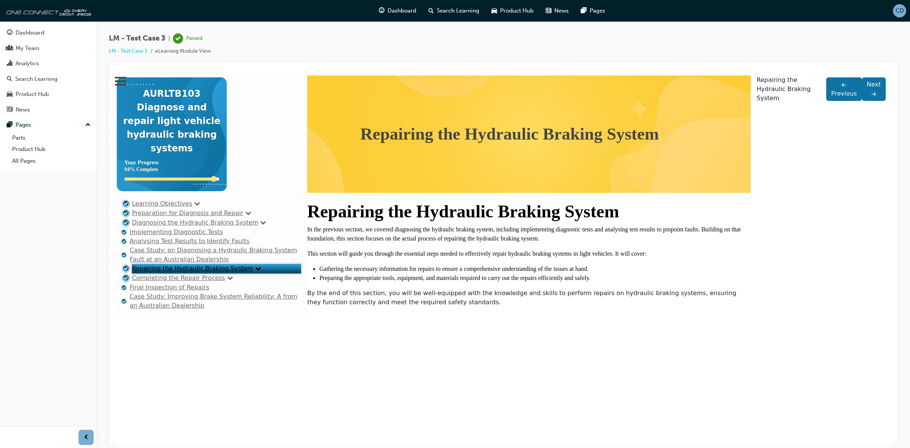
scroll to position [38, 0]
click at [560, 222] on div "Repairing the Hydraulic Braking System In the previous section, we covered diag…" at bounding box center [528, 253] width 443 height 106
click at [704, 232] on div "Repairing the Hydraulic Braking System In the previous section, we covered diag…" at bounding box center [528, 253] width 443 height 106
click at [691, 273] on li "Preparing the appropriate tools, equipment, and materials required to carry out…" at bounding box center [534, 277] width 431 height 9
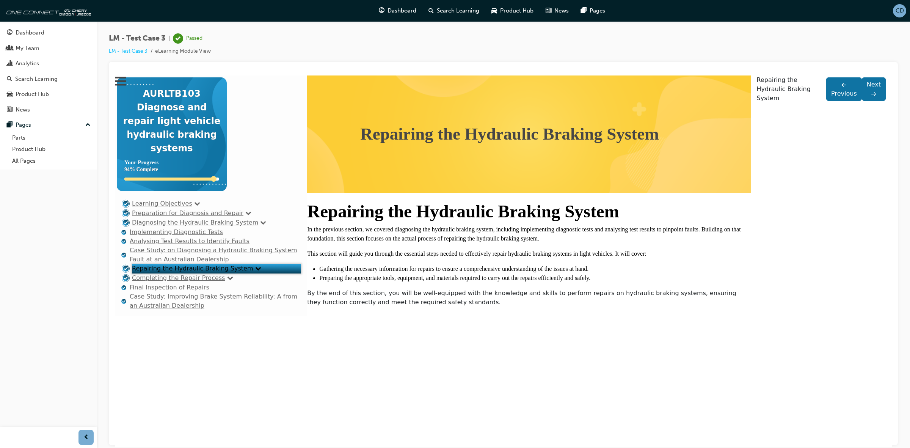
click at [164, 309] on link "Case Study: Improving Brake System Reliability: A from an Australian Dealership" at bounding box center [214, 300] width 168 height 16
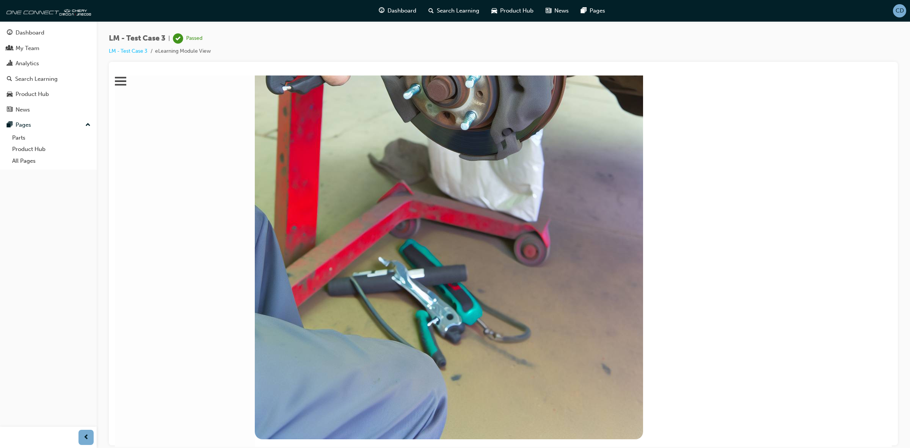
scroll to position [874, 0]
click at [126, 81] on rect at bounding box center [120, 81] width 11 height 2
click at [126, 86] on icon ".menu-icon-cls-1 { fill: #474646; stroke-width: 1px; stroke: #000; }" at bounding box center [120, 80] width 11 height 11
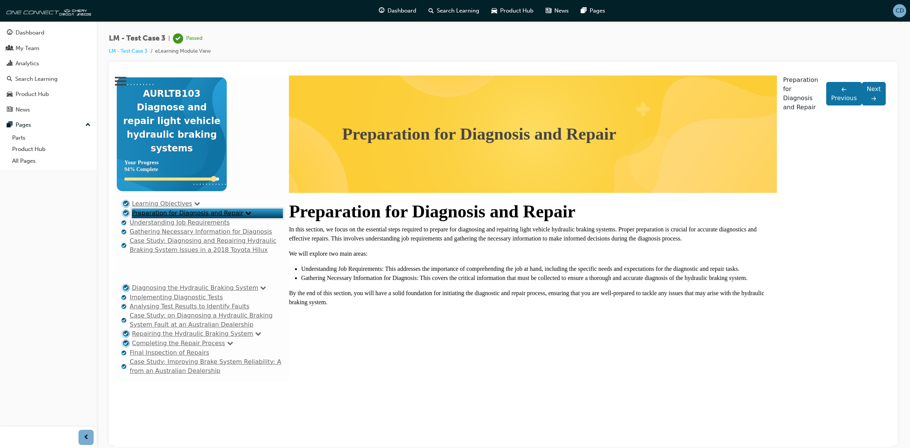
scroll to position [0, 0]
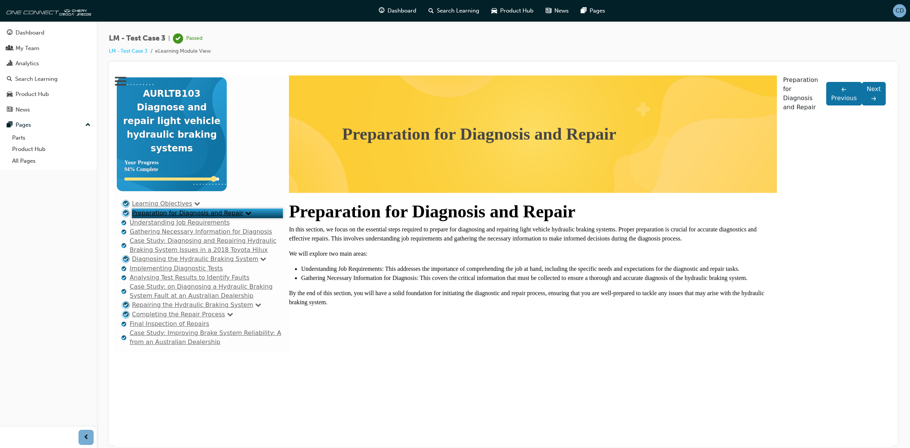
click at [150, 226] on link "Understanding Job Requirements" at bounding box center [180, 221] width 100 height 7
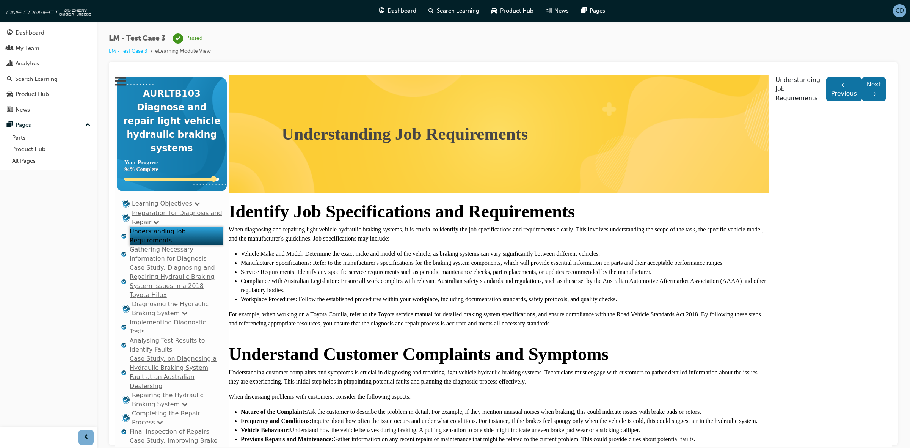
scroll to position [72, 0]
click at [146, 245] on link "Gathering Necessary Information for Diagnosis" at bounding box center [168, 253] width 77 height 16
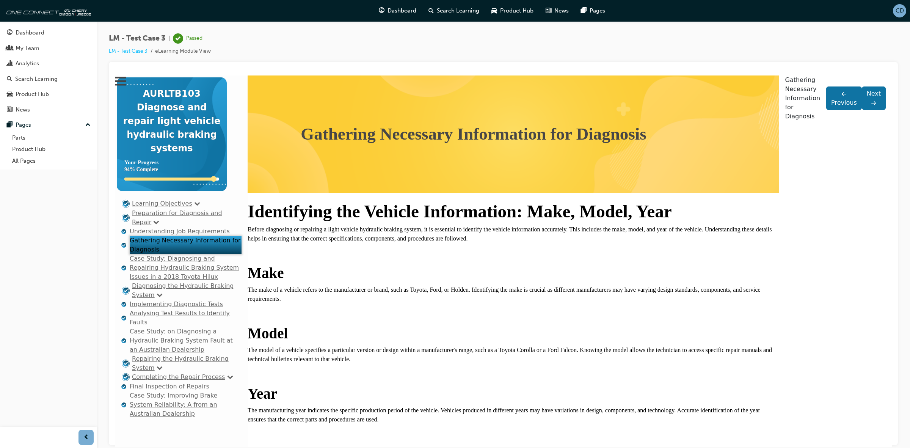
click at [152, 254] on link "Case Study: Diagnosing and Repairing Hydraulic Braking System Issues in a 2018 …" at bounding box center [184, 266] width 109 height 25
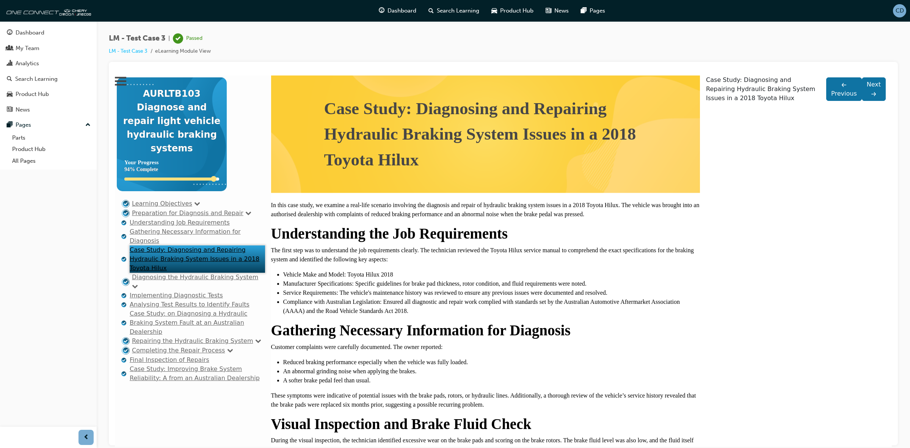
scroll to position [0, 0]
click at [173, 216] on link "Preparation for Diagnosis and Repair" at bounding box center [187, 212] width 111 height 7
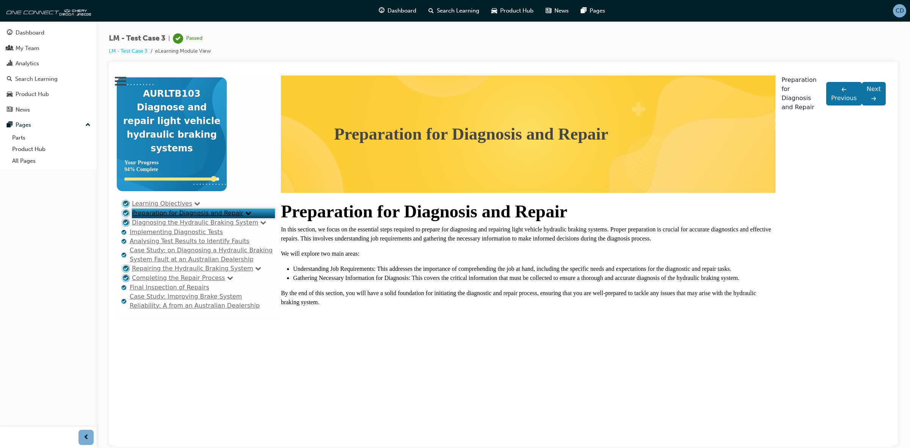
click at [167, 205] on link "Learning Objectives" at bounding box center [162, 202] width 60 height 7
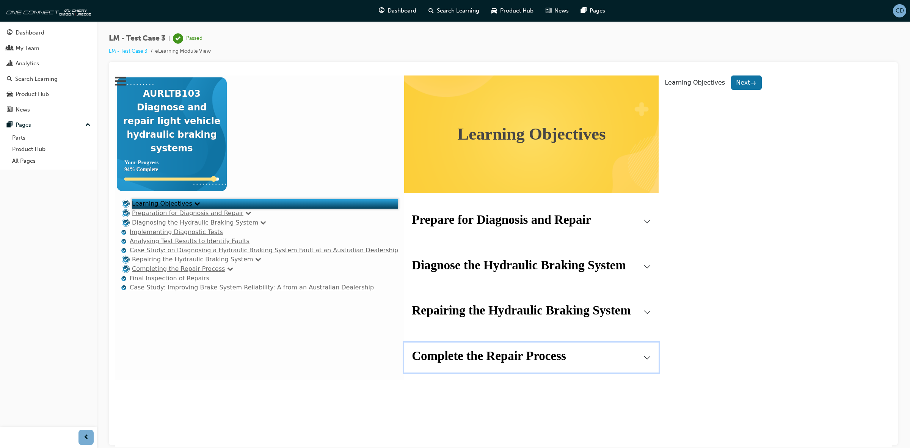
click at [419, 362] on strong "Complete the Repair Process" at bounding box center [489, 355] width 154 height 14
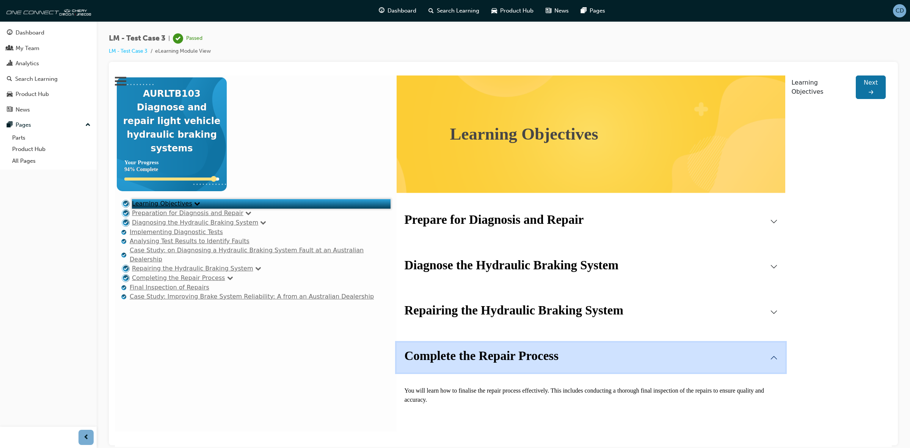
scroll to position [67, 0]
click at [160, 216] on link "Preparation for Diagnosis and Repair" at bounding box center [187, 212] width 111 height 7
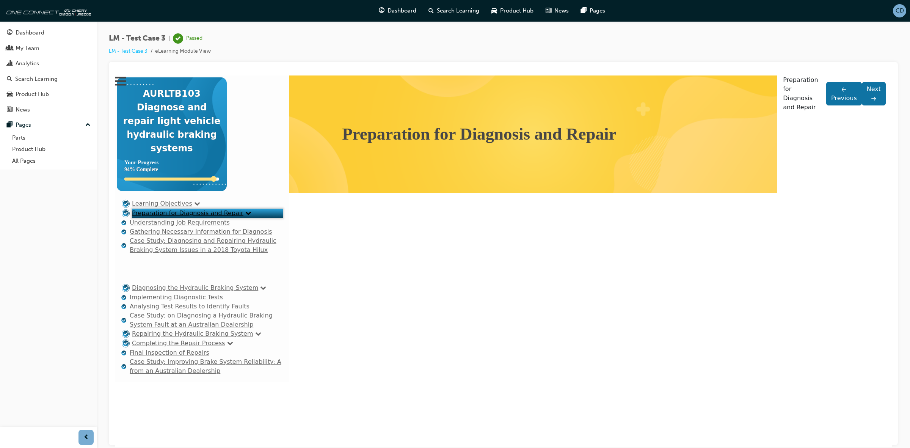
scroll to position [0, 0]
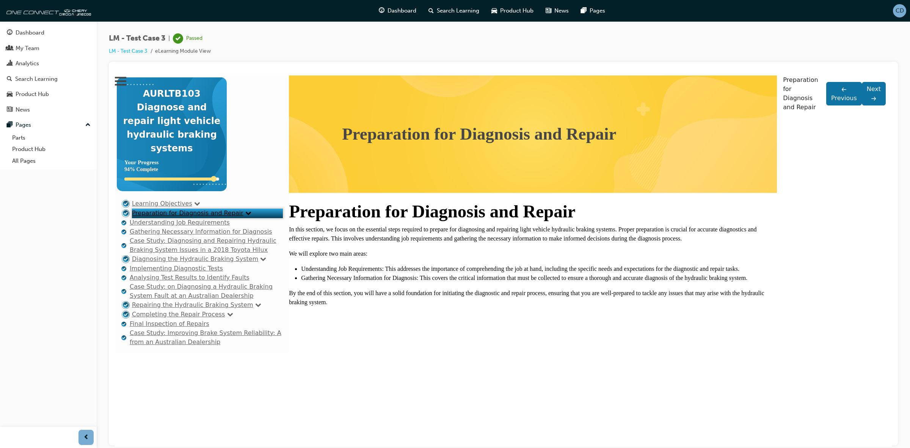
click at [173, 317] on link "Completing the Repair Process" at bounding box center [178, 313] width 93 height 7
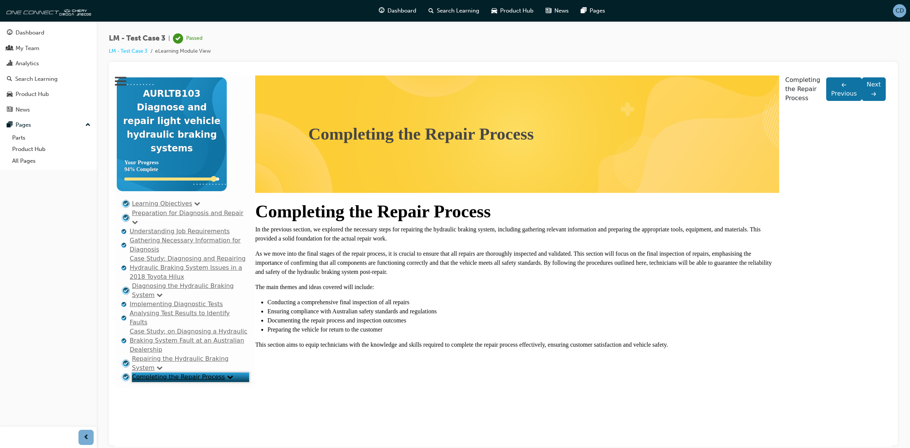
click at [335, 130] on div "Completing the Repair Process" at bounding box center [517, 134] width 418 height 26
click at [499, 288] on div "Completing the Repair Process In the previous section, we explored the necessar…" at bounding box center [517, 274] width 524 height 149
click at [442, 324] on li "Documenting the repair process and inspection outcomes" at bounding box center [523, 319] width 512 height 9
click at [448, 347] on div "Completing the Repair Process In the previous section, we explored the necessar…" at bounding box center [517, 274] width 524 height 149
click at [448, 334] on li "Preparing the vehicle for return to the customer" at bounding box center [523, 328] width 512 height 9
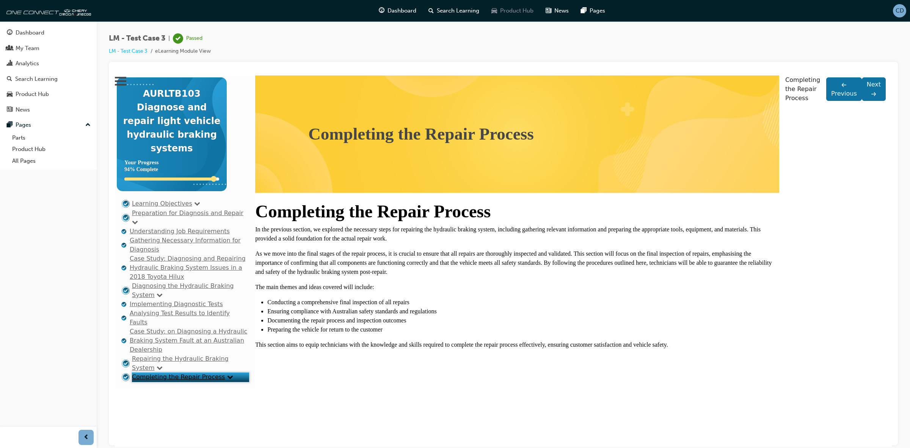
click at [510, 10] on span "Product Hub" at bounding box center [516, 10] width 33 height 9
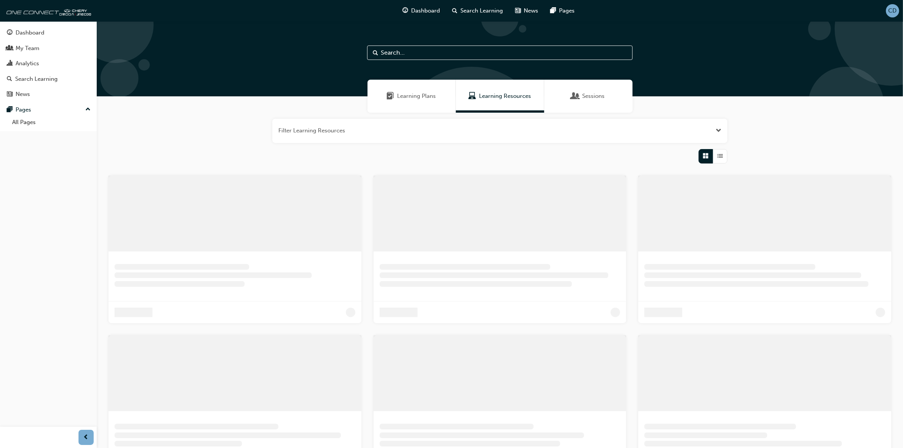
click at [514, 93] on span "Learning Resources" at bounding box center [505, 96] width 52 height 9
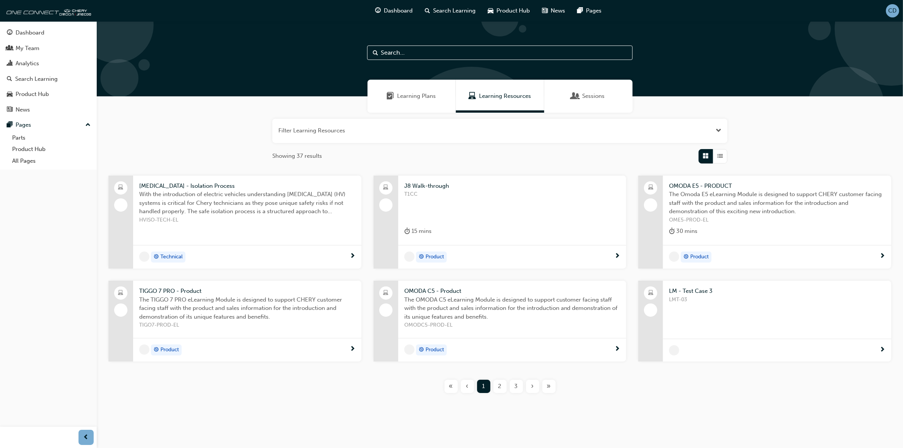
click at [448, 59] on input "text" at bounding box center [499, 52] width 265 height 14
drag, startPoint x: 706, startPoint y: 303, endPoint x: 709, endPoint y: 325, distance: 21.8
click at [706, 304] on div "LMT-03" at bounding box center [777, 310] width 216 height 30
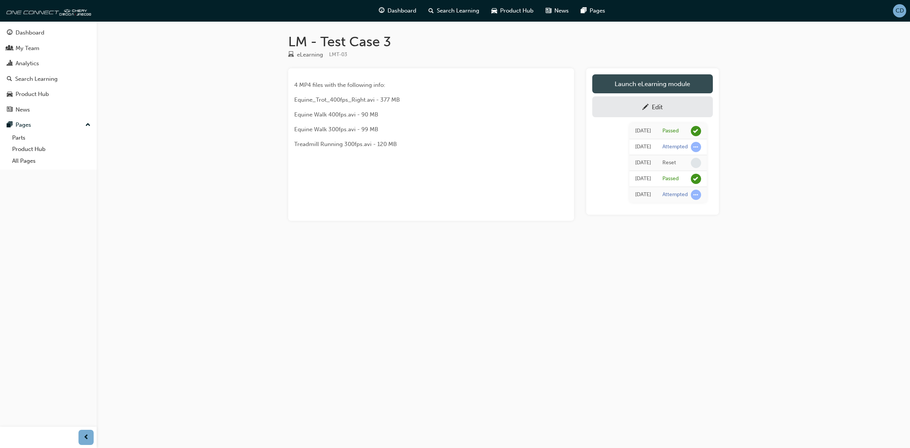
click at [639, 85] on link "Launch eLearning module" at bounding box center [652, 83] width 121 height 19
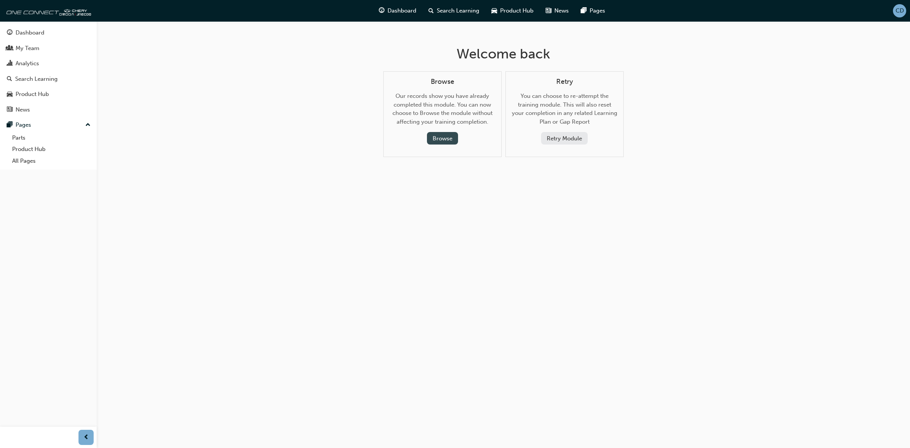
click at [442, 143] on button "Browse" at bounding box center [442, 138] width 31 height 13
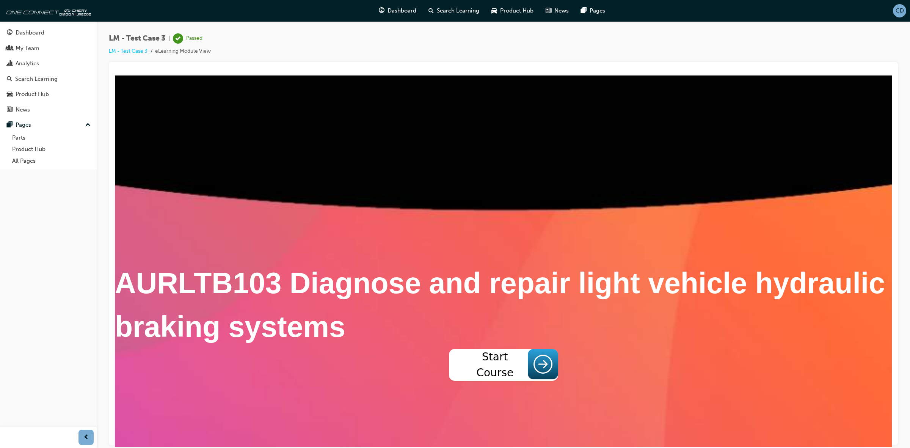
click at [501, 375] on span "Start Course" at bounding box center [495, 364] width 66 height 32
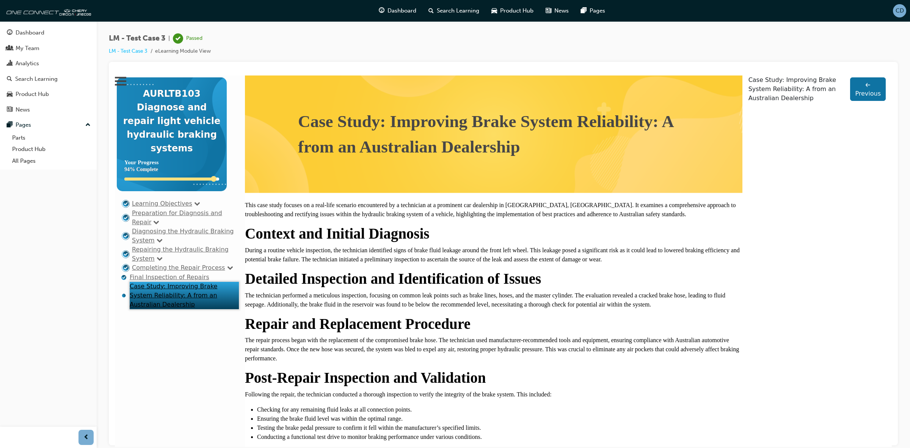
click at [155, 204] on link "Learning Objectives" at bounding box center [162, 202] width 60 height 7
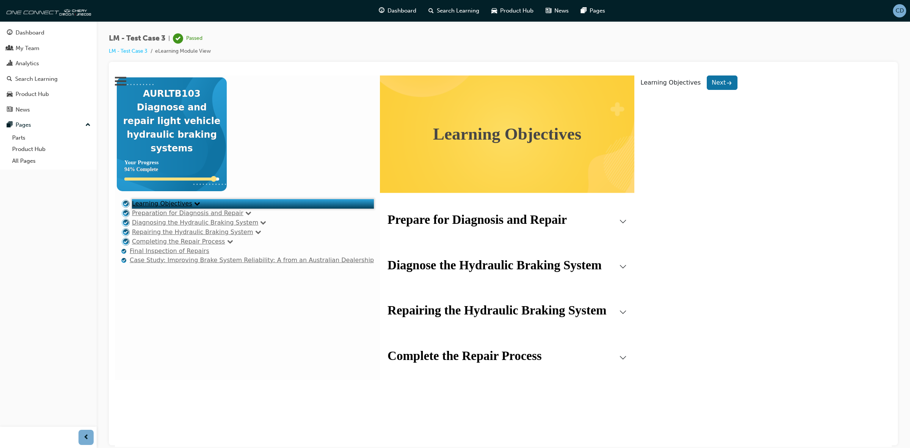
click at [163, 216] on link "Preparation for Diagnosis and Repair" at bounding box center [187, 212] width 111 height 7
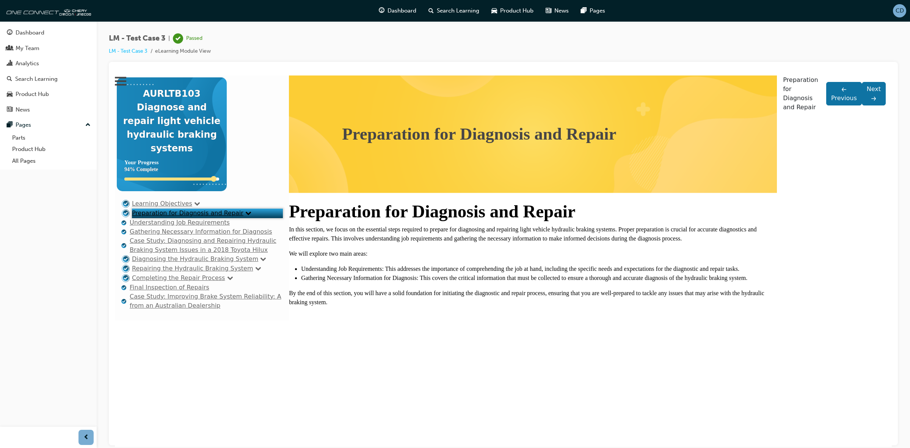
click at [166, 226] on link "Understanding Job Requirements" at bounding box center [180, 221] width 100 height 7
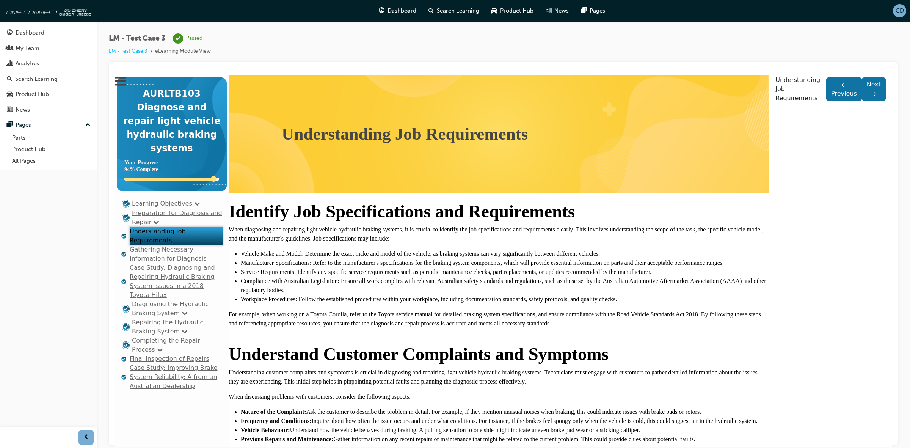
click at [169, 262] on link "Gathering Necessary Information for Diagnosis" at bounding box center [168, 253] width 77 height 16
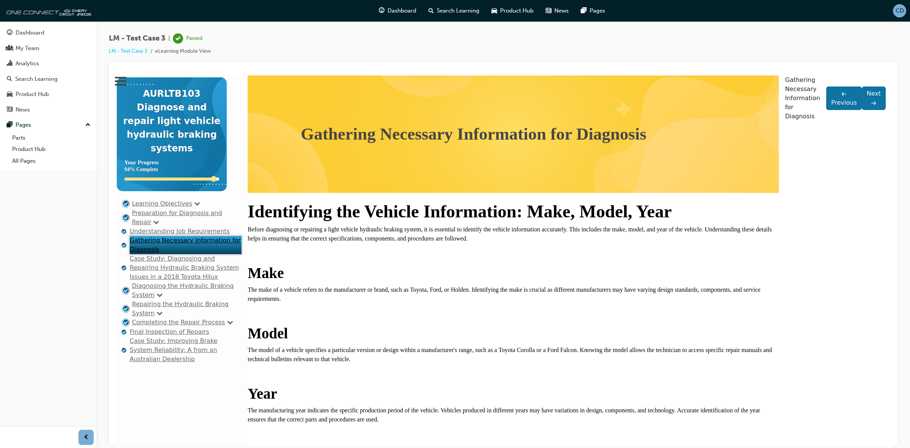
click at [171, 280] on link "Case Study: Diagnosing and Repairing Hydraulic Braking System Issues in a 2018 …" at bounding box center [184, 266] width 109 height 25
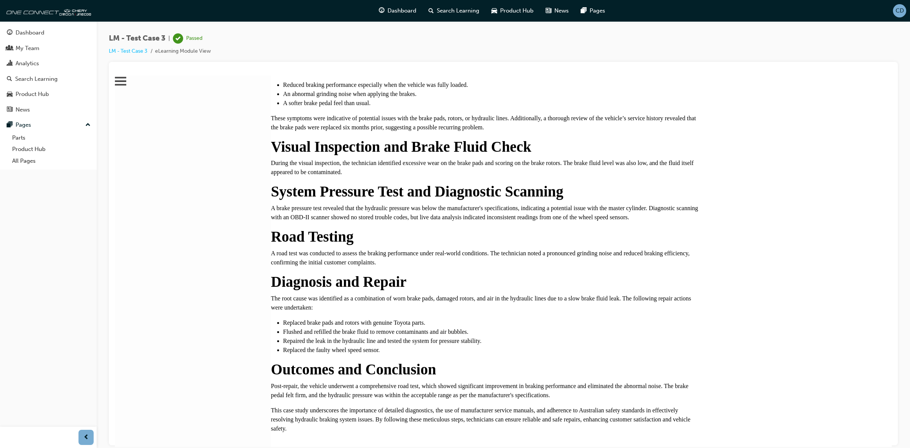
scroll to position [354, 0]
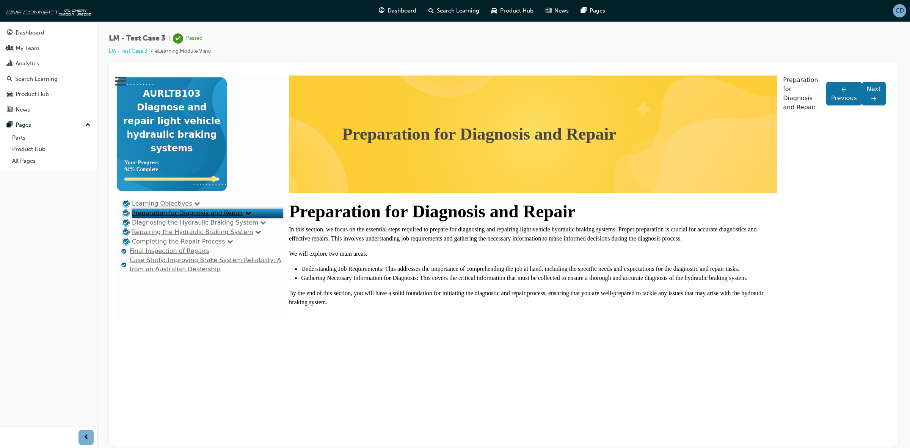
scroll to position [0, 0]
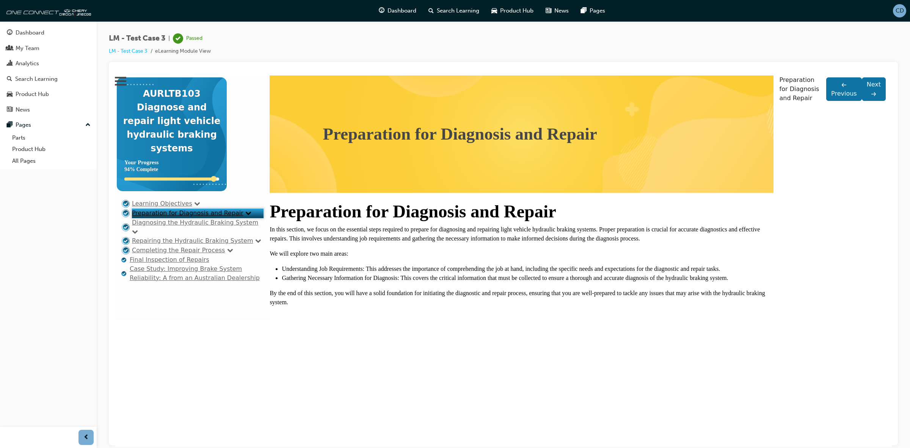
click at [167, 216] on link "Preparation for Diagnosis and Repair" at bounding box center [187, 212] width 111 height 7
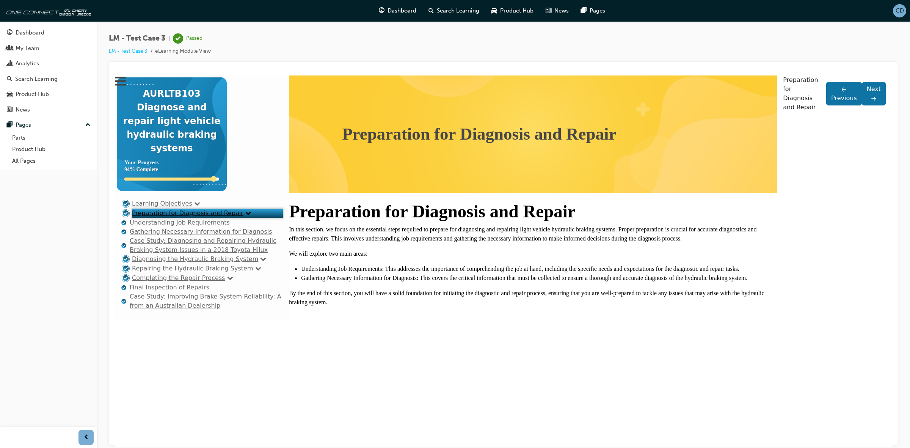
click at [169, 235] on link "Gathering Necessary Information for Diagnosis" at bounding box center [201, 230] width 143 height 7
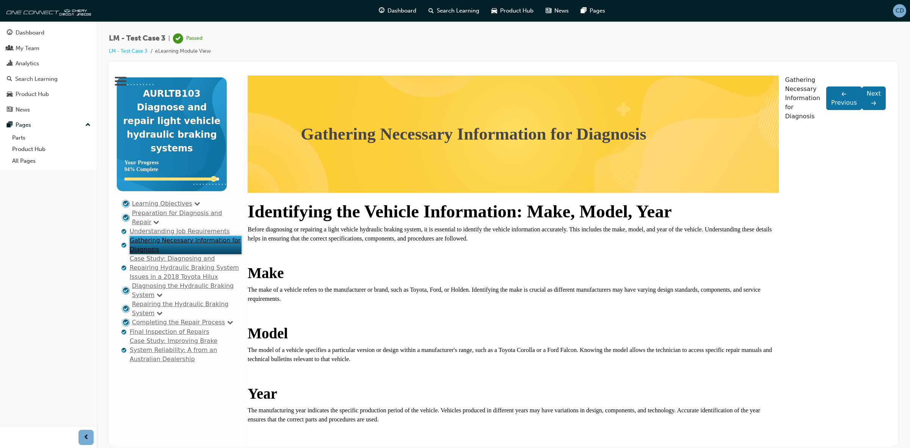
click at [169, 234] on link "Understanding Job Requirements" at bounding box center [180, 230] width 100 height 7
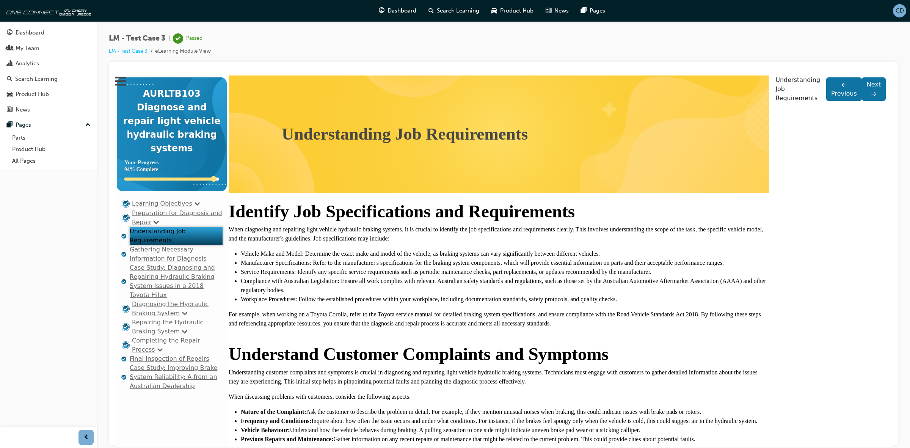
drag, startPoint x: 169, startPoint y: 256, endPoint x: 171, endPoint y: 269, distance: 13.5
click at [169, 257] on link "Gathering Necessary Information for Diagnosis" at bounding box center [168, 253] width 77 height 16
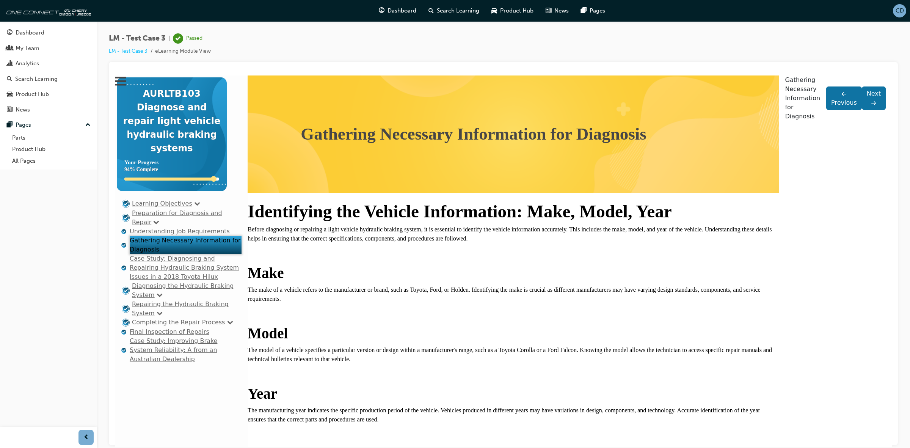
click at [173, 280] on link "Case Study: Diagnosing and Repairing Hydraulic Braking System Issues in a 2018 …" at bounding box center [184, 266] width 109 height 25
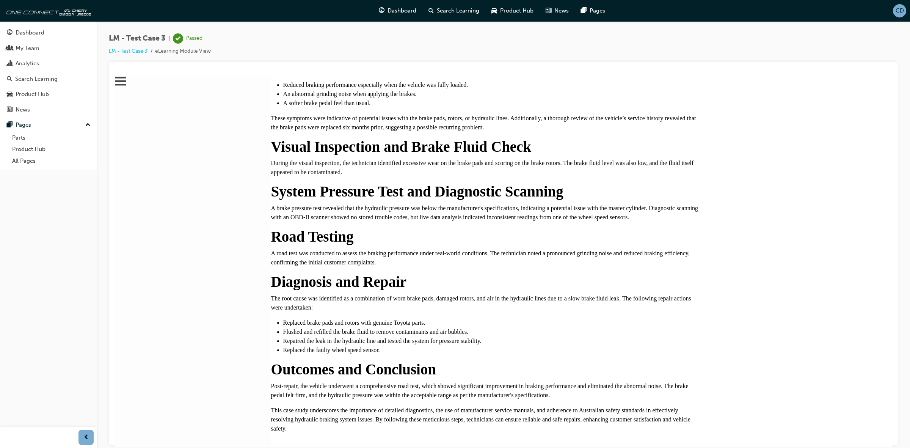
scroll to position [354, 0]
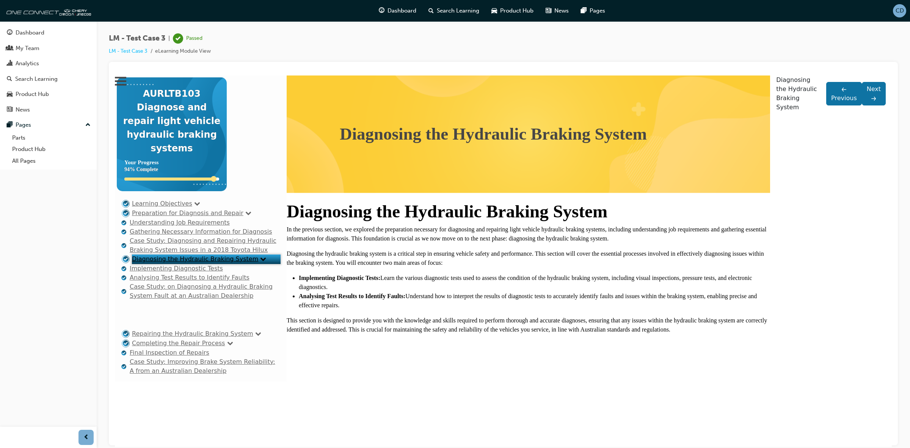
scroll to position [0, 0]
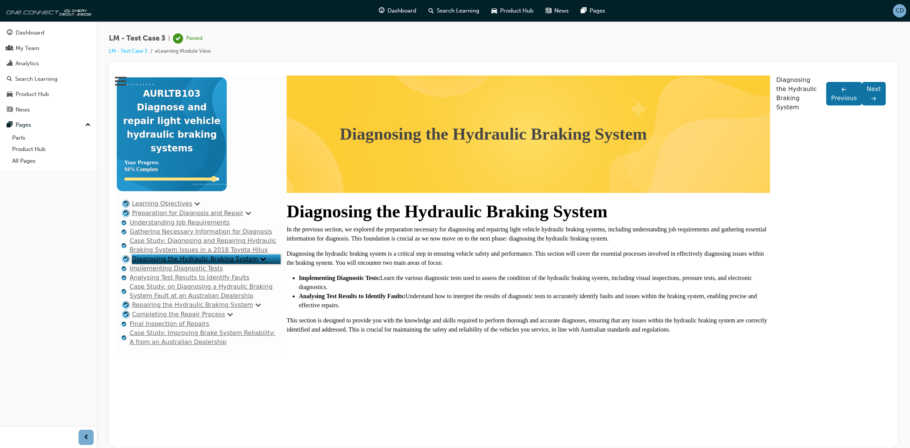
click at [180, 299] on link "Case Study: on Diagnosing a Hydraulic Braking System Fault at an Australian Dea…" at bounding box center [201, 290] width 143 height 16
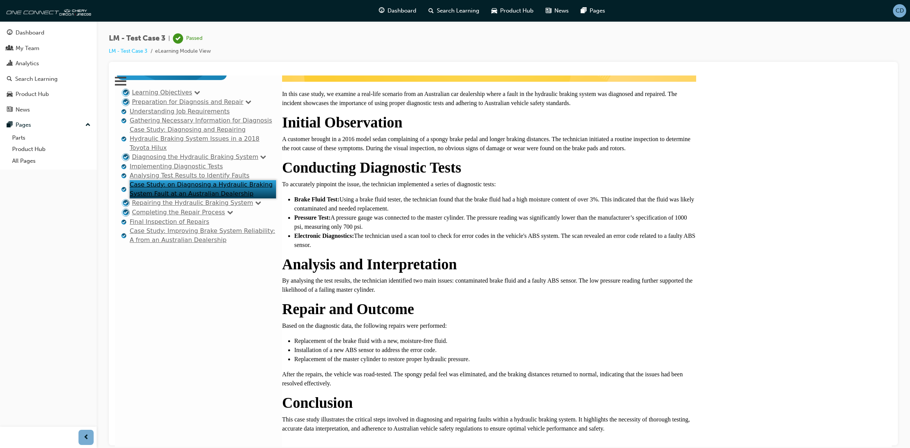
scroll to position [185, 0]
drag, startPoint x: 331, startPoint y: 138, endPoint x: 359, endPoint y: 138, distance: 28.4
click at [359, 194] on li "Brake Fluid Test: Using a brake fluid tester, the technician found that the bra…" at bounding box center [495, 203] width 402 height 18
drag, startPoint x: 339, startPoint y: 161, endPoint x: 371, endPoint y: 157, distance: 32.5
click at [371, 213] on li "Pressure Test: A pressure gauge was connected to the master cylinder. The press…" at bounding box center [495, 222] width 402 height 18
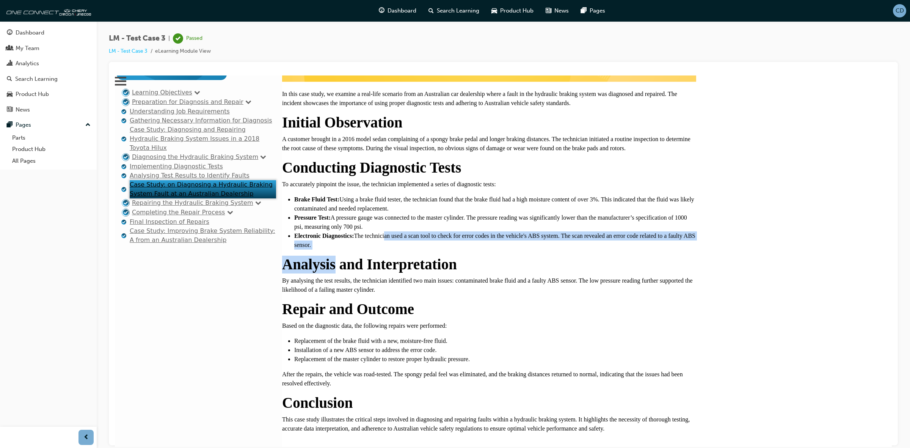
drag, startPoint x: 363, startPoint y: 172, endPoint x: 405, endPoint y: 170, distance: 42.1
click at [405, 170] on div "In this case study, we examine a real-life scenario from an Australian car deal…" at bounding box center [489, 260] width 414 height 343
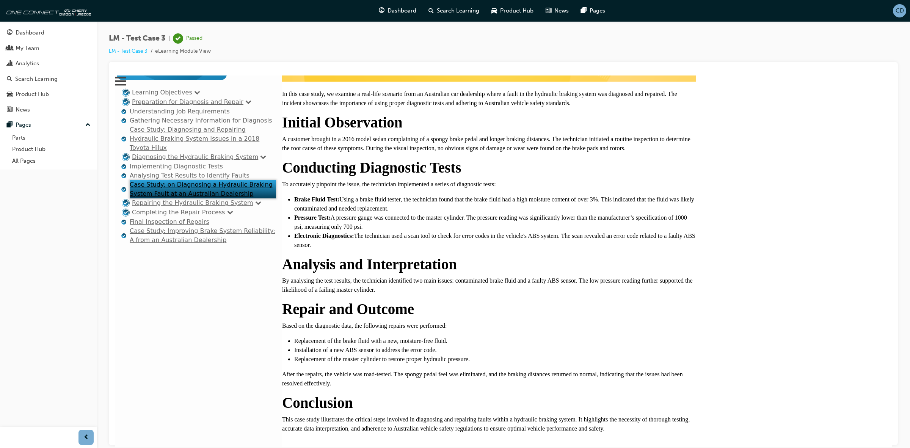
click at [376, 276] on p "By analysing the test results, the technician identified two main issues: conta…" at bounding box center [489, 285] width 414 height 18
drag, startPoint x: 307, startPoint y: 208, endPoint x: 342, endPoint y: 212, distance: 35.5
click at [342, 276] on p "By analysing the test results, the technician identified two main issues: conta…" at bounding box center [489, 285] width 414 height 18
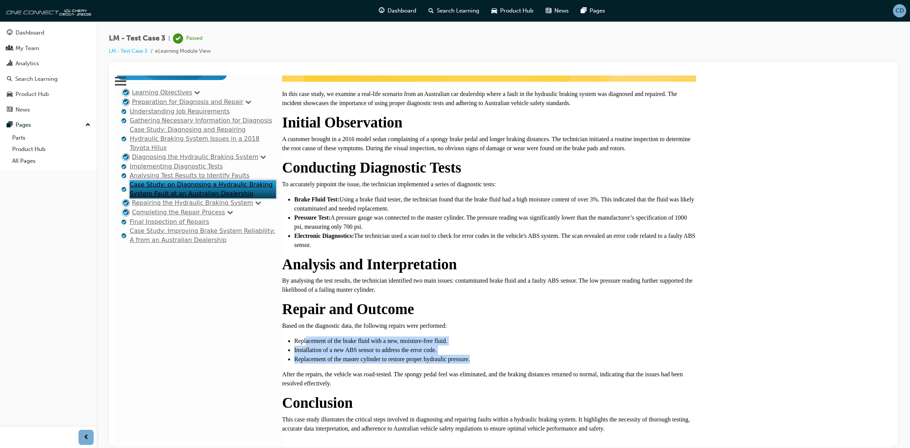
drag, startPoint x: 311, startPoint y: 252, endPoint x: 481, endPoint y: 305, distance: 178.3
click at [524, 277] on div "In this case study, we examine a real-life scenario from an Australian car deal…" at bounding box center [489, 260] width 414 height 343
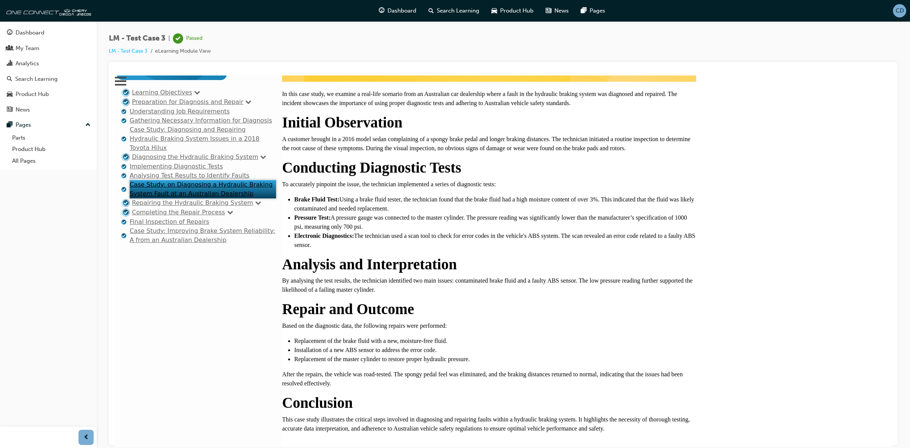
click at [465, 393] on h2 "Conclusion" at bounding box center [489, 402] width 414 height 18
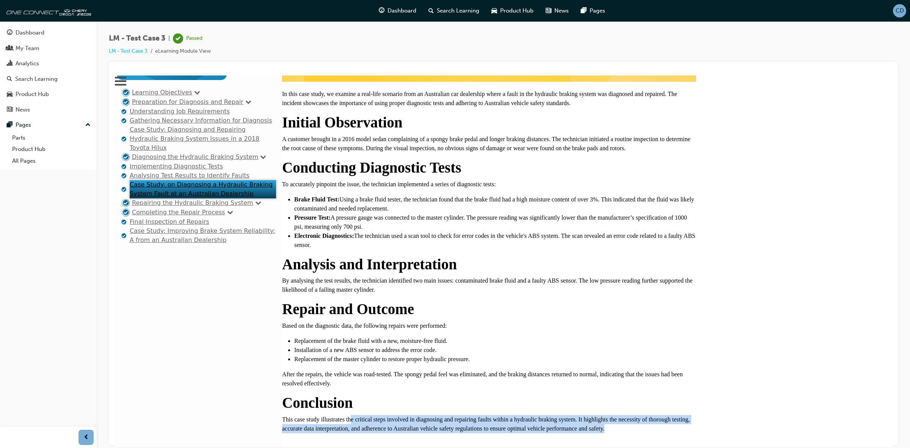
drag, startPoint x: 369, startPoint y: 333, endPoint x: 684, endPoint y: 350, distance: 315.8
click at [686, 350] on div "In this case study, we examine a real-life scenario from an Australian car deal…" at bounding box center [489, 260] width 414 height 343
click at [684, 350] on div "In this case study, we examine a real-life scenario from an Australian car deal…" at bounding box center [489, 260] width 414 height 343
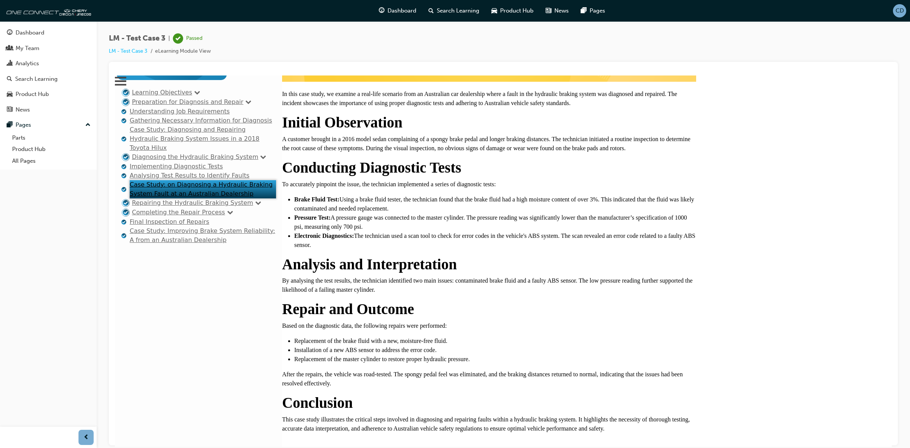
scroll to position [47, 0]
click at [164, 206] on link "Repairing the Hydraulic Braking System" at bounding box center [192, 202] width 121 height 7
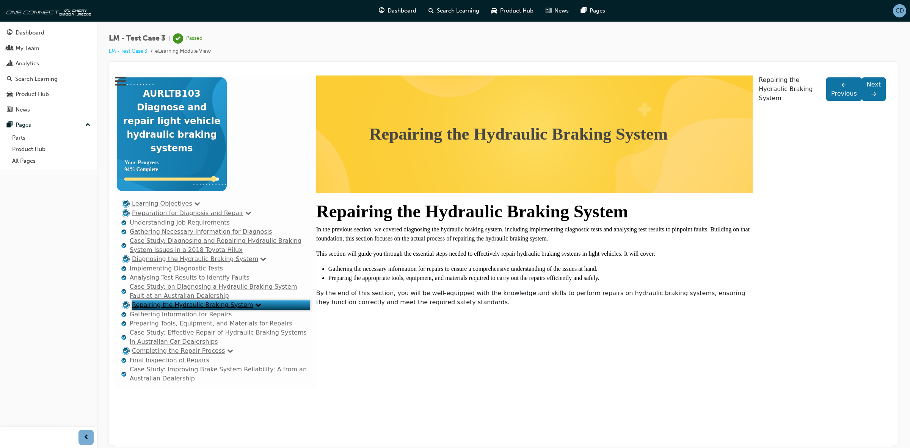
scroll to position [38, 0]
click at [177, 317] on link "Gathering Information for Repairs" at bounding box center [181, 313] width 102 height 7
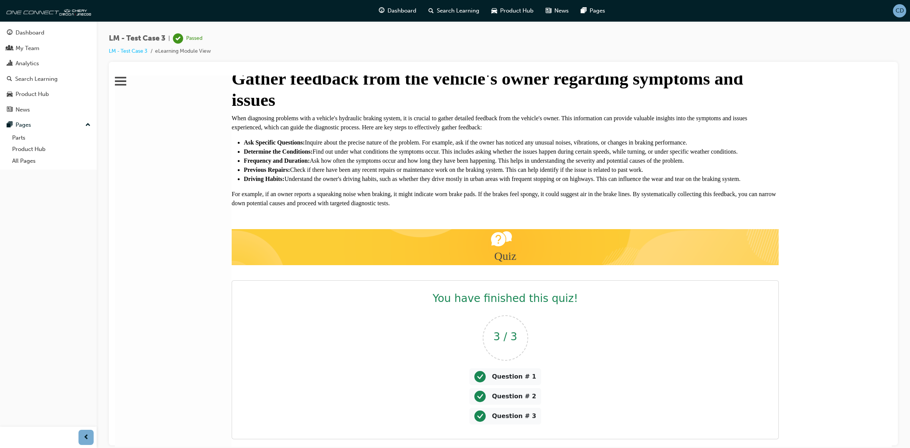
scroll to position [138, 0]
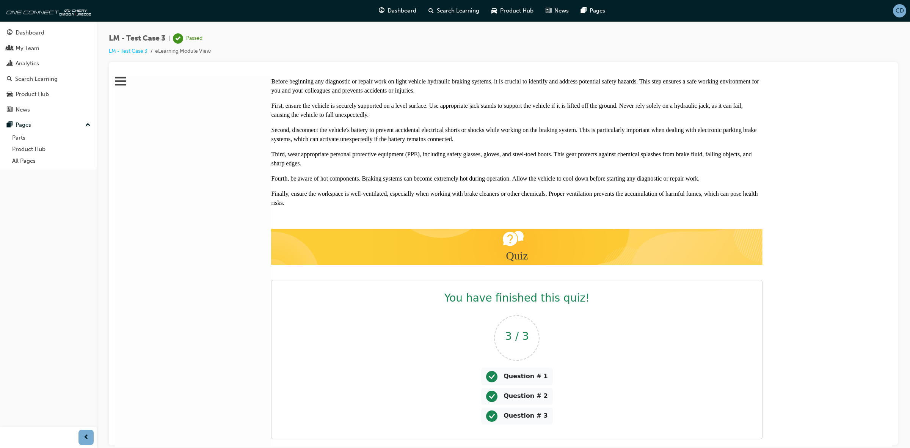
scroll to position [1085, 0]
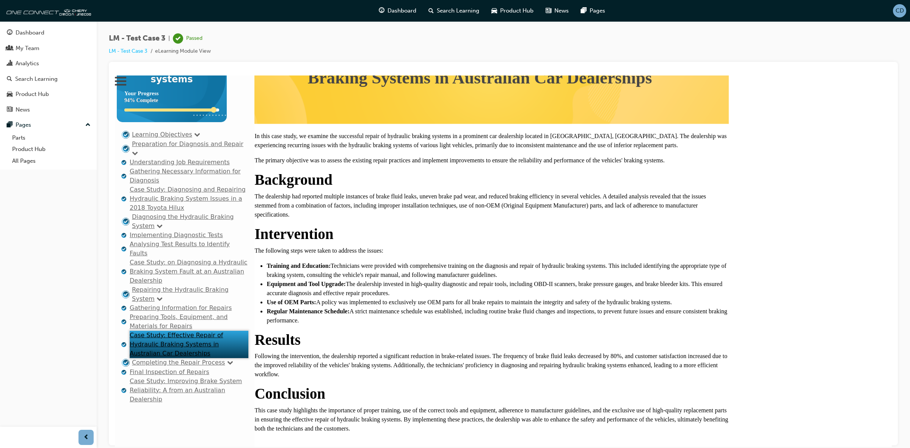
scroll to position [155, 0]
click at [164, 358] on link "Completing the Repair Process" at bounding box center [178, 361] width 93 height 7
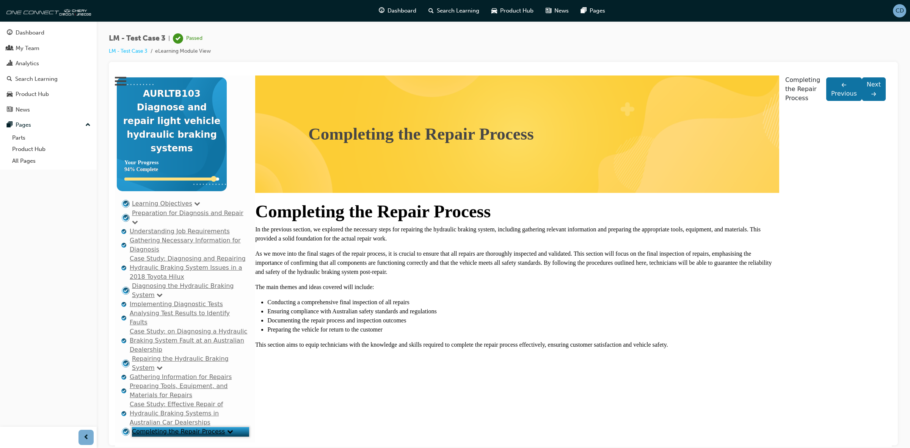
scroll to position [38, 0]
click at [176, 400] on link "Case Study: Effective Repair of Hydraulic Braking Systems in Australian Car Dea…" at bounding box center [176, 412] width 93 height 25
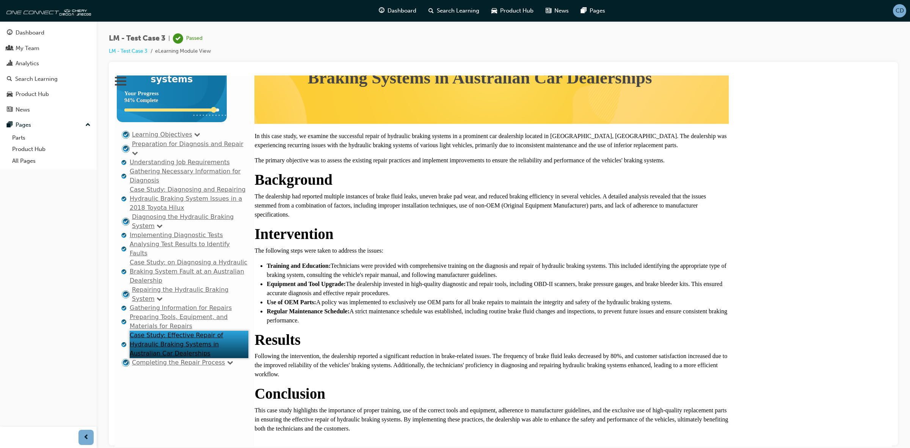
scroll to position [61, 0]
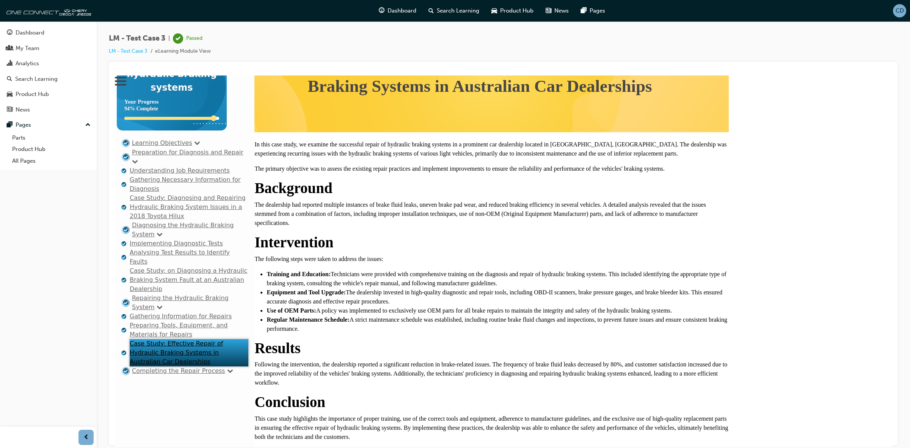
click at [180, 225] on link "Diagnosing the Hydraulic Braking System" at bounding box center [183, 229] width 102 height 16
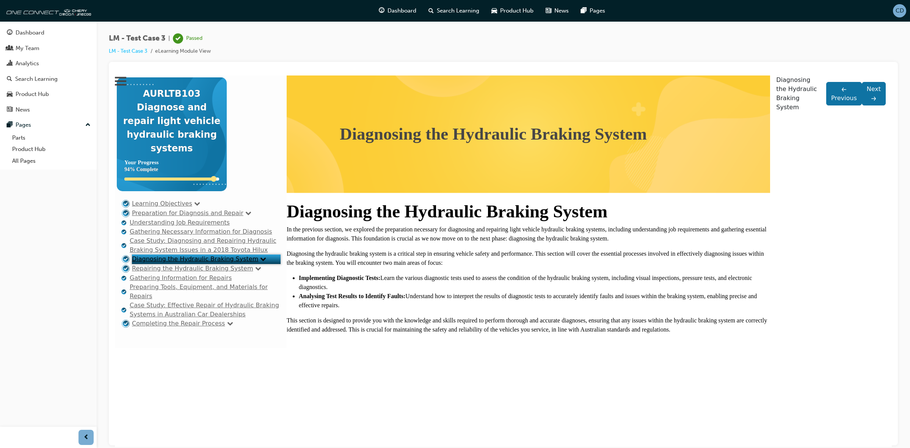
scroll to position [28, 0]
click at [167, 227] on link "Gathering Necessary Information for Diagnosis" at bounding box center [201, 230] width 143 height 7
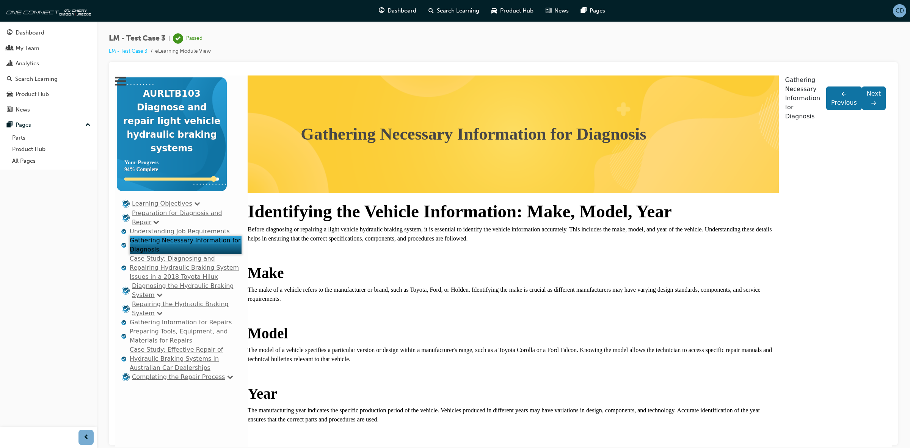
click at [173, 254] on link "Case Study: Diagnosing and Repairing Hydraulic Braking System Issues in a 2018 …" at bounding box center [184, 266] width 109 height 25
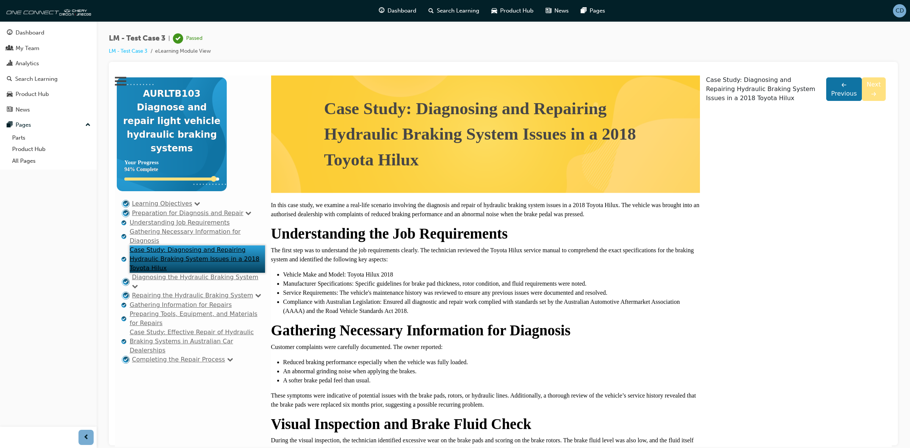
click at [862, 100] on link "Next" at bounding box center [874, 89] width 24 height 24
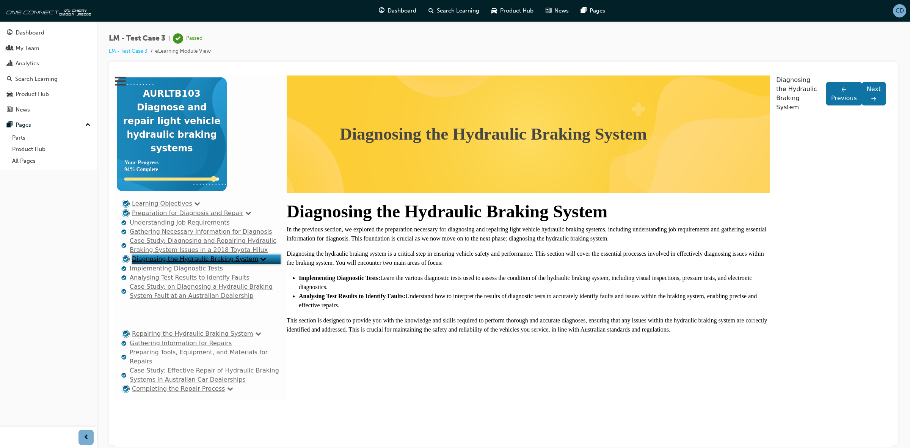
scroll to position [93, 0]
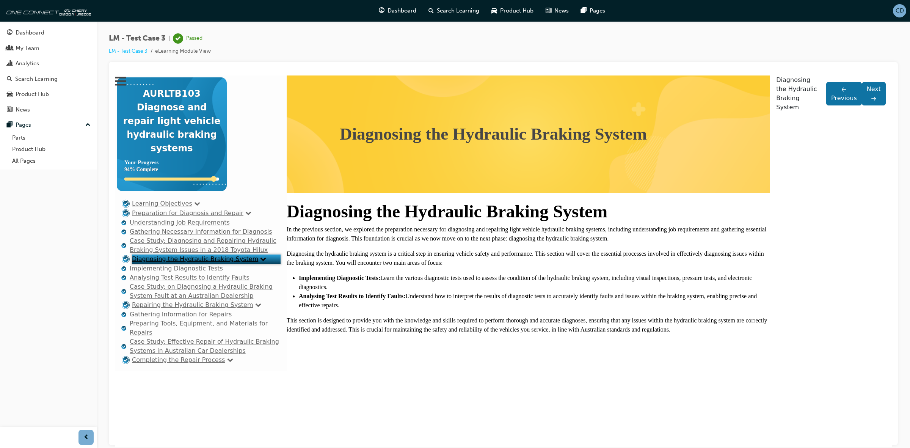
click at [770, 370] on div "Diagnosing the Hydraulic Braking System Prepare for Diagnosis and Repair You wi…" at bounding box center [528, 222] width 483 height 295
click at [859, 370] on div "AURLTB103 Diagnose and repair light vehicle hydraulic braking systems Your Prog…" at bounding box center [503, 222] width 777 height 295
click at [862, 105] on link "Next" at bounding box center [874, 93] width 24 height 24
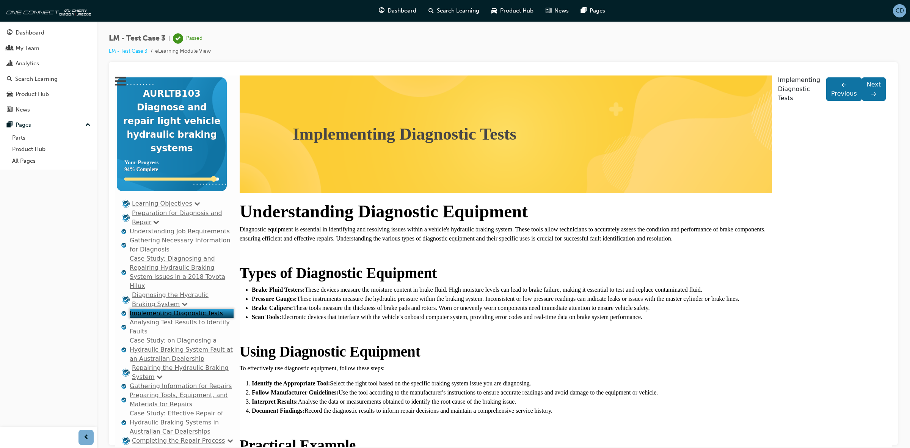
click at [862, 100] on link "Next" at bounding box center [874, 89] width 24 height 24
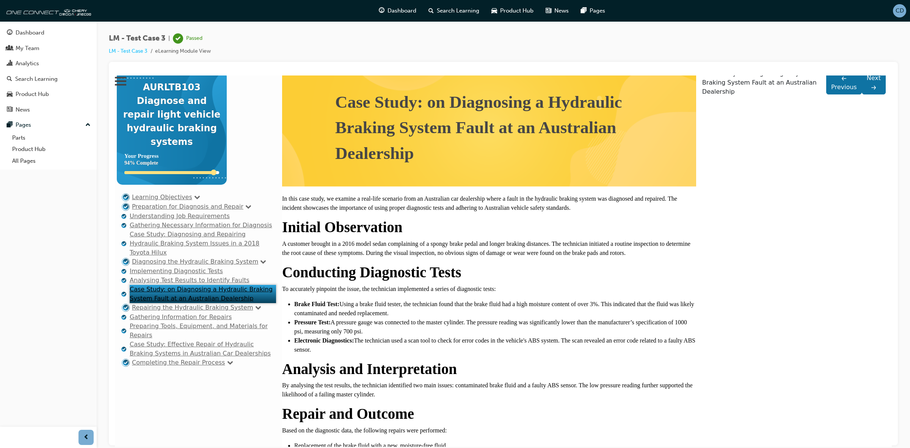
scroll to position [0, 0]
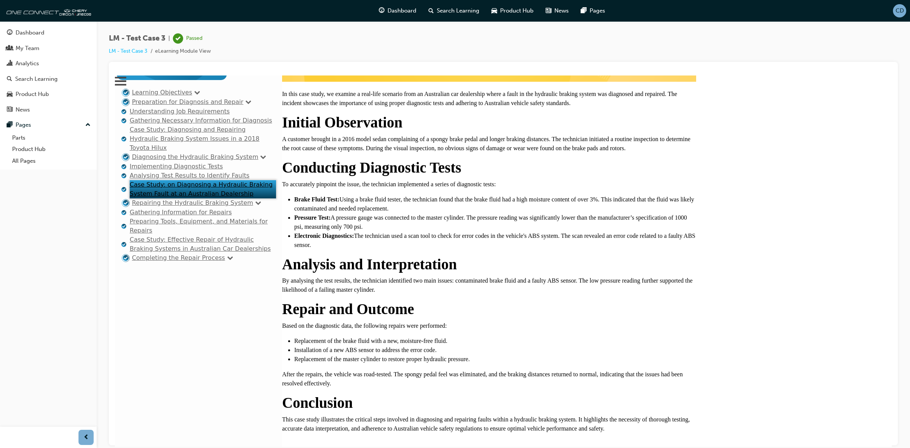
click at [194, 206] on link "Repairing the Hydraulic Braking System" at bounding box center [192, 202] width 121 height 7
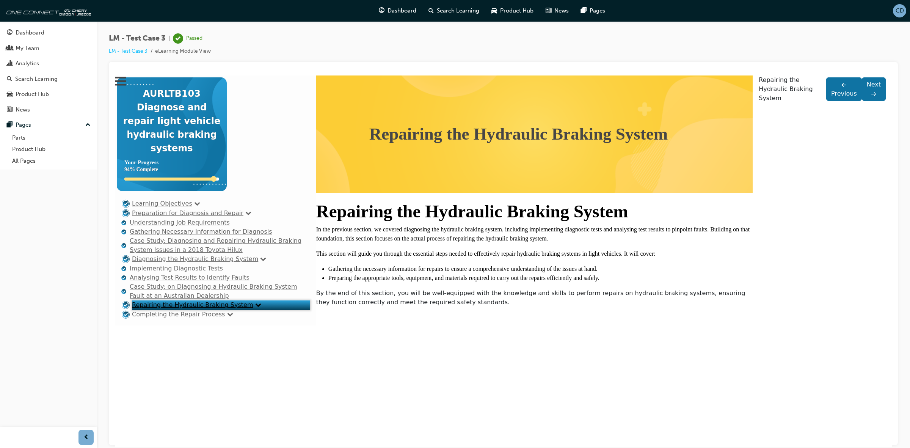
scroll to position [38, 0]
click at [163, 319] on div "Completing the Repair Process" at bounding box center [221, 313] width 178 height 9
click at [167, 317] on link "Completing the Repair Process" at bounding box center [178, 313] width 93 height 7
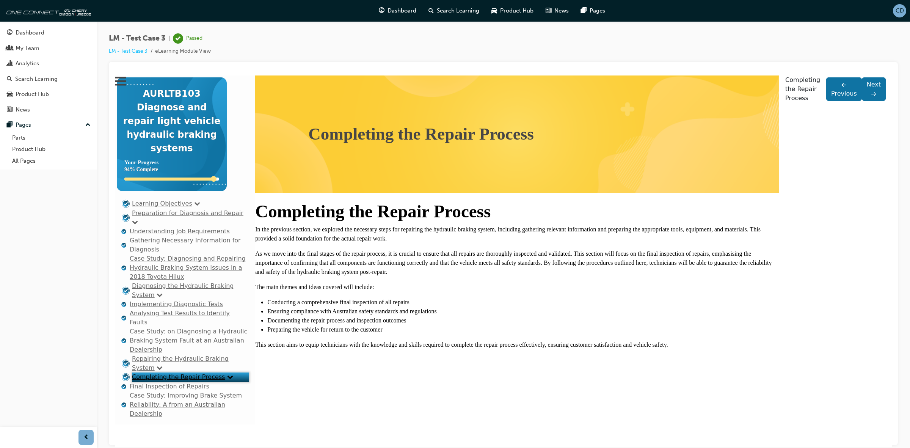
scroll to position [72, 0]
click at [184, 382] on link "Final Inspection of Repairs" at bounding box center [170, 385] width 80 height 7
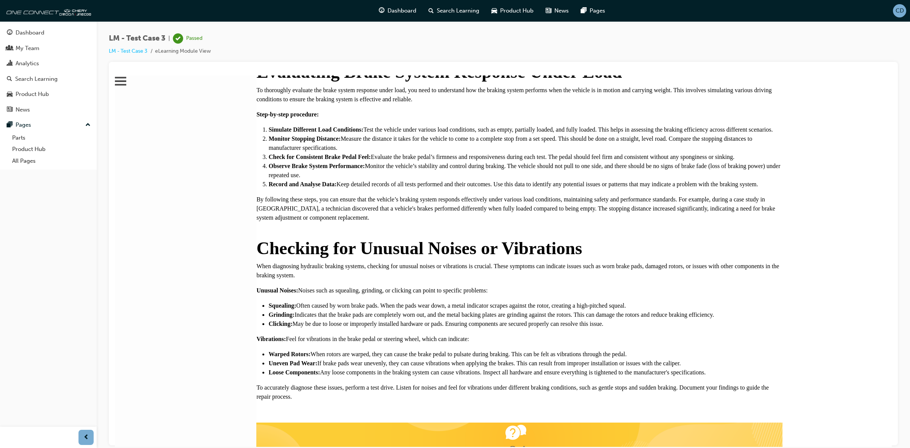
scroll to position [1232, 0]
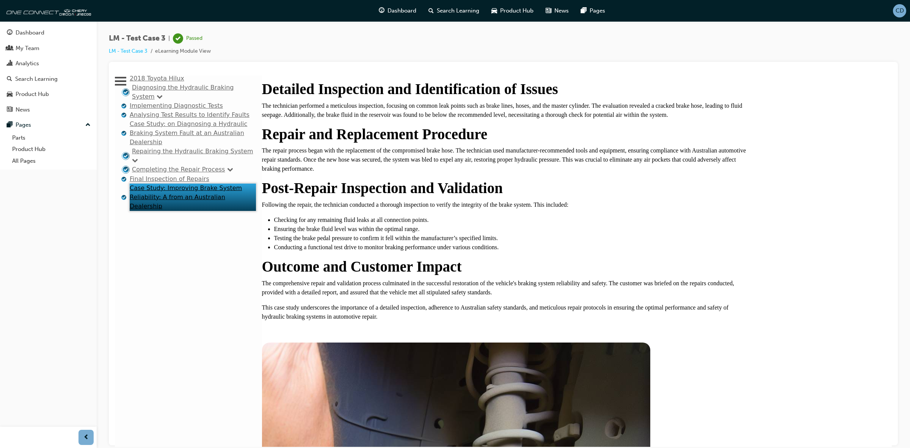
scroll to position [95, 0]
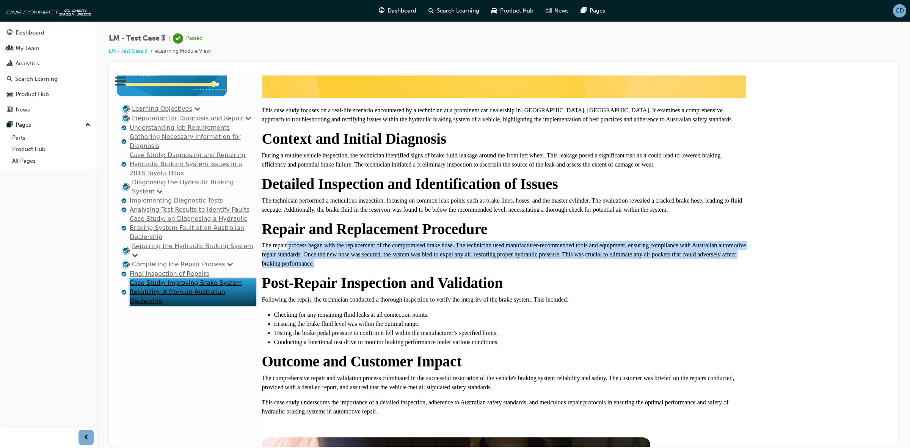
drag, startPoint x: 322, startPoint y: 268, endPoint x: 570, endPoint y: 290, distance: 248.5
click at [570, 268] on p "The repair process began with the replacement of the compromised brake hose. Th…" at bounding box center [504, 253] width 484 height 27
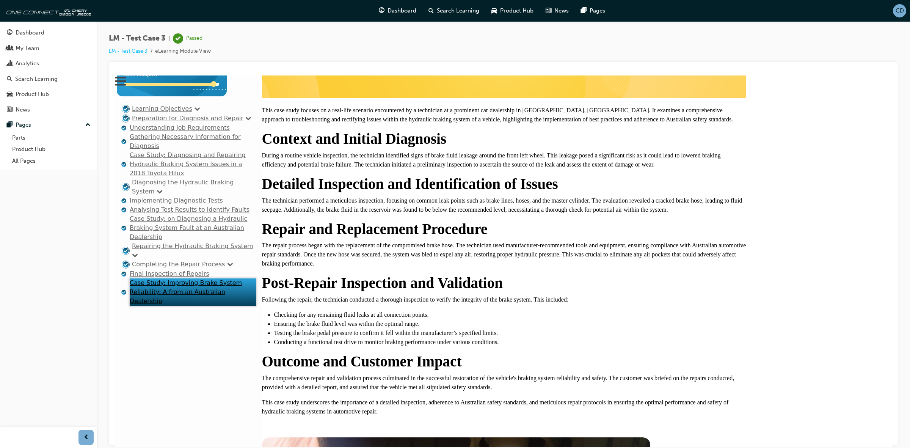
click at [557, 295] on div "This case study focuses on a real-life scenario encountered by a technician at …" at bounding box center [504, 260] width 484 height 310
click at [159, 131] on link "Understanding Job Requirements" at bounding box center [180, 127] width 100 height 7
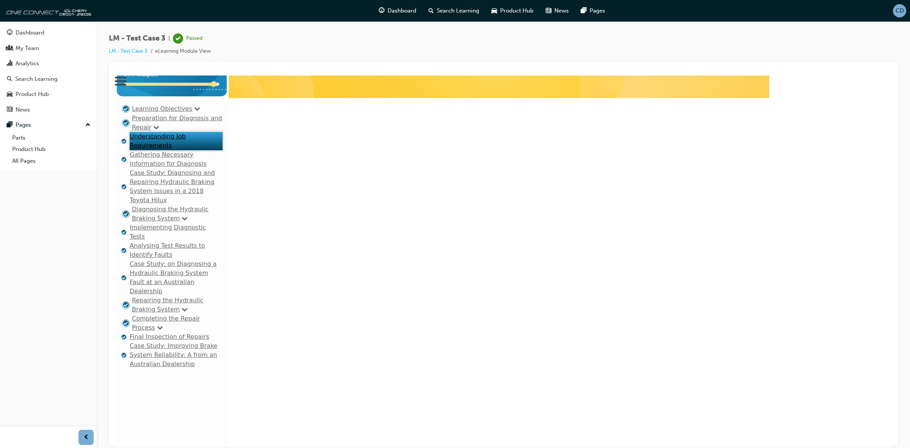
scroll to position [0, 0]
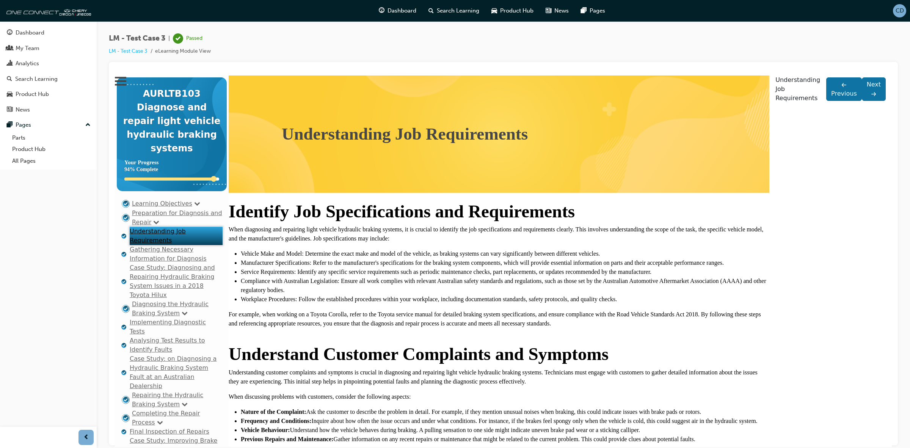
click at [165, 245] on link "Gathering Necessary Information for Diagnosis" at bounding box center [168, 253] width 77 height 16
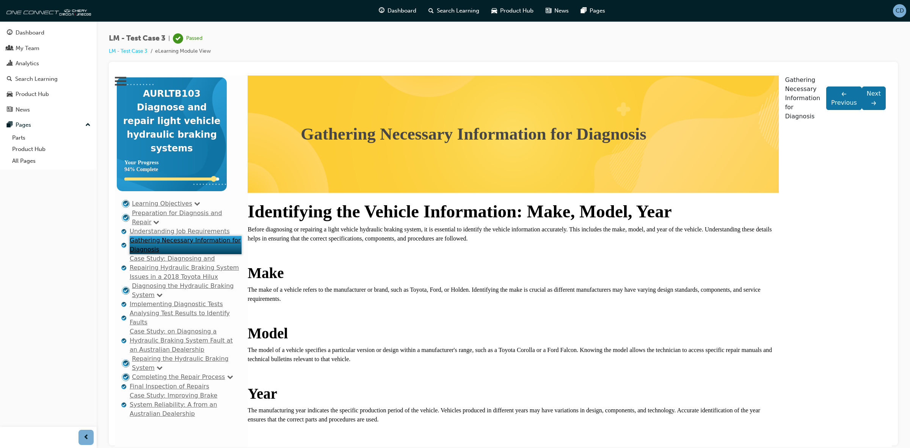
click at [176, 254] on link "Case Study: Diagnosing and Repairing Hydraulic Braking System Issues in a 2018 …" at bounding box center [184, 266] width 109 height 25
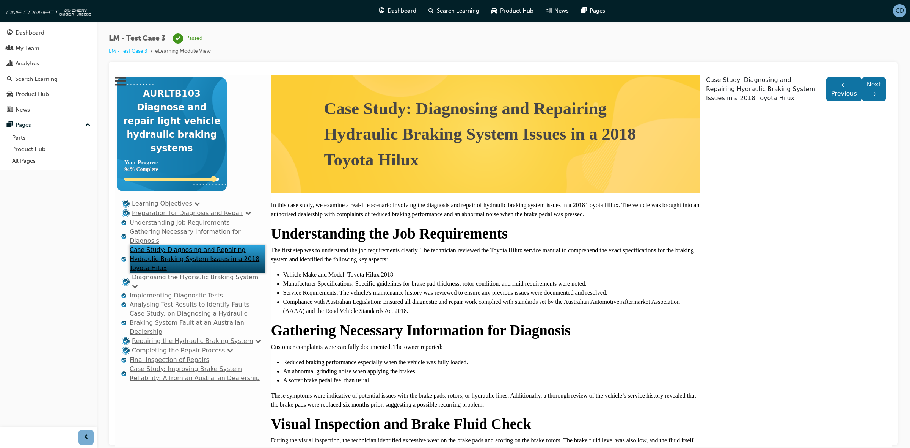
click at [173, 273] on link "Diagnosing the Hydraulic Braking System" at bounding box center [195, 276] width 126 height 7
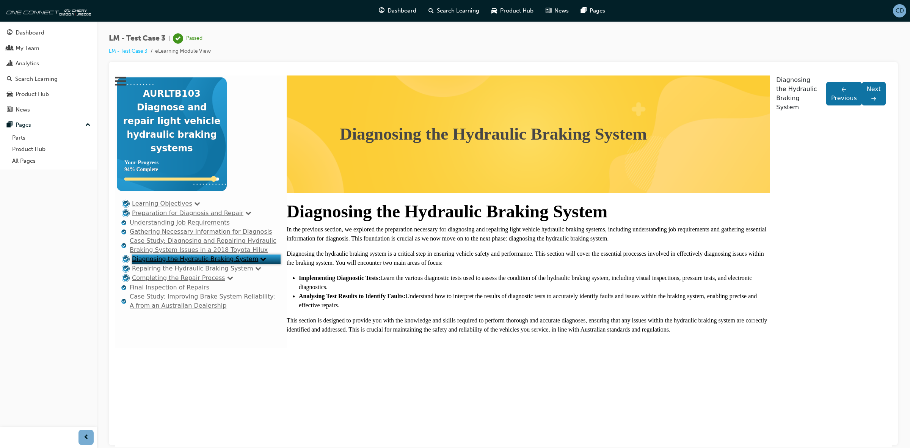
scroll to position [8, 0]
click at [164, 226] on link "Understanding Job Requirements" at bounding box center [180, 221] width 100 height 7
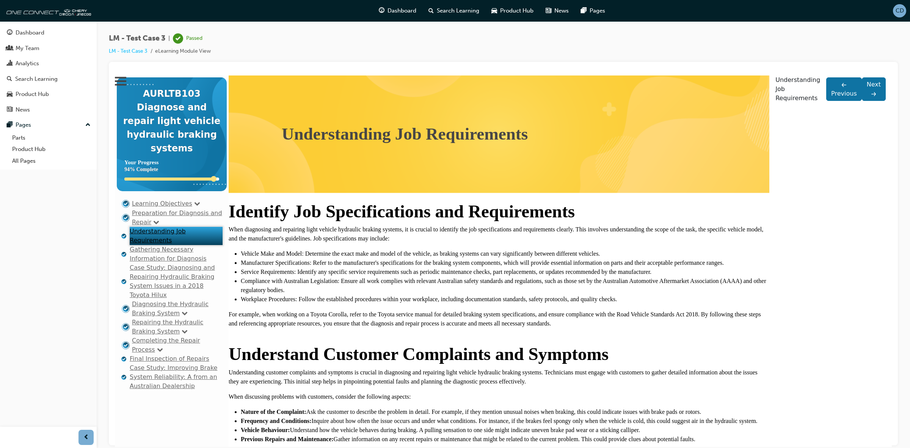
click at [169, 245] on link "Gathering Necessary Information for Diagnosis" at bounding box center [168, 253] width 77 height 16
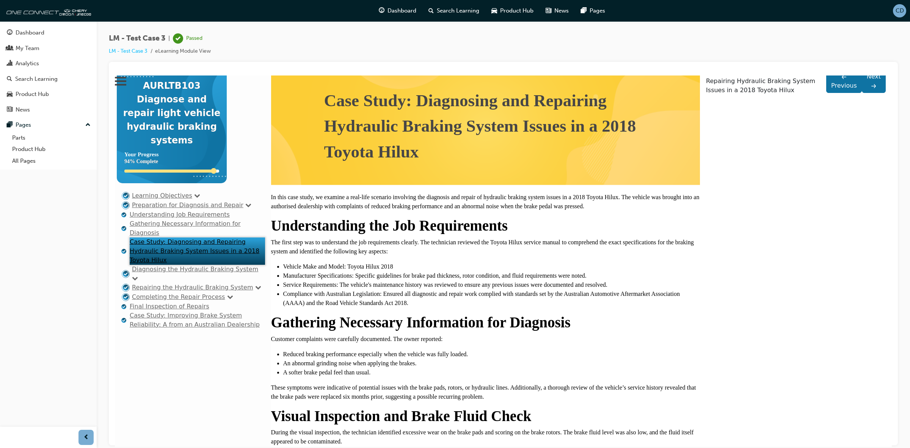
scroll to position [0, 0]
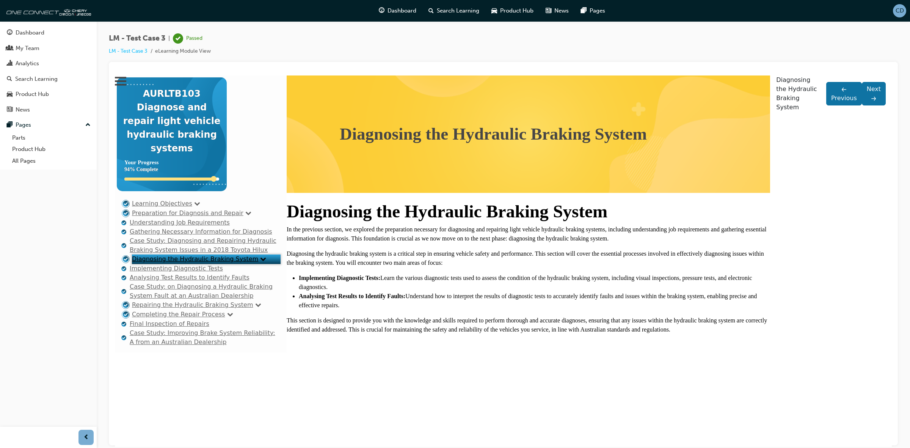
click at [171, 308] on link "Repairing the Hydraulic Braking System" at bounding box center [192, 304] width 121 height 7
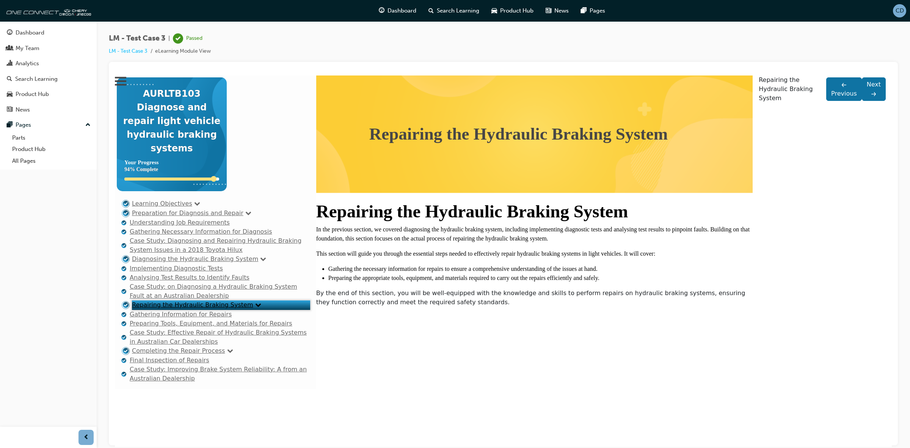
scroll to position [38, 0]
click at [171, 328] on link "Case Study: Effective Repair of Hydraulic Braking Systems in Australian Car Dea…" at bounding box center [218, 336] width 177 height 16
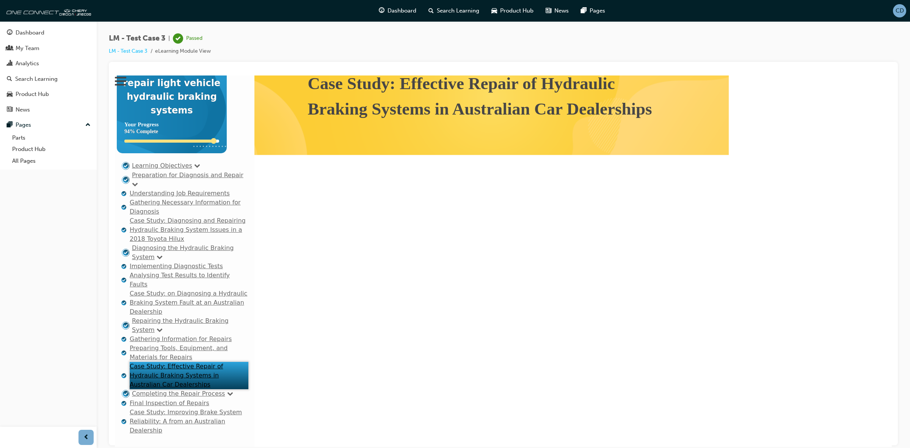
scroll to position [0, 0]
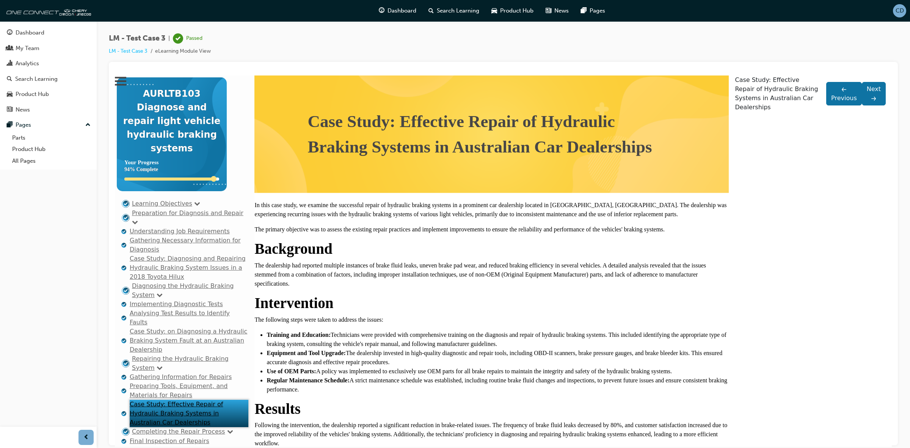
click at [171, 427] on link "Completing the Repair Process" at bounding box center [178, 430] width 93 height 7
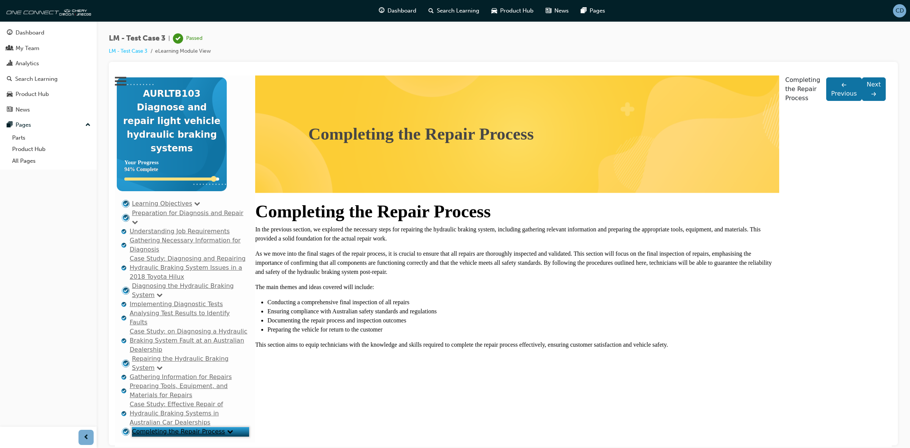
click at [173, 234] on link "Understanding Job Requirements" at bounding box center [180, 230] width 100 height 7
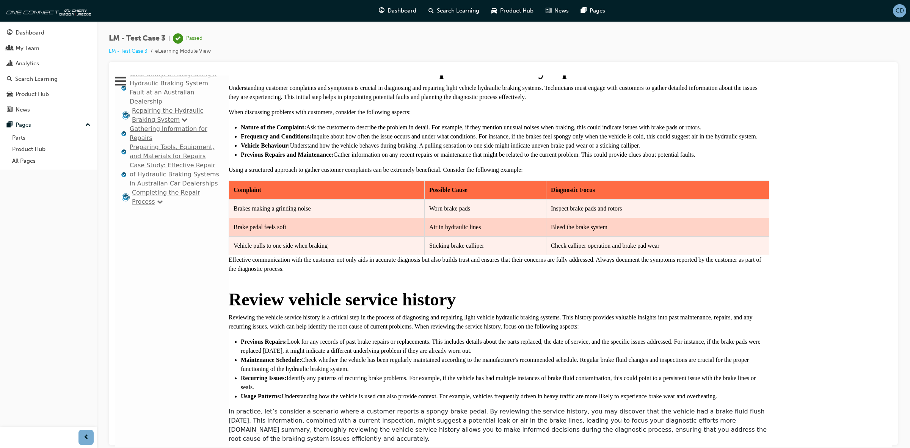
scroll to position [332, 0]
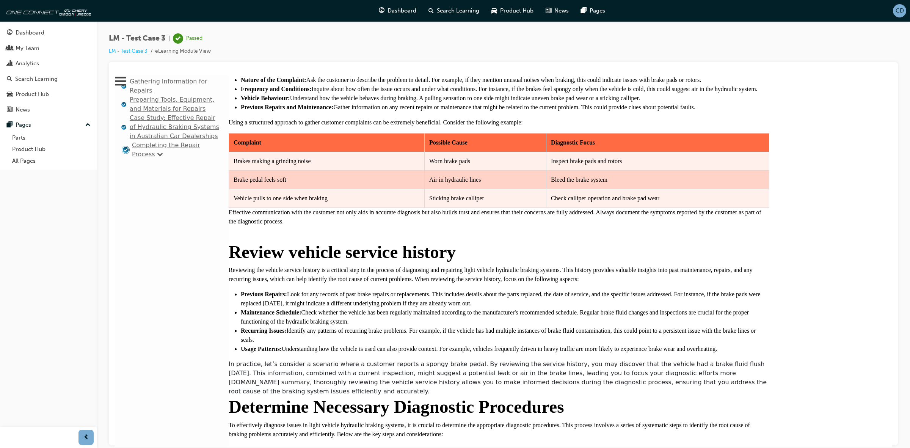
click at [517, 226] on p "Effective communication with the customer not only aids in accurate diagnosis b…" at bounding box center [499, 216] width 541 height 18
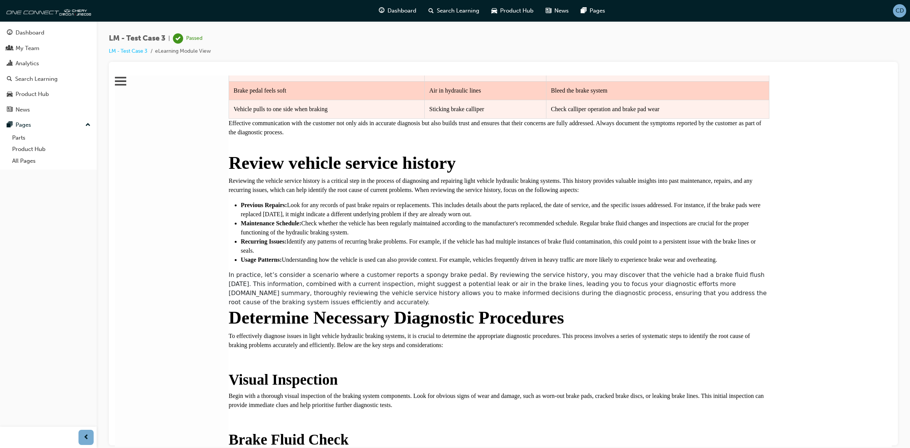
scroll to position [474, 0]
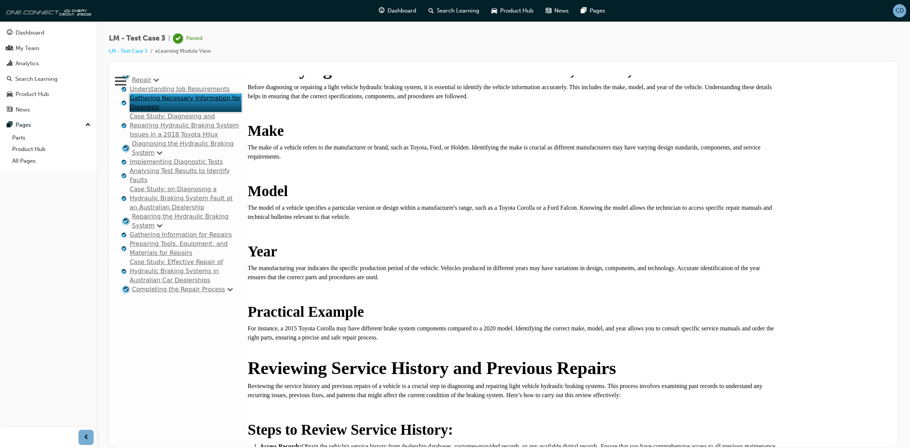
scroll to position [93, 0]
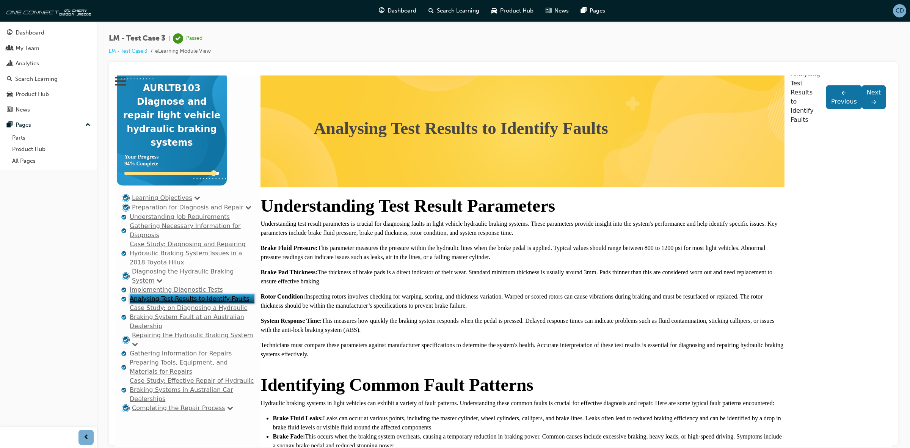
scroll to position [0, 0]
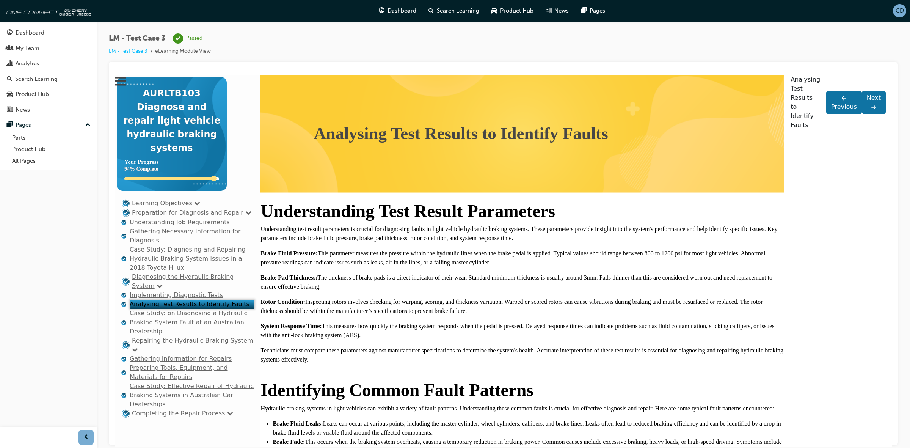
click at [175, 309] on link "Case Study: on Diagnosing a Hydraulic Braking System Fault at an Australian Dea…" at bounding box center [189, 321] width 118 height 25
